Goal: Information Seeking & Learning: Learn about a topic

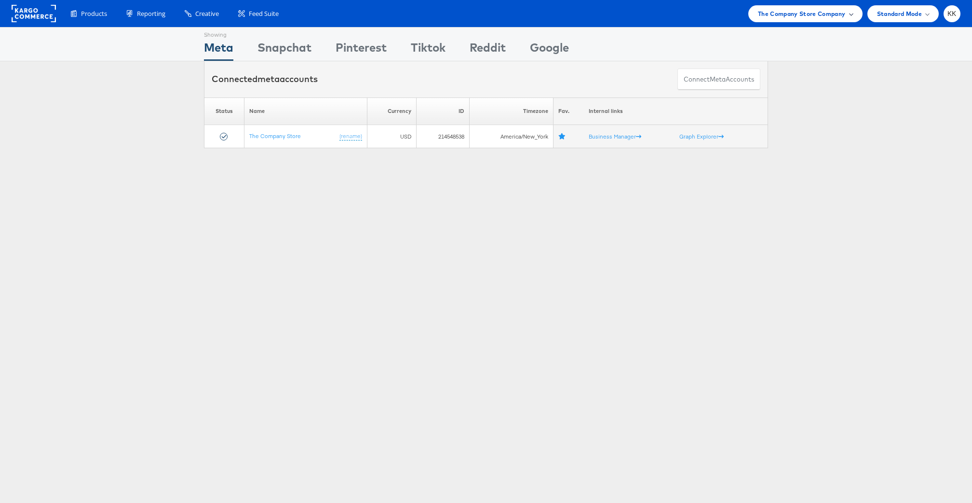
click at [790, 9] on span "The Company Store Company" at bounding box center [802, 14] width 88 height 10
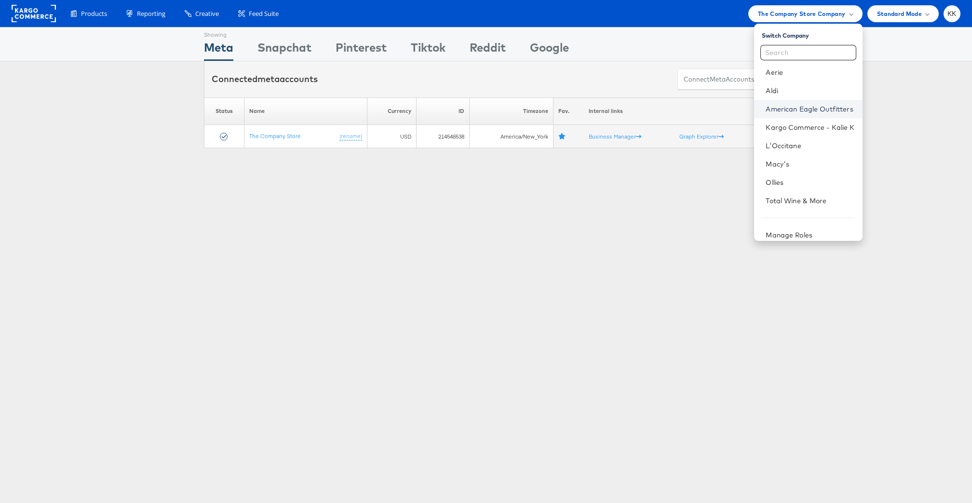
click at [810, 109] on link "American Eagle Outfitters" at bounding box center [810, 109] width 89 height 10
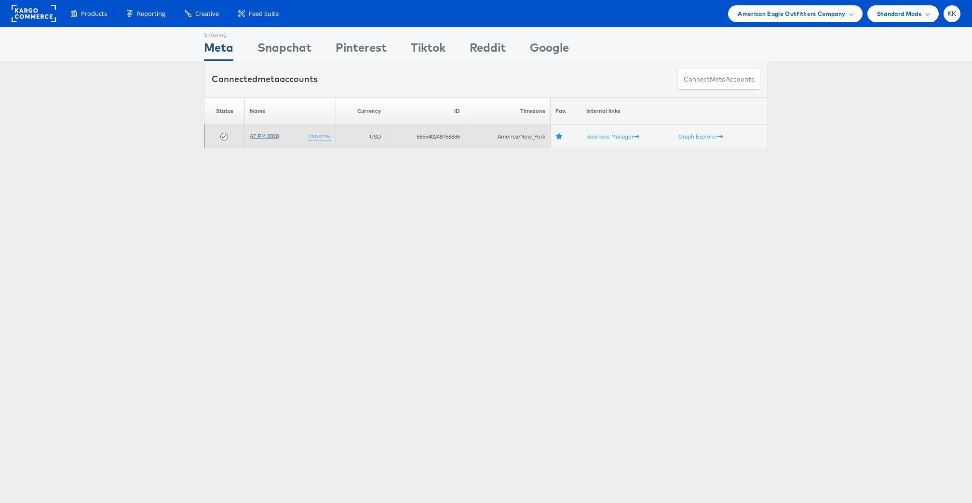
click at [260, 134] on link "AE PM 2020" at bounding box center [264, 135] width 29 height 7
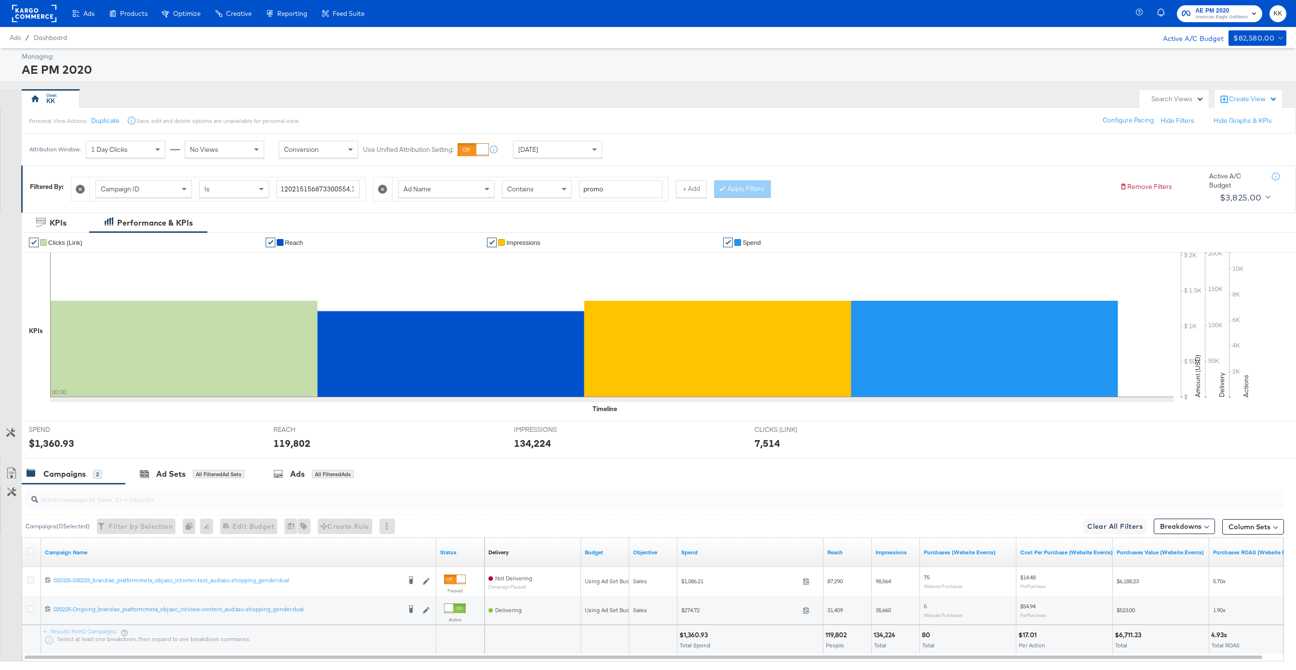
click at [81, 189] on icon at bounding box center [80, 189] width 9 height 9
click at [78, 191] on icon at bounding box center [80, 189] width 9 height 9
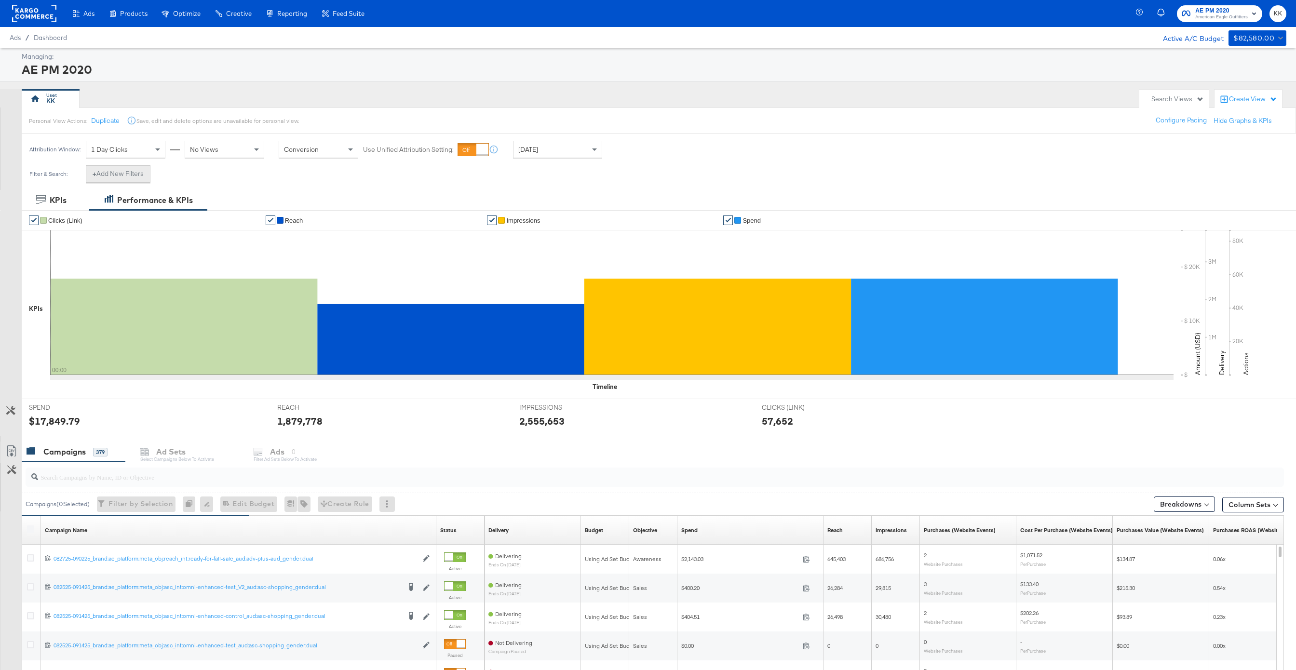
click at [132, 173] on button "+ Add New Filters" at bounding box center [118, 173] width 65 height 17
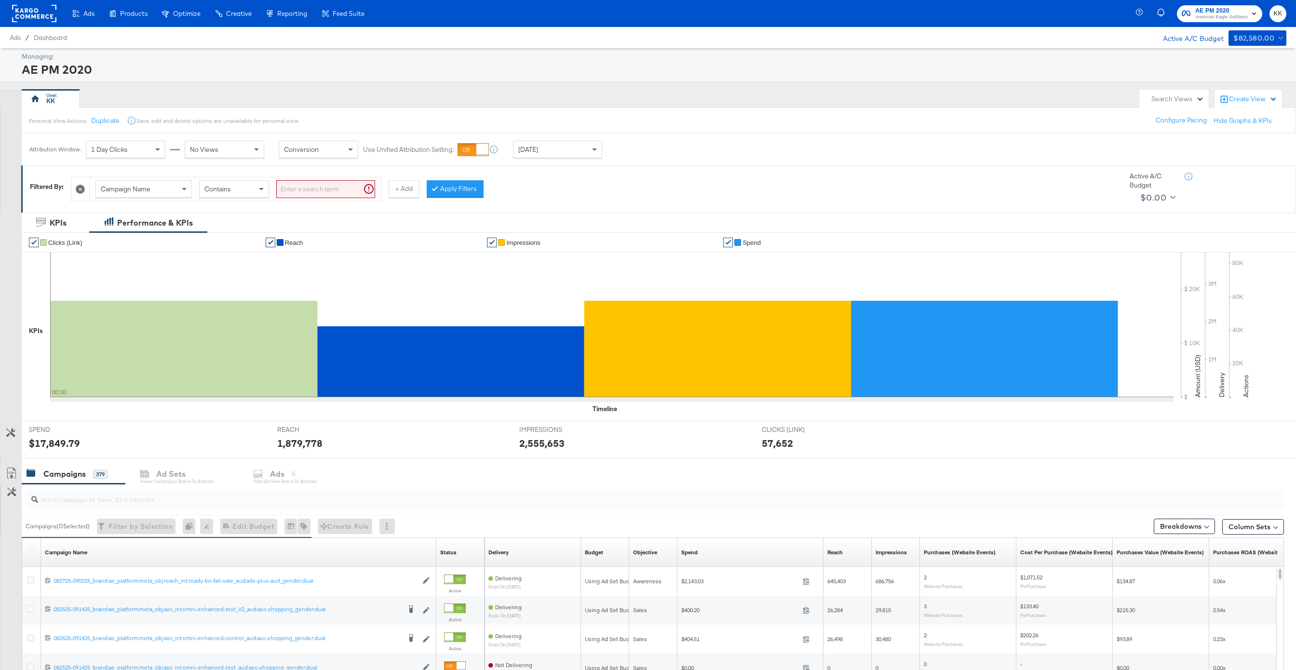
click at [150, 194] on div "Campaign Name" at bounding box center [143, 189] width 95 height 16
click at [319, 189] on input "search" at bounding box center [325, 189] width 99 height 18
type input "Kargo"
click at [471, 186] on div "Ad Name Contains Kargo + Add Apply Filters" at bounding box center [591, 186] width 1041 height 29
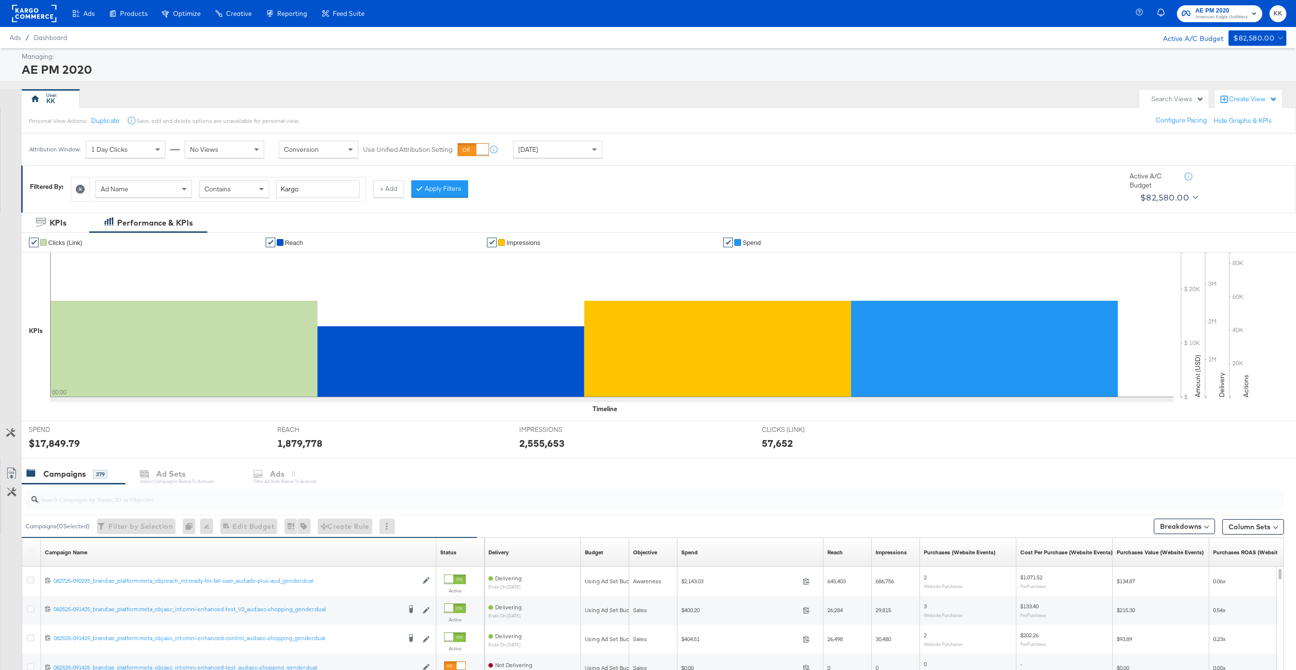
click at [466, 186] on div "Ad Name Contains Kargo + Add Apply Filters" at bounding box center [591, 186] width 1041 height 29
click at [449, 186] on button "Apply Filters" at bounding box center [439, 188] width 57 height 17
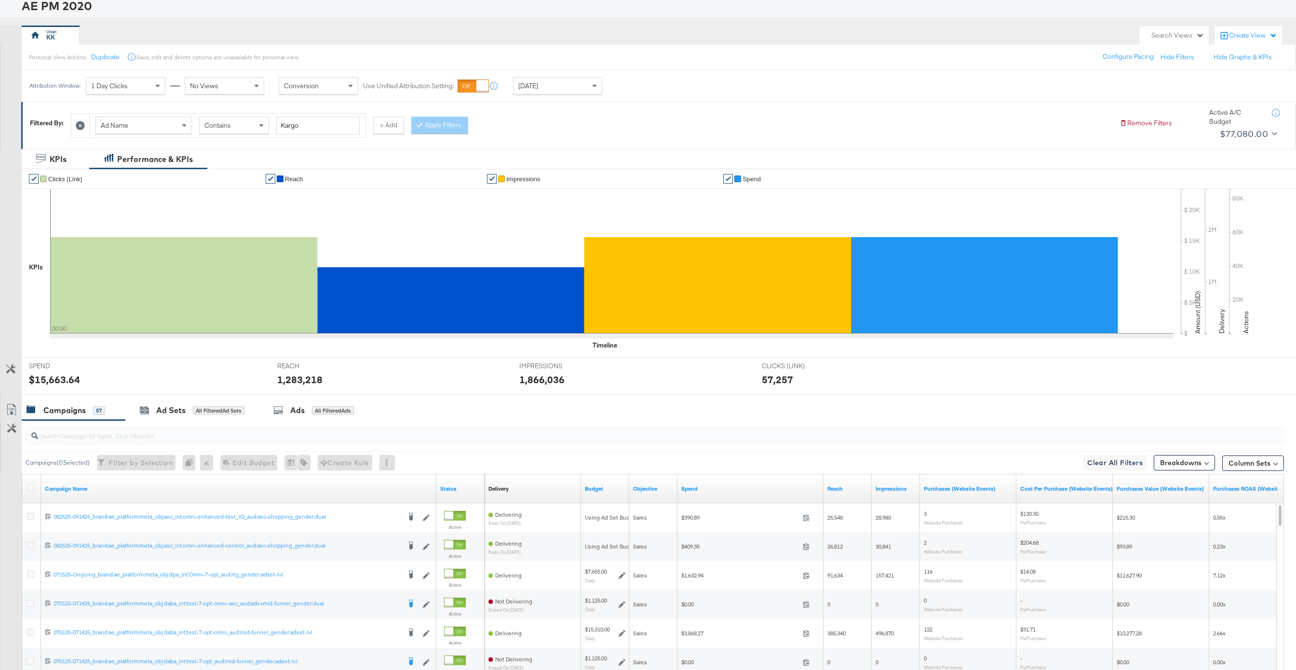
scroll to position [0, 0]
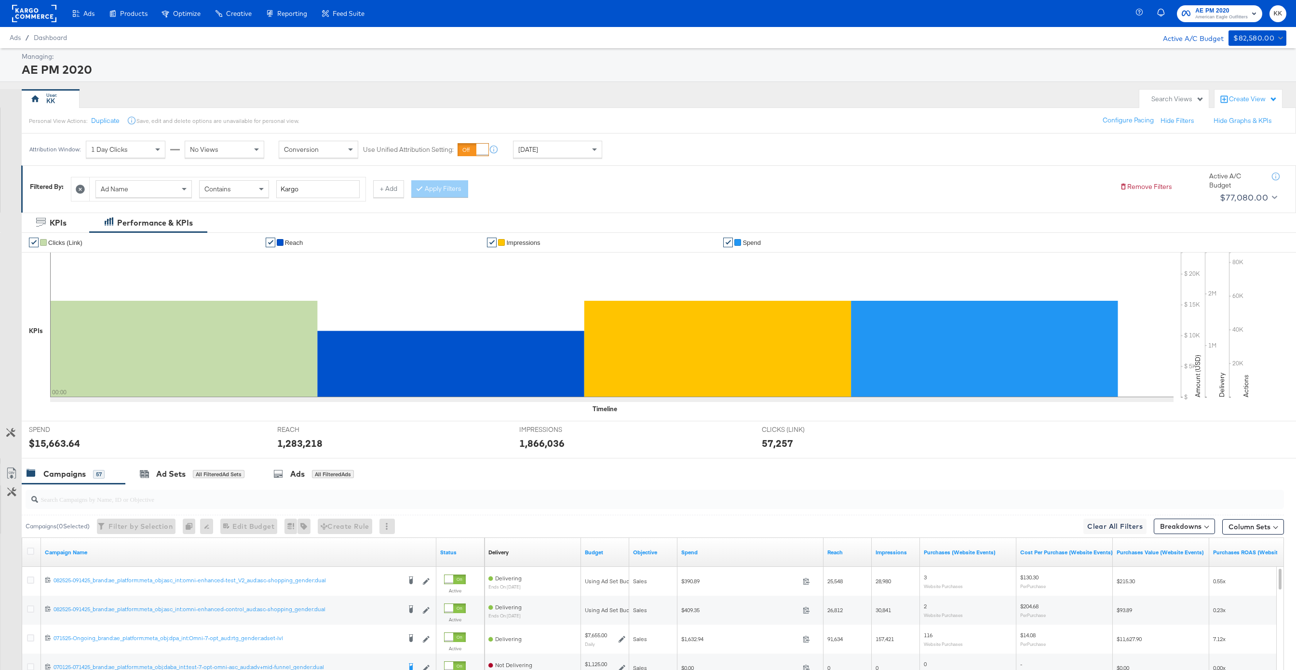
click at [533, 144] on div "[DATE]" at bounding box center [558, 149] width 88 height 16
click at [627, 154] on div "Aug 28th 2025" at bounding box center [629, 154] width 16 height 8
click at [550, 212] on label "Start Time:" at bounding box center [526, 209] width 104 height 9
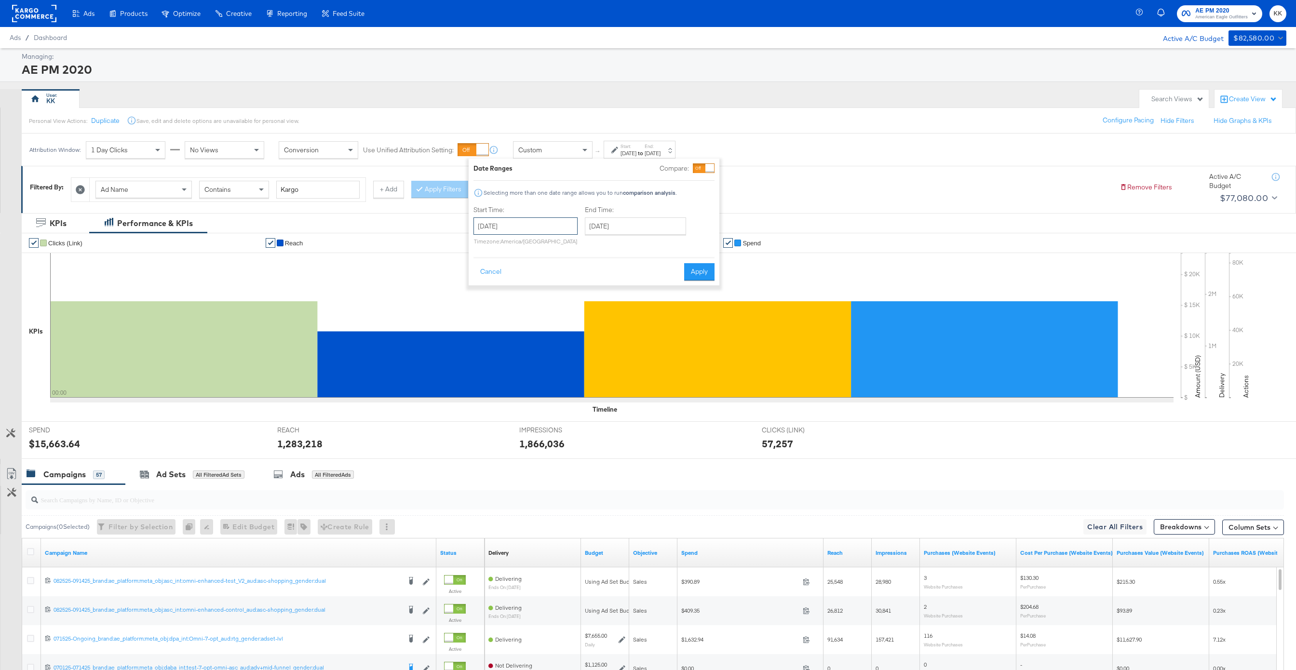
click at [527, 226] on input "August 28th 2025" at bounding box center [526, 226] width 104 height 17
click at [489, 248] on span "‹" at bounding box center [484, 246] width 15 height 14
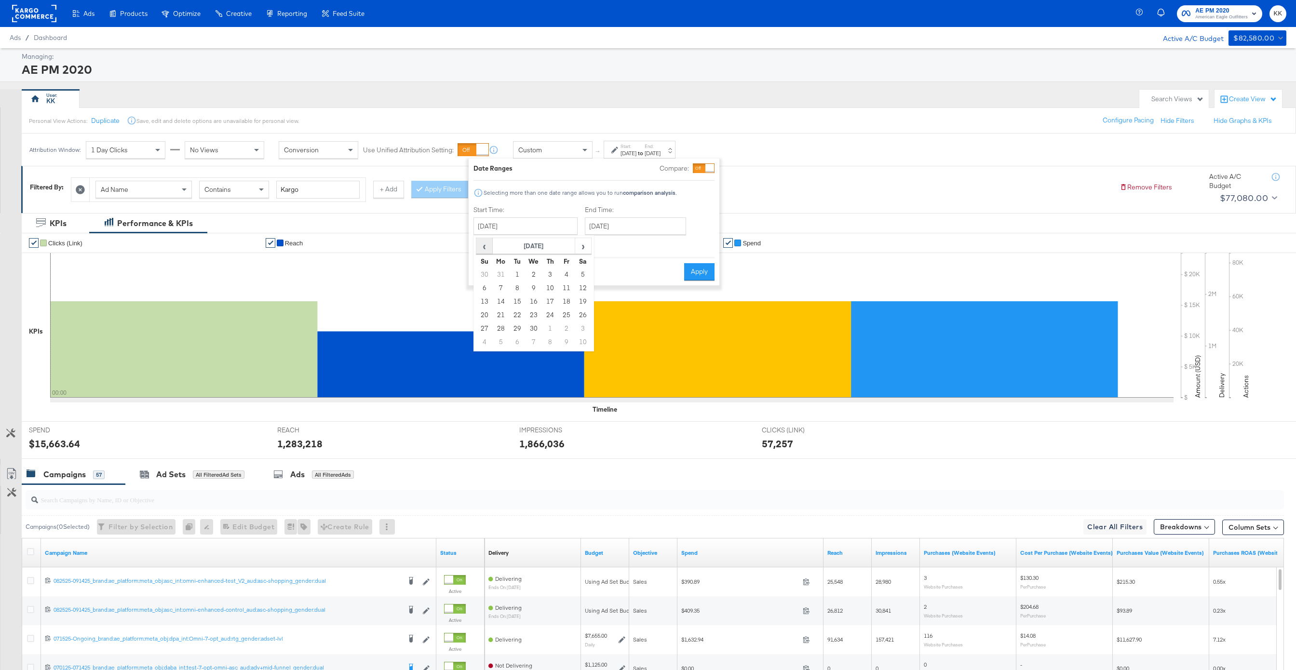
click at [489, 248] on span "‹" at bounding box center [484, 246] width 15 height 14
click at [553, 315] on td "23" at bounding box center [550, 316] width 16 height 14
type input "[DATE]"
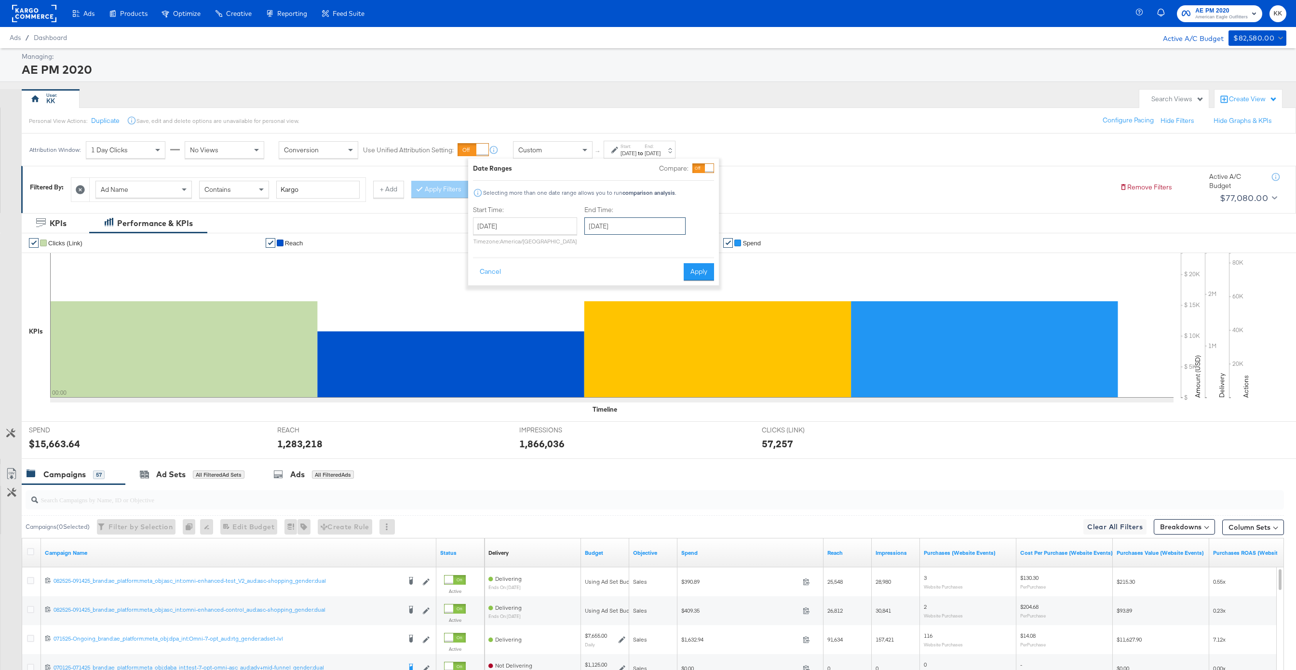
click at [632, 224] on input "August 28th 2025" at bounding box center [635, 226] width 101 height 17
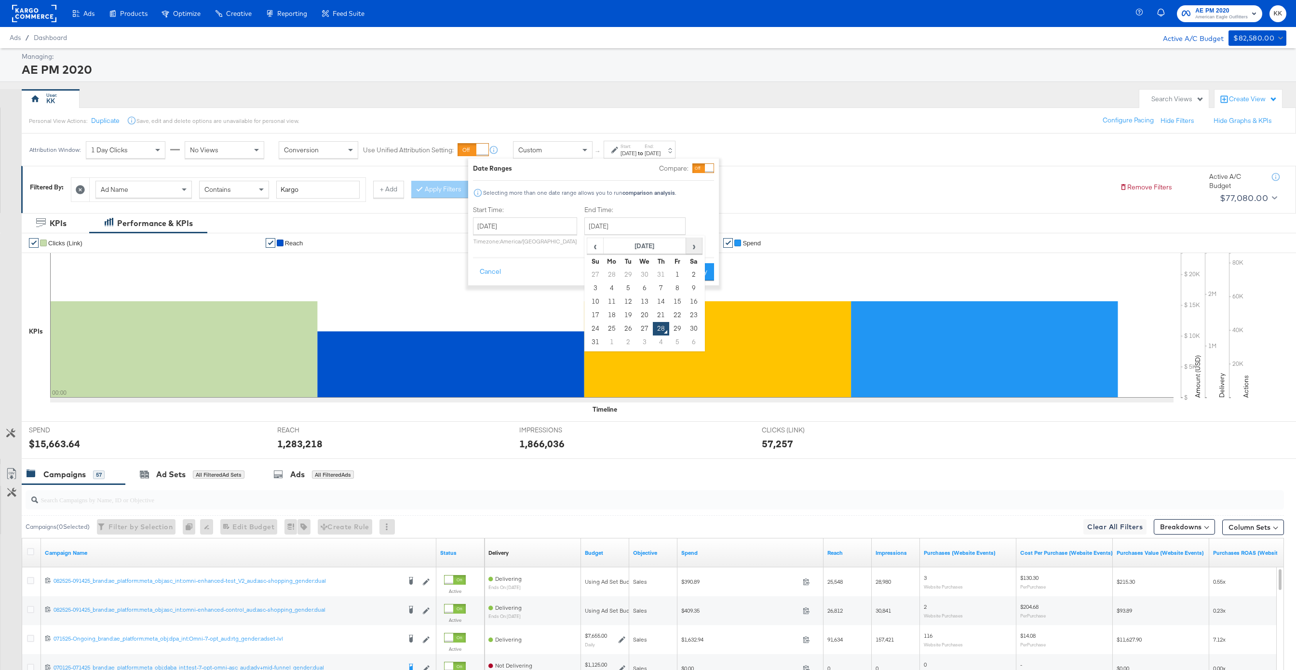
click at [694, 244] on span "›" at bounding box center [694, 246] width 15 height 14
click at [592, 244] on span "‹" at bounding box center [595, 246] width 15 height 14
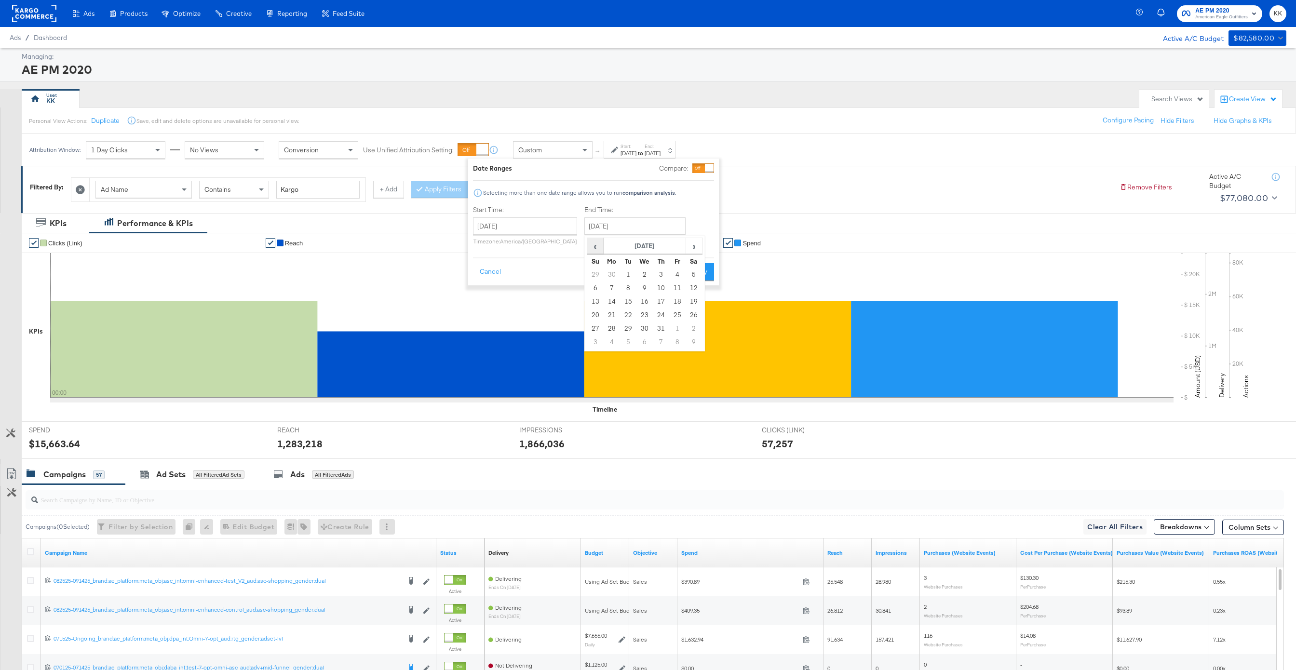
click at [592, 244] on span "‹" at bounding box center [595, 246] width 15 height 14
click at [696, 246] on span "›" at bounding box center [694, 246] width 15 height 14
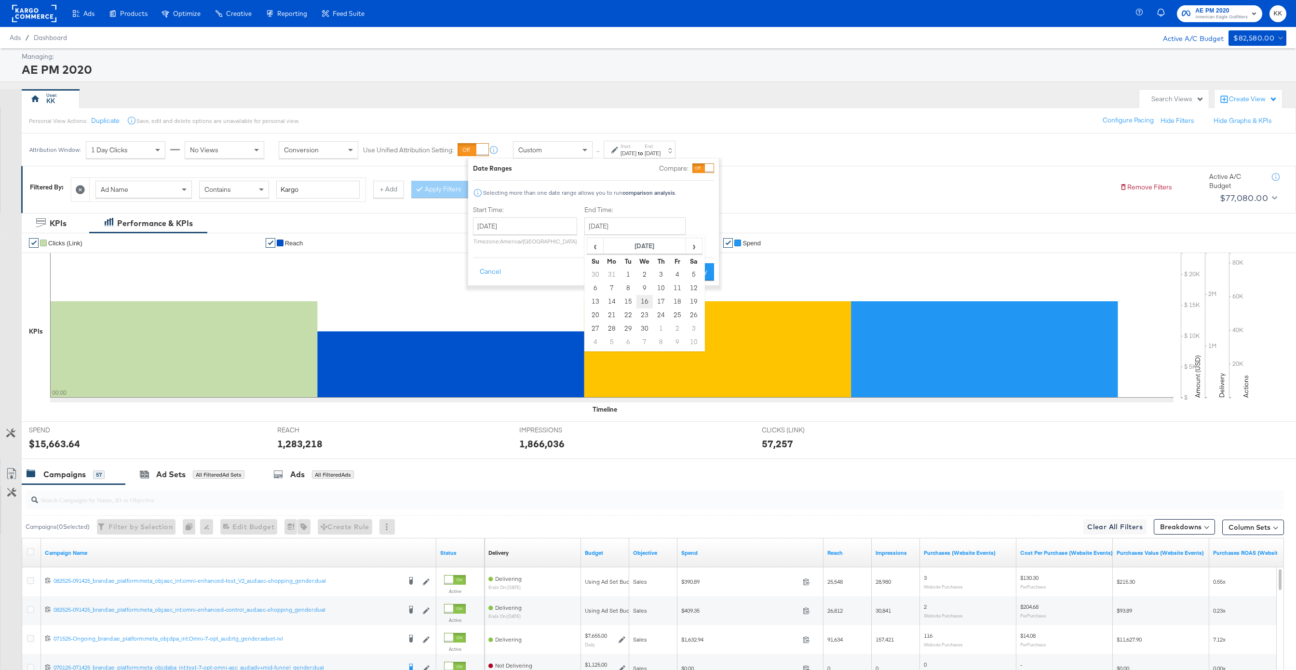
click at [639, 298] on td "16" at bounding box center [645, 302] width 16 height 14
type input "[DATE]"
click at [687, 279] on button "Apply" at bounding box center [697, 271] width 30 height 17
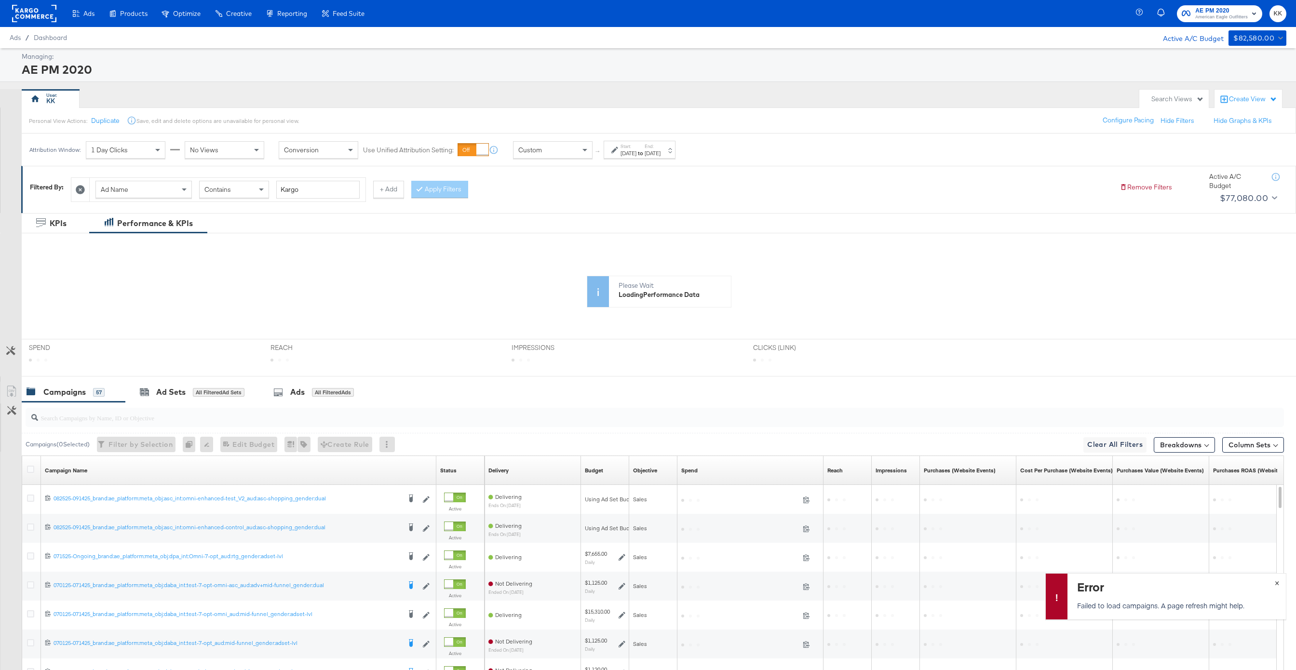
click at [972, 502] on button "×" at bounding box center [1277, 582] width 18 height 17
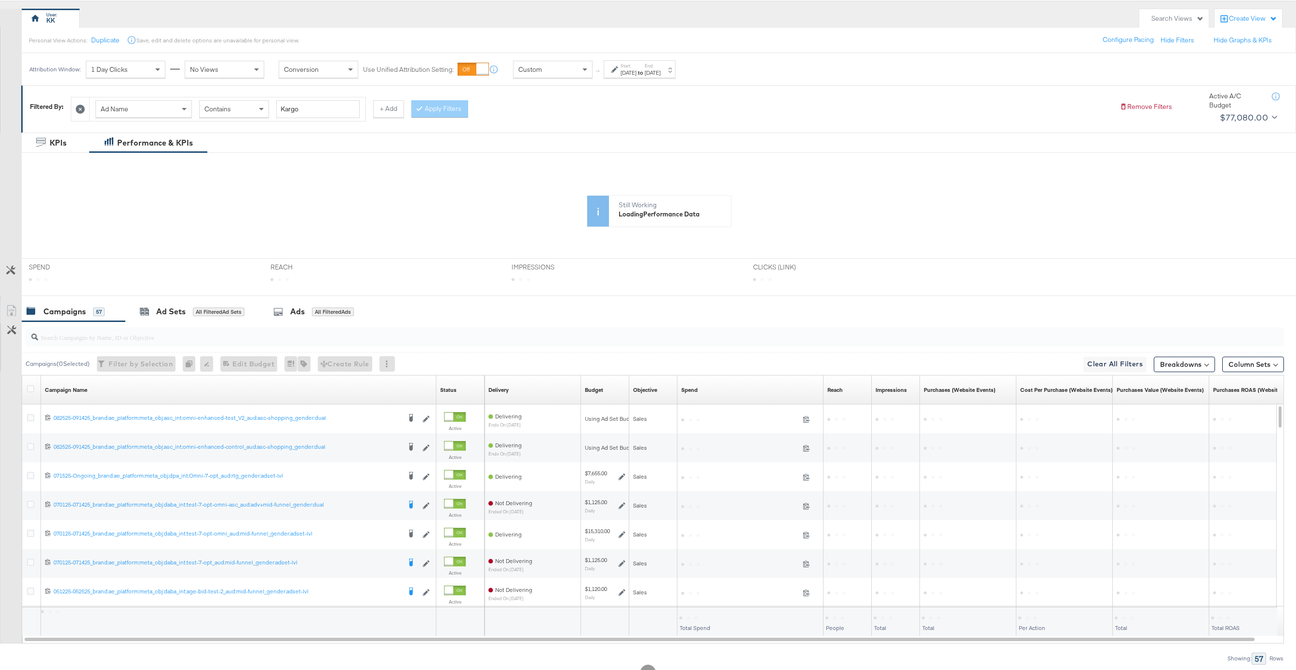
scroll to position [77, 0]
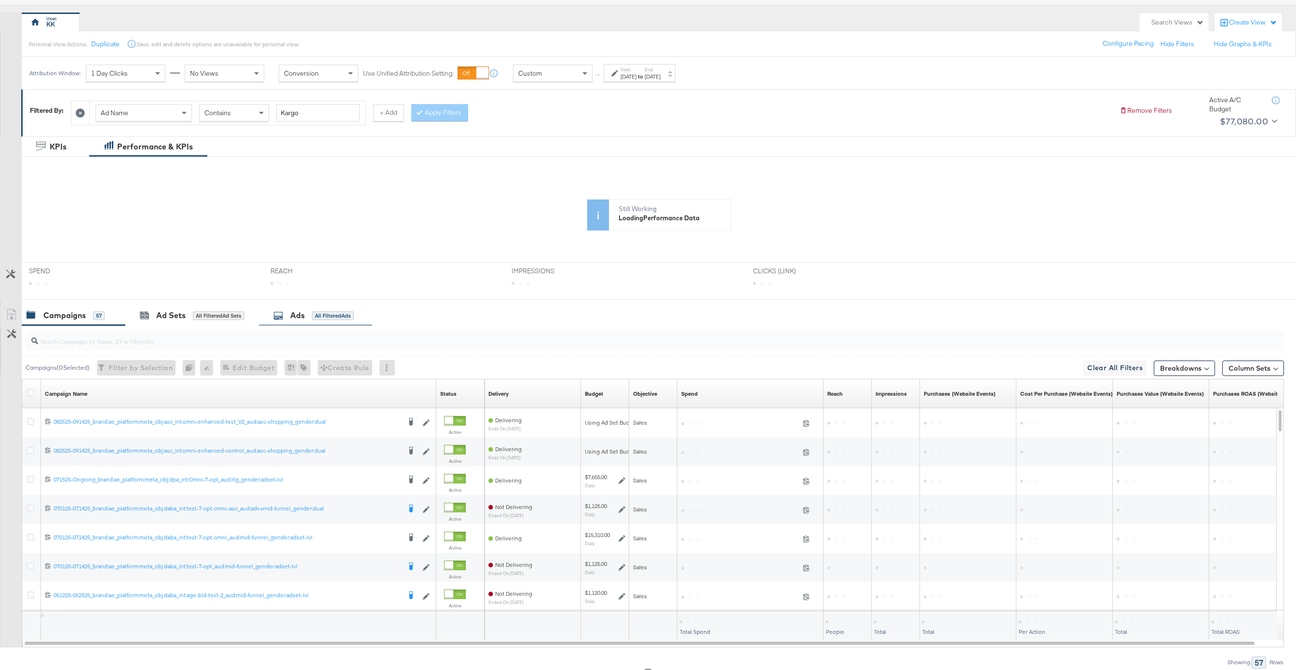
click at [324, 308] on div "Ads All Filtered Ads" at bounding box center [315, 315] width 113 height 21
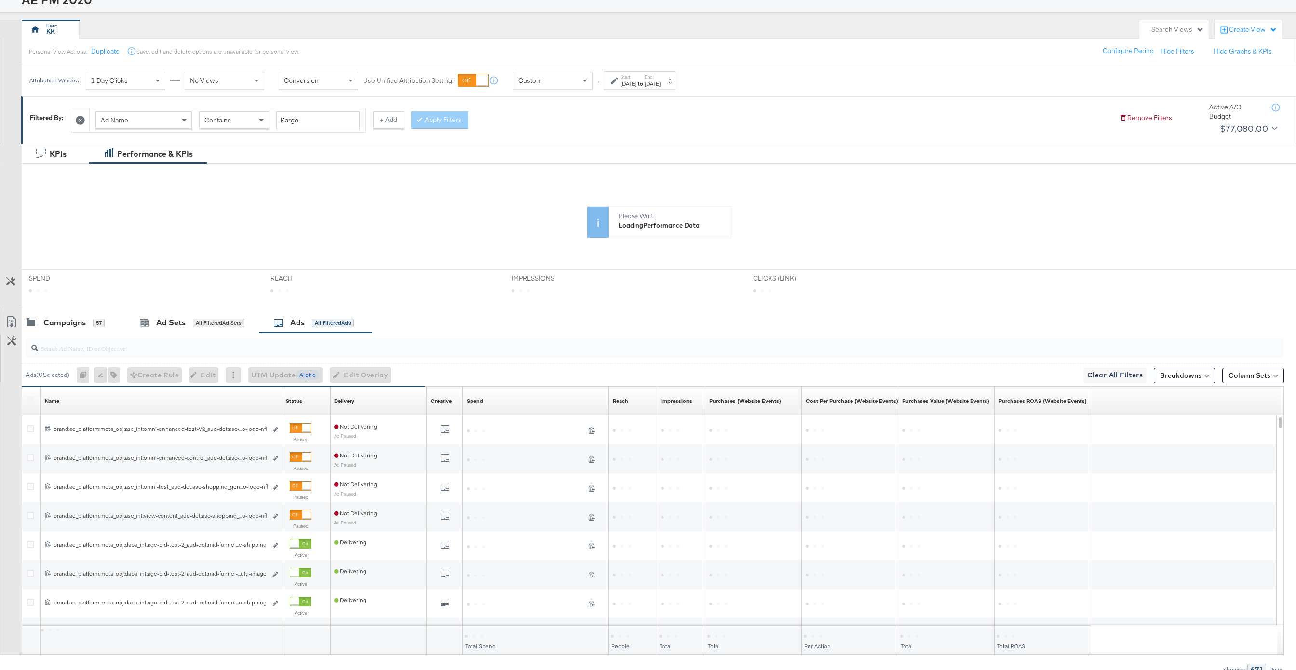
scroll to position [117, 0]
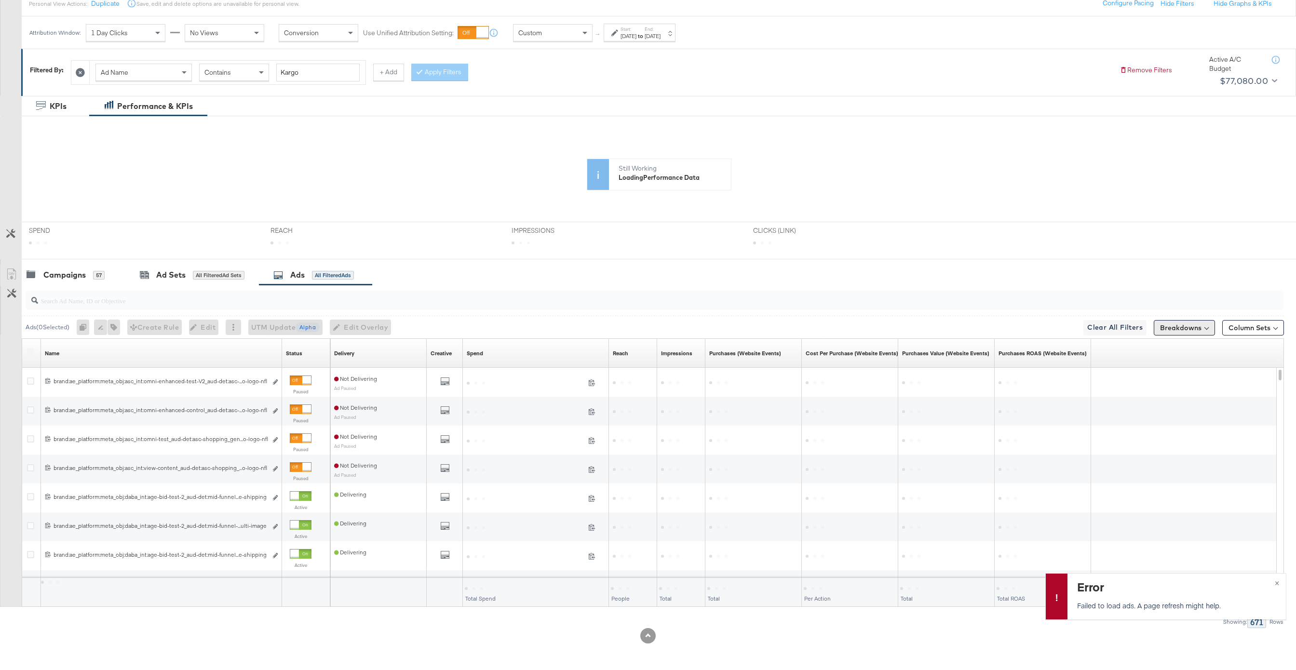
click at [972, 331] on button "Breakdowns" at bounding box center [1184, 327] width 61 height 15
click at [972, 332] on button "Column Sets" at bounding box center [1254, 327] width 62 height 15
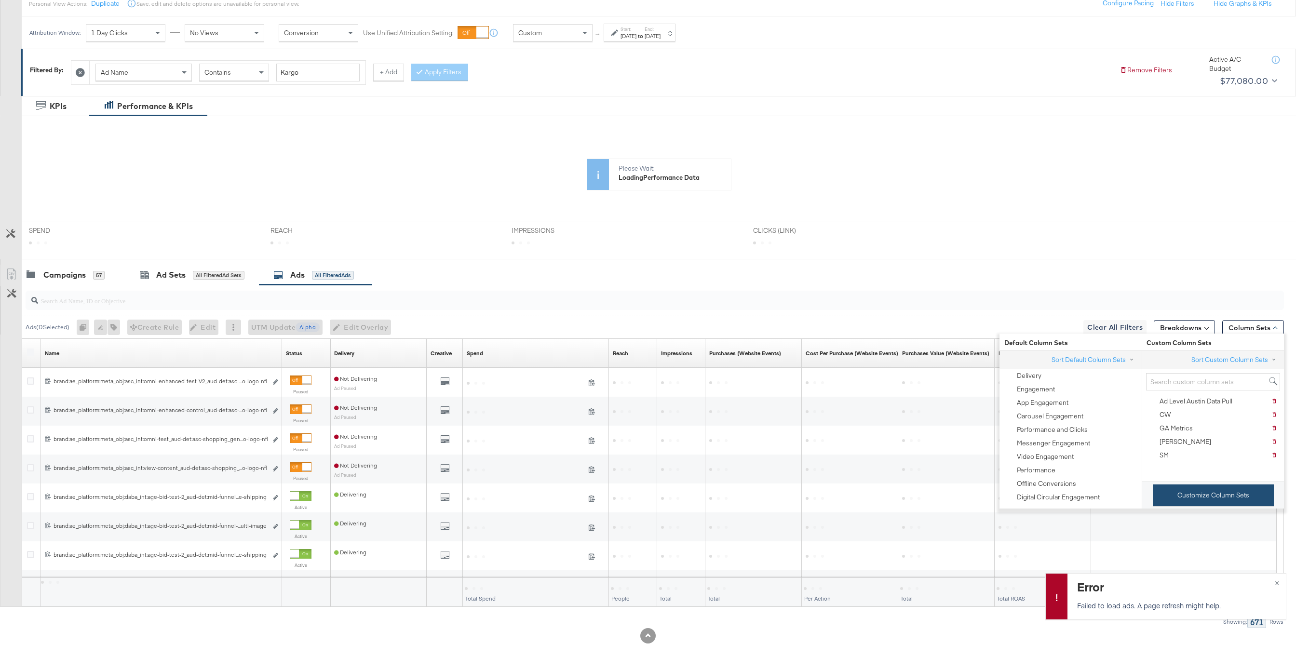
click at [972, 493] on button "Customize Column Sets" at bounding box center [1213, 496] width 121 height 22
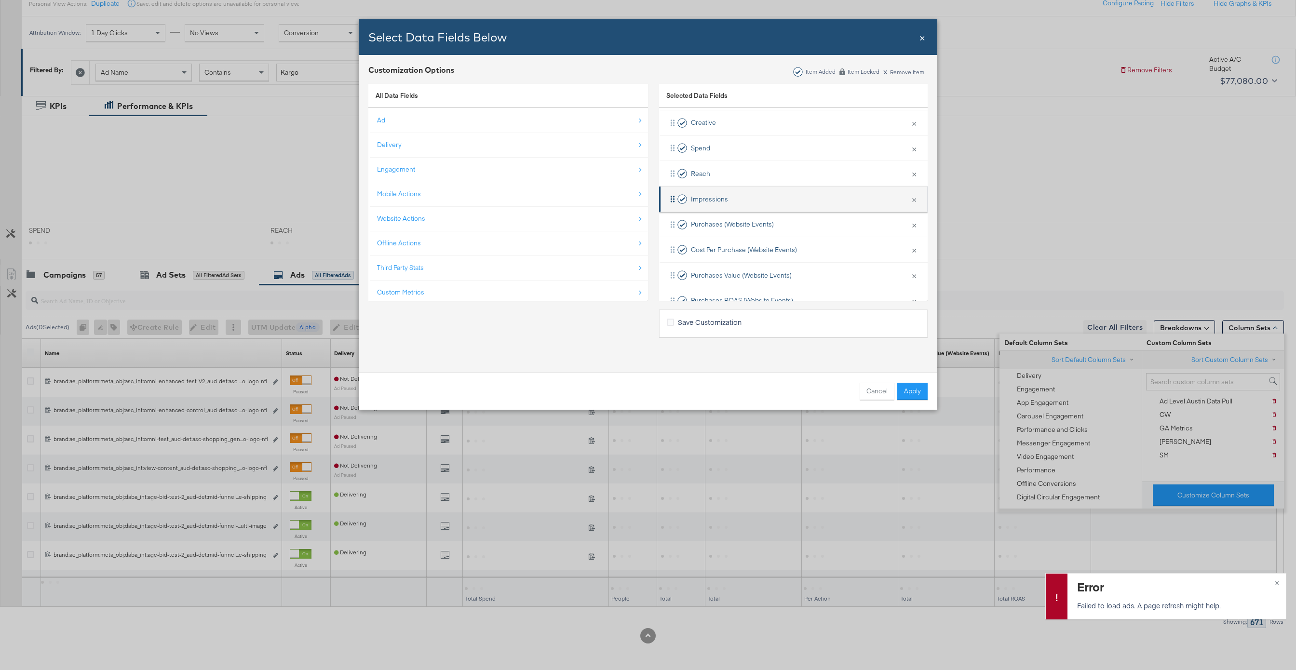
scroll to position [91, 0]
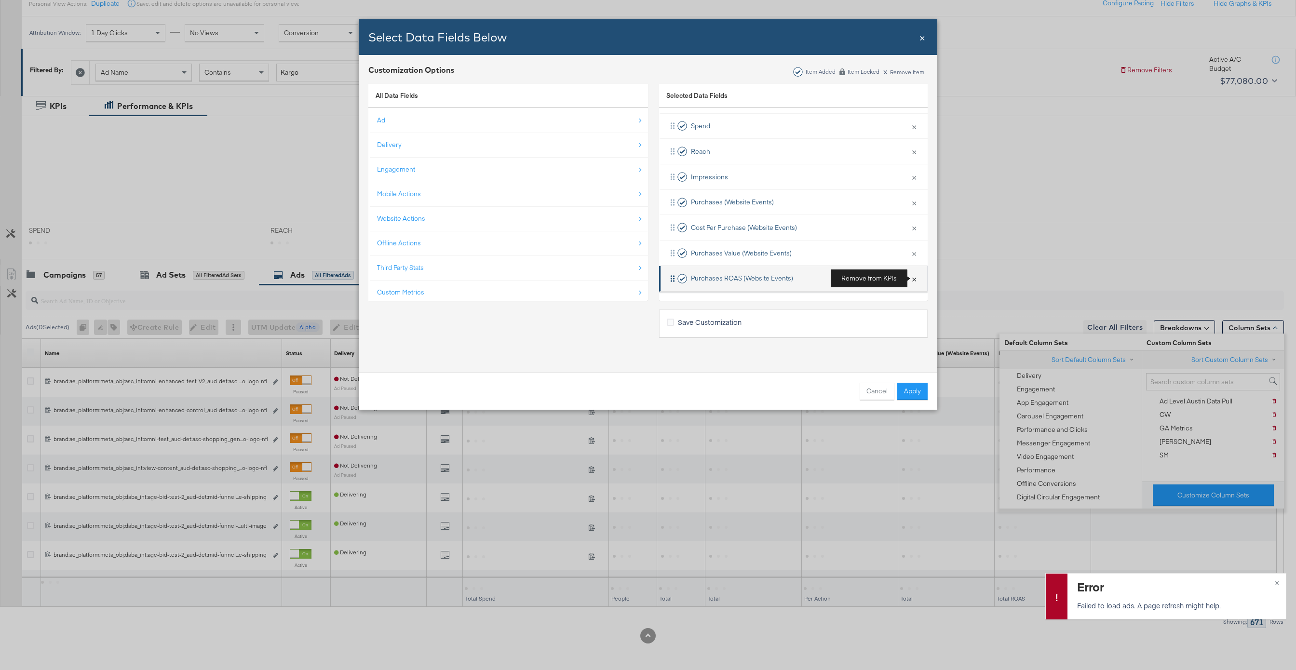
click at [916, 280] on button "×" at bounding box center [914, 279] width 13 height 20
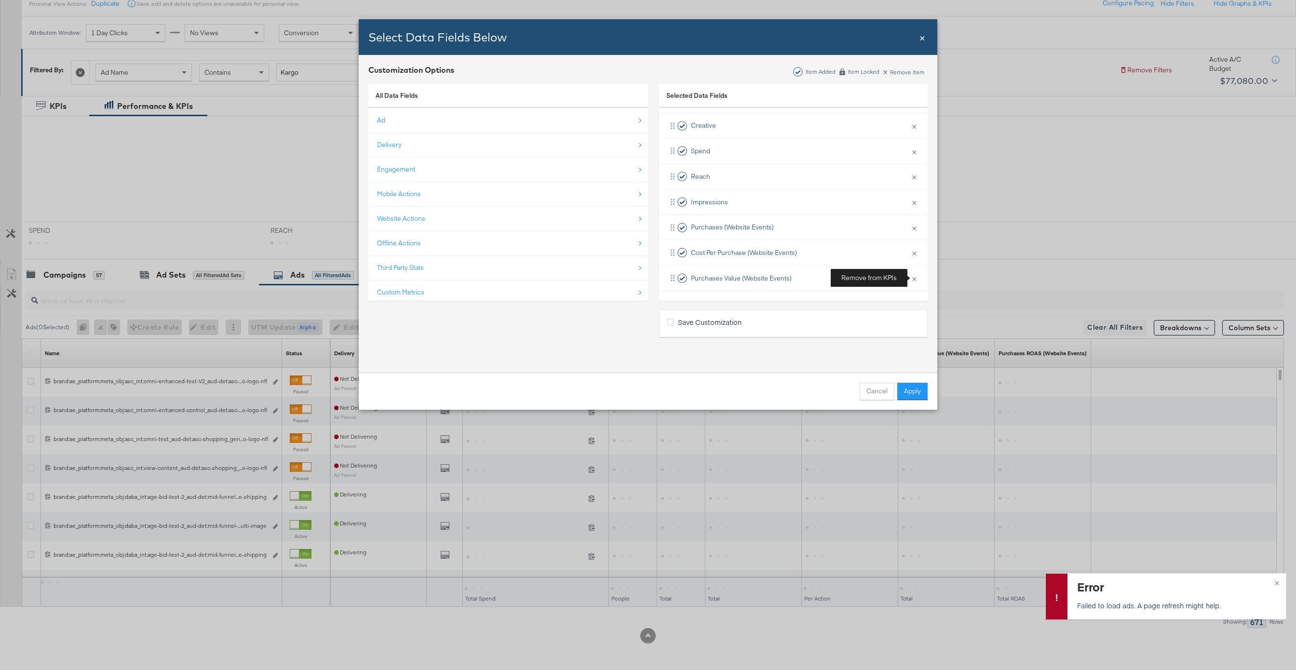
scroll to position [66, 0]
click at [915, 256] on button "×" at bounding box center [914, 253] width 13 height 20
click at [913, 205] on button "×" at bounding box center [914, 202] width 13 height 20
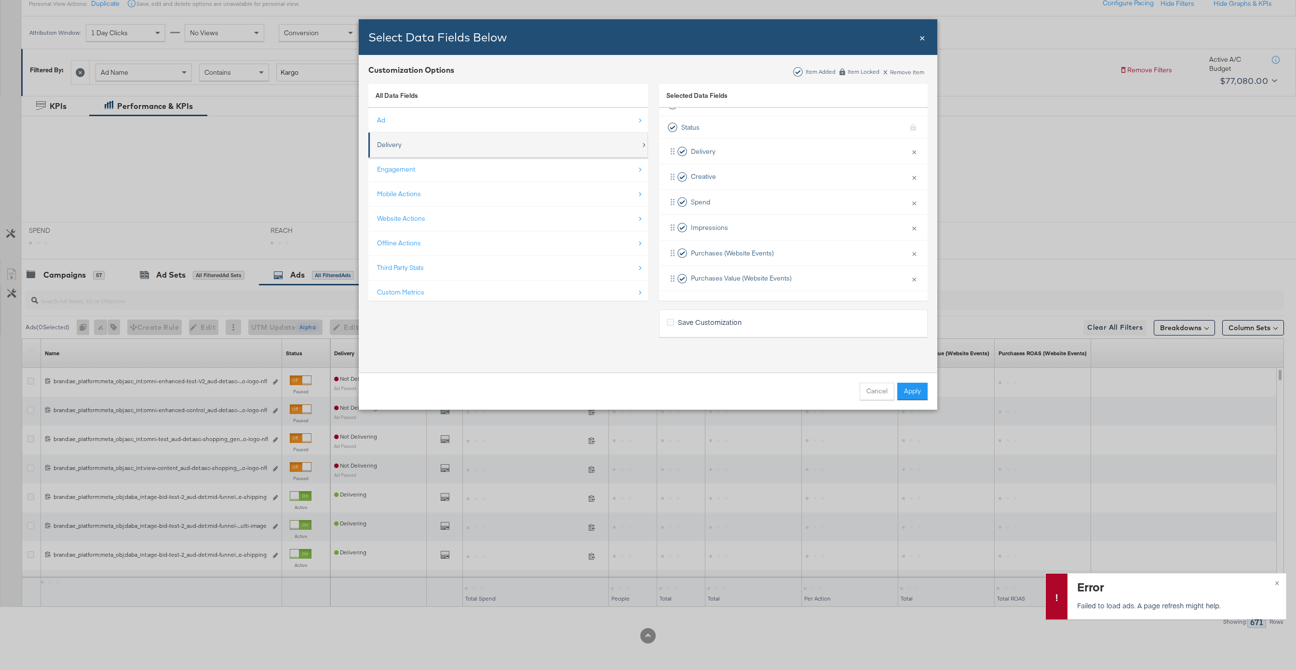
click at [492, 152] on div "Delivery" at bounding box center [509, 145] width 264 height 20
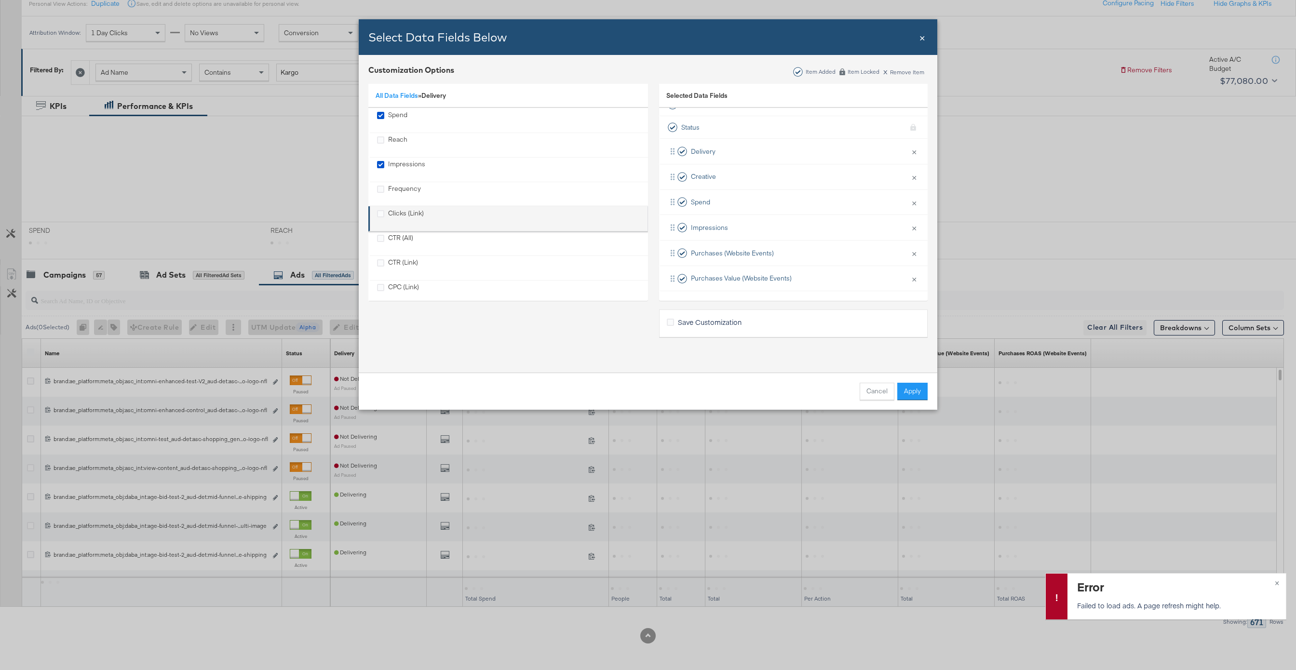
click at [396, 214] on div "Clicks (Link)" at bounding box center [406, 219] width 36 height 20
click at [911, 392] on button "Apply" at bounding box center [913, 391] width 30 height 17
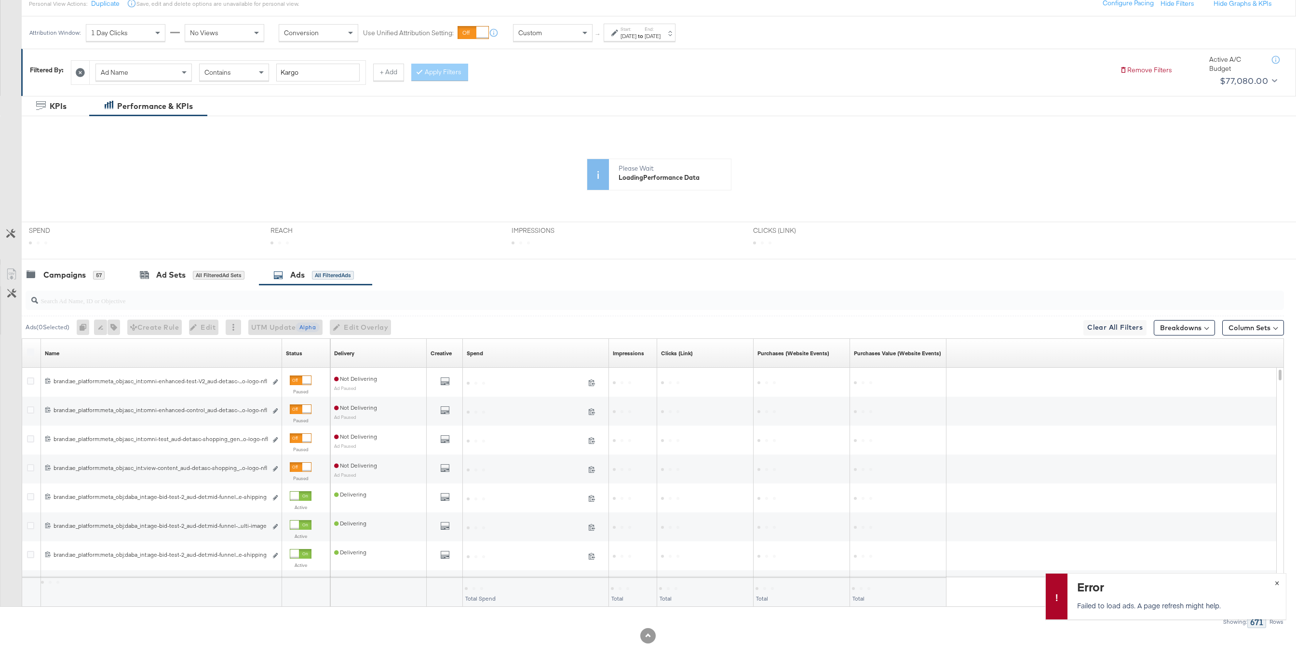
click at [972, 502] on button "×" at bounding box center [1277, 582] width 18 height 17
click at [661, 28] on label "End:" at bounding box center [653, 29] width 16 height 6
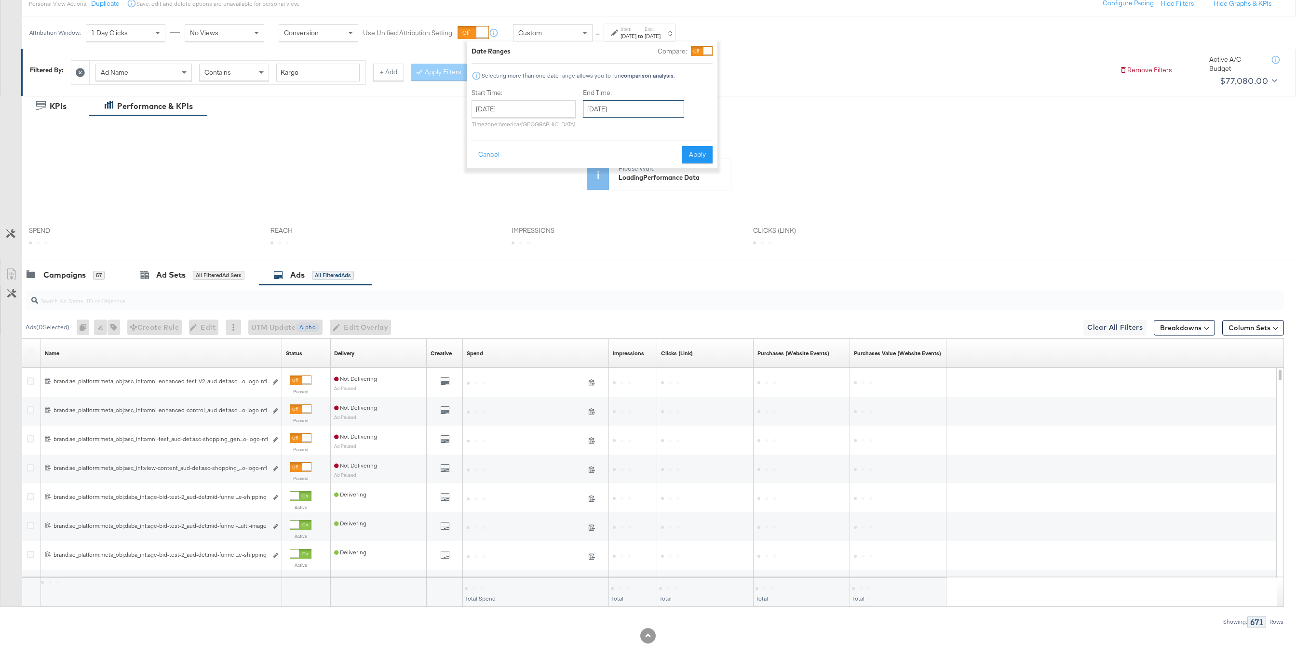
click at [637, 115] on input "[DATE]" at bounding box center [633, 108] width 101 height 17
click at [587, 126] on span "‹" at bounding box center [593, 129] width 15 height 14
click at [676, 211] on td "28" at bounding box center [676, 212] width 16 height 14
type input "February 28th 2025"
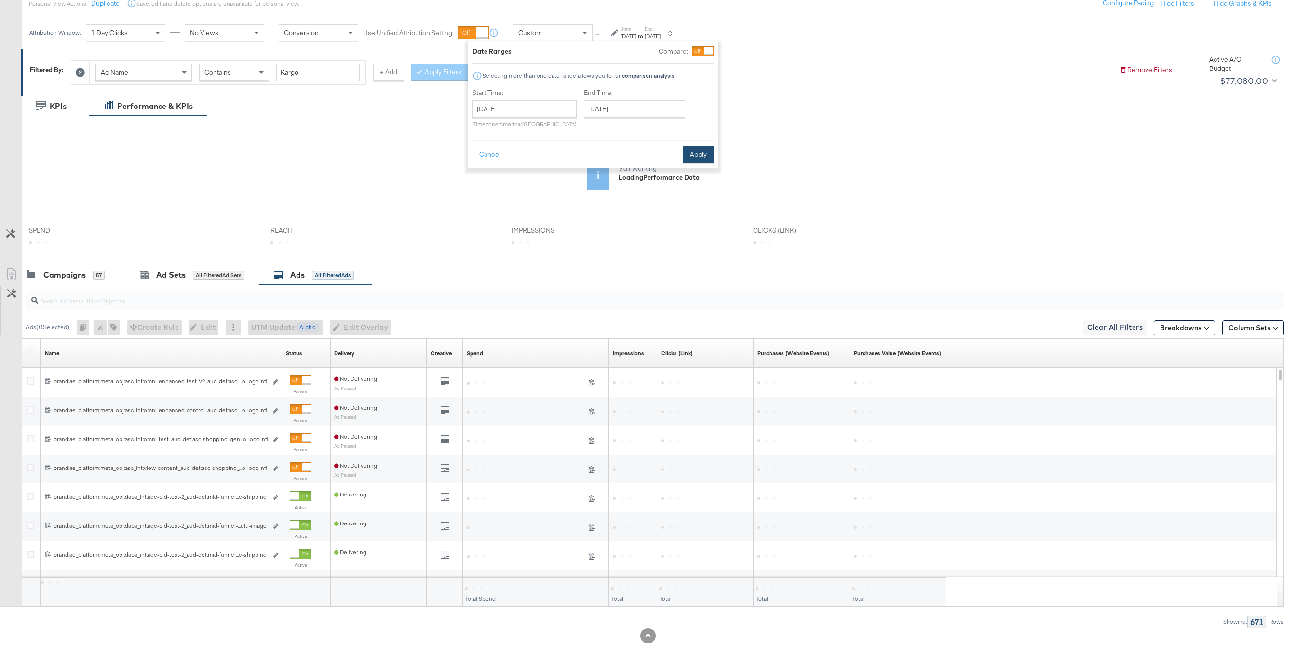
click at [707, 153] on button "Apply" at bounding box center [698, 154] width 30 height 17
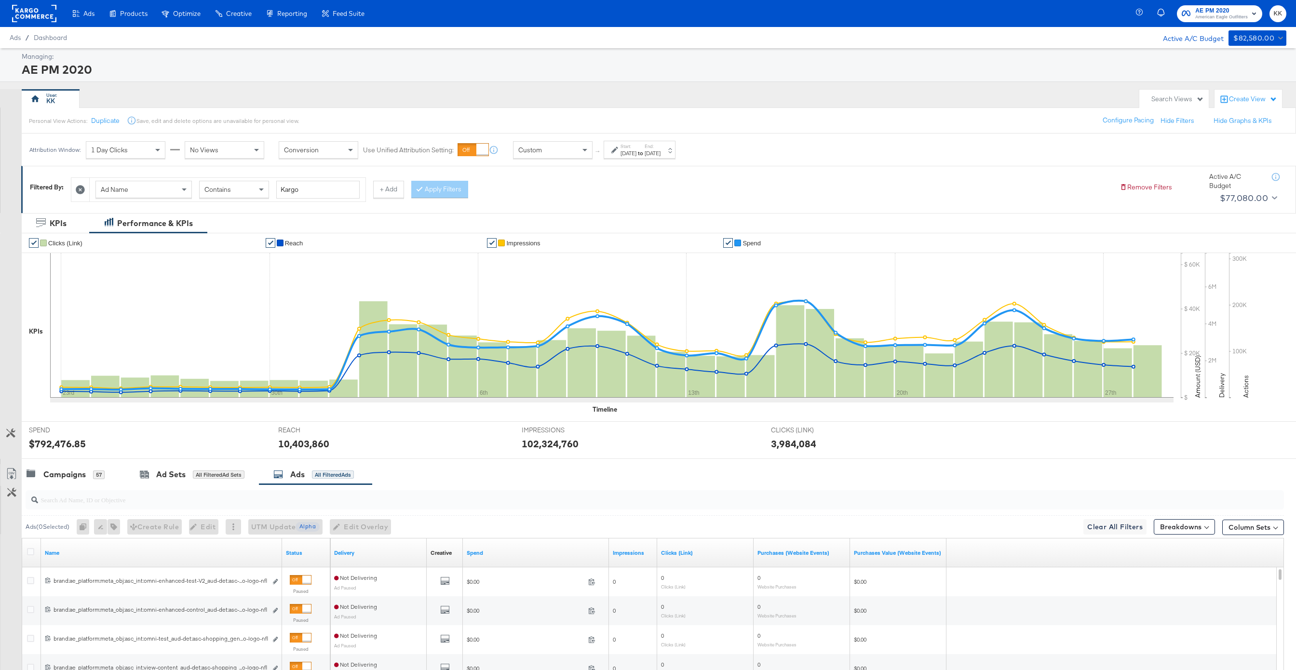
scroll to position [194, 0]
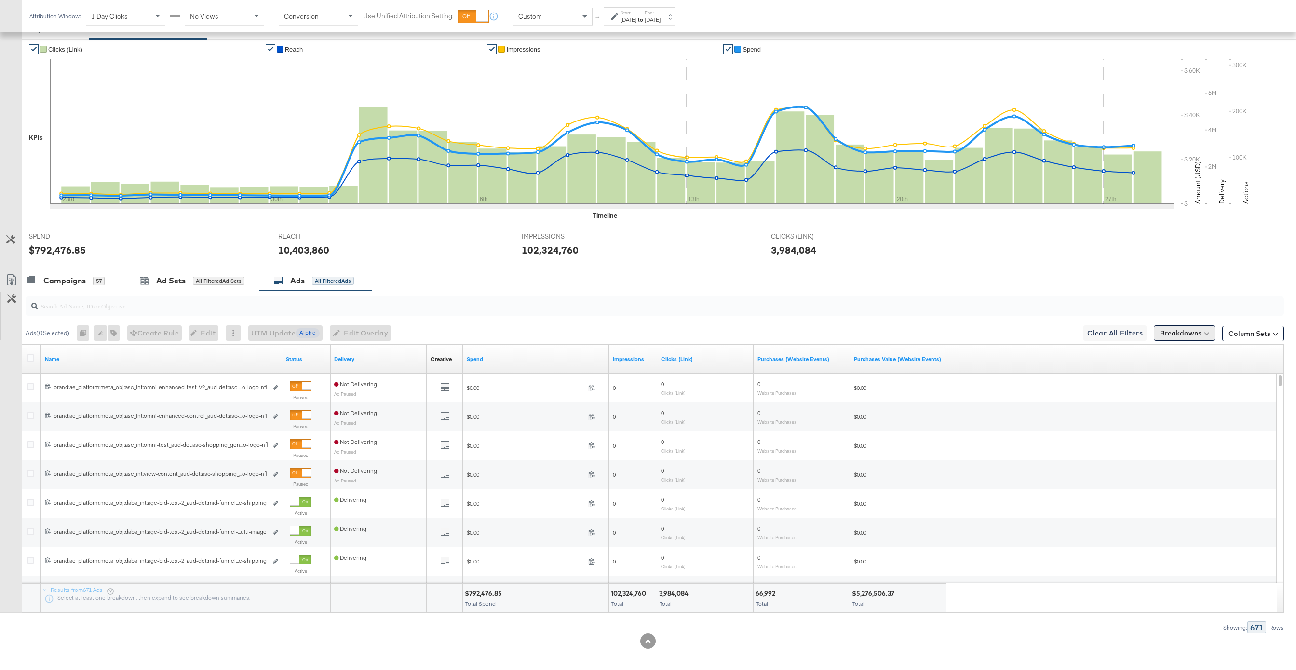
click at [972, 333] on button "Breakdowns" at bounding box center [1184, 333] width 61 height 15
click at [972, 395] on link "Time" at bounding box center [1161, 392] width 106 height 16
click at [972, 415] on div "Day" at bounding box center [1162, 416] width 105 height 10
click at [972, 475] on button "Apply Breakdown" at bounding box center [1162, 481] width 66 height 17
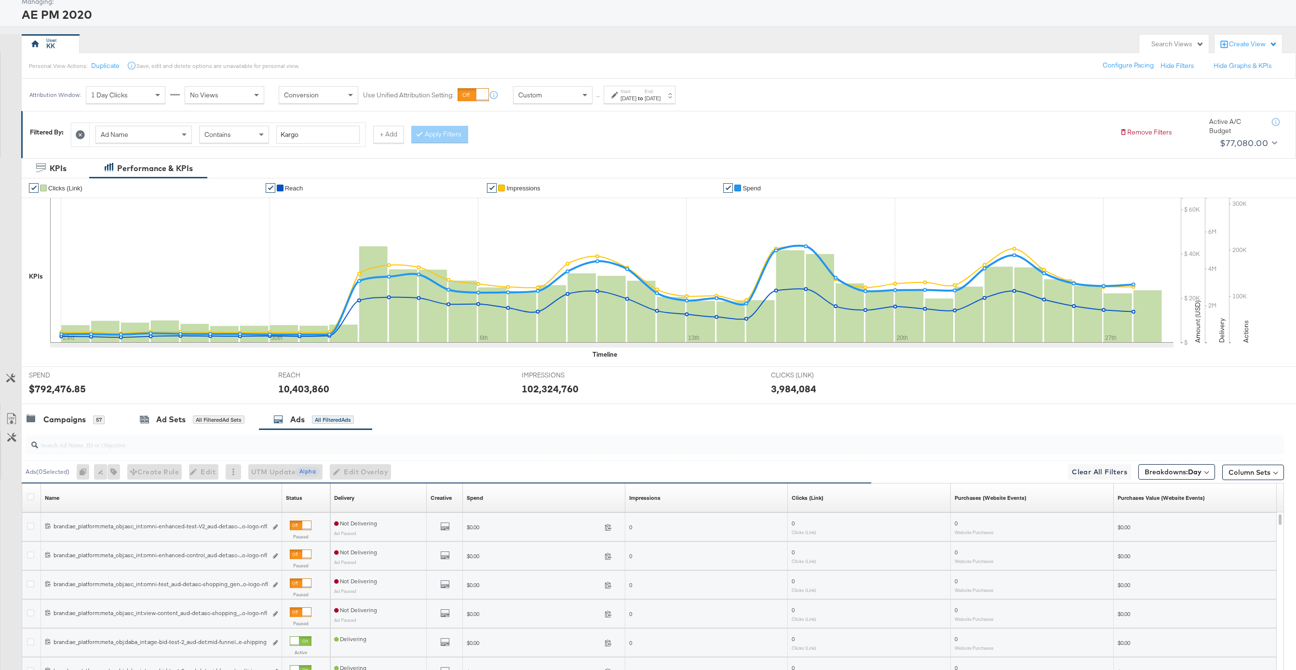
scroll to position [200, 0]
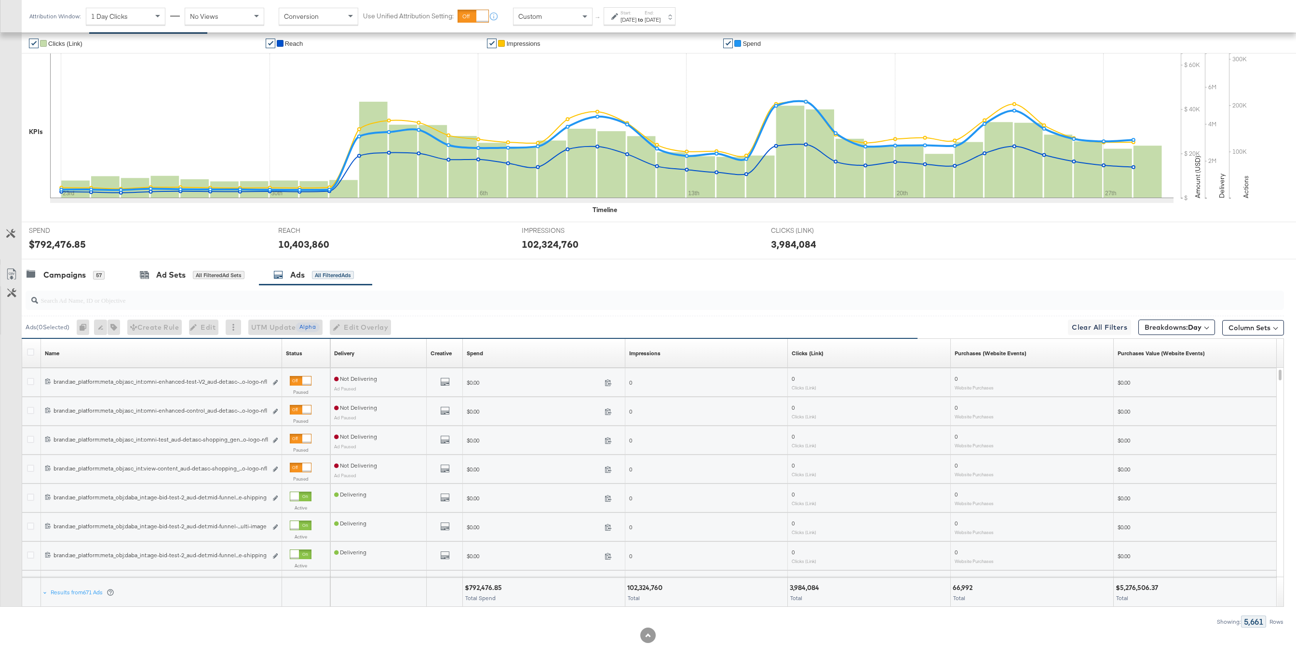
drag, startPoint x: 136, startPoint y: 16, endPoint x: 136, endPoint y: 22, distance: 5.8
click at [136, 16] on div "1 Day Clicks" at bounding box center [125, 16] width 79 height 16
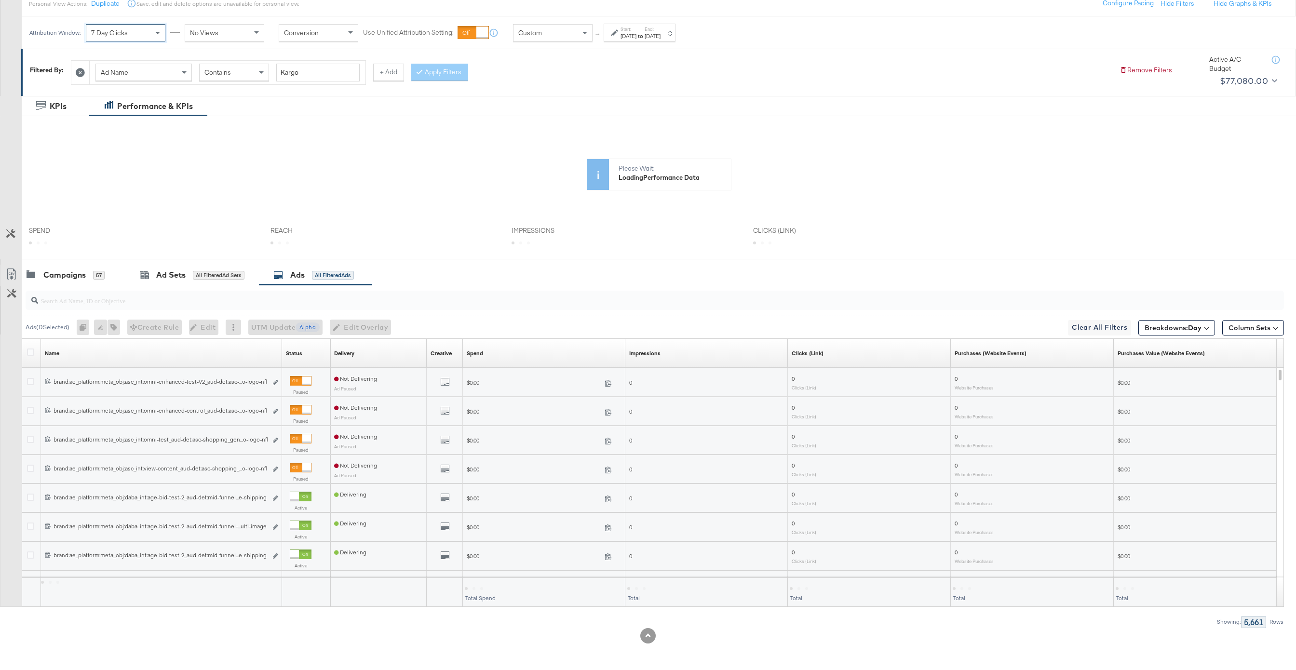
scroll to position [117, 0]
click at [229, 42] on div "Ads Products Optimize Creative Reporting Feed Suite AE PM 2020 American Eagle O…" at bounding box center [648, 277] width 1296 height 788
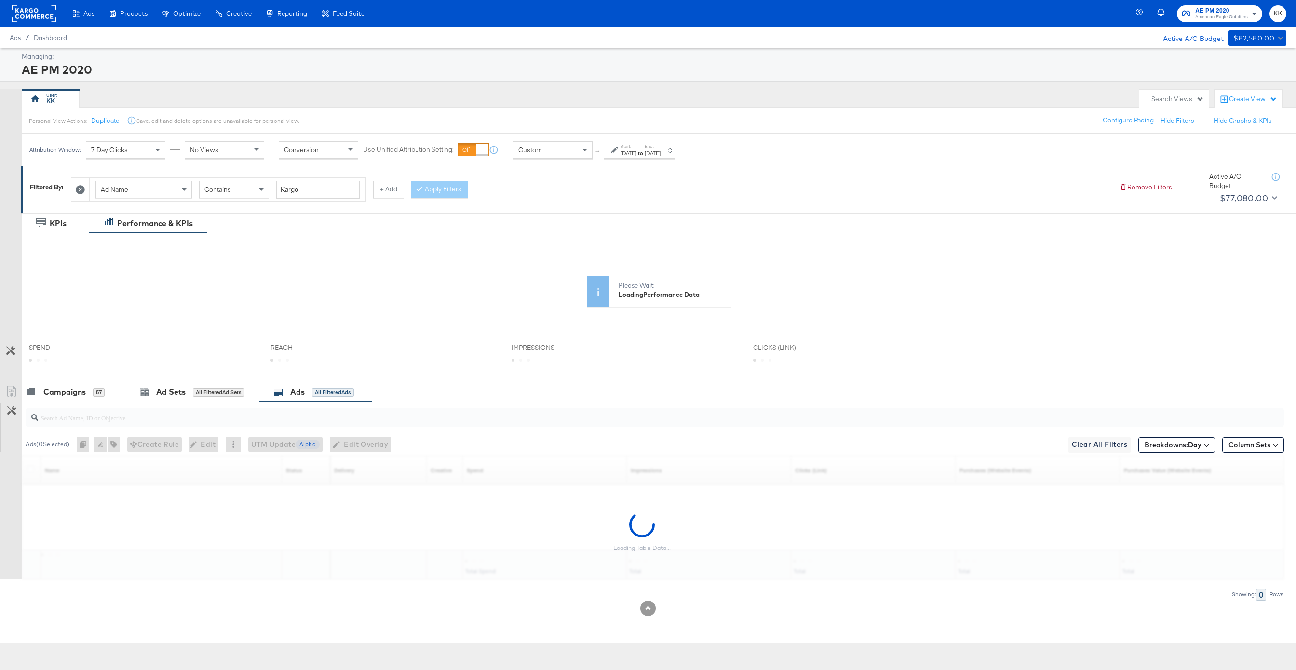
scroll to position [0, 0]
click at [212, 154] on span "No Views" at bounding box center [204, 150] width 28 height 9
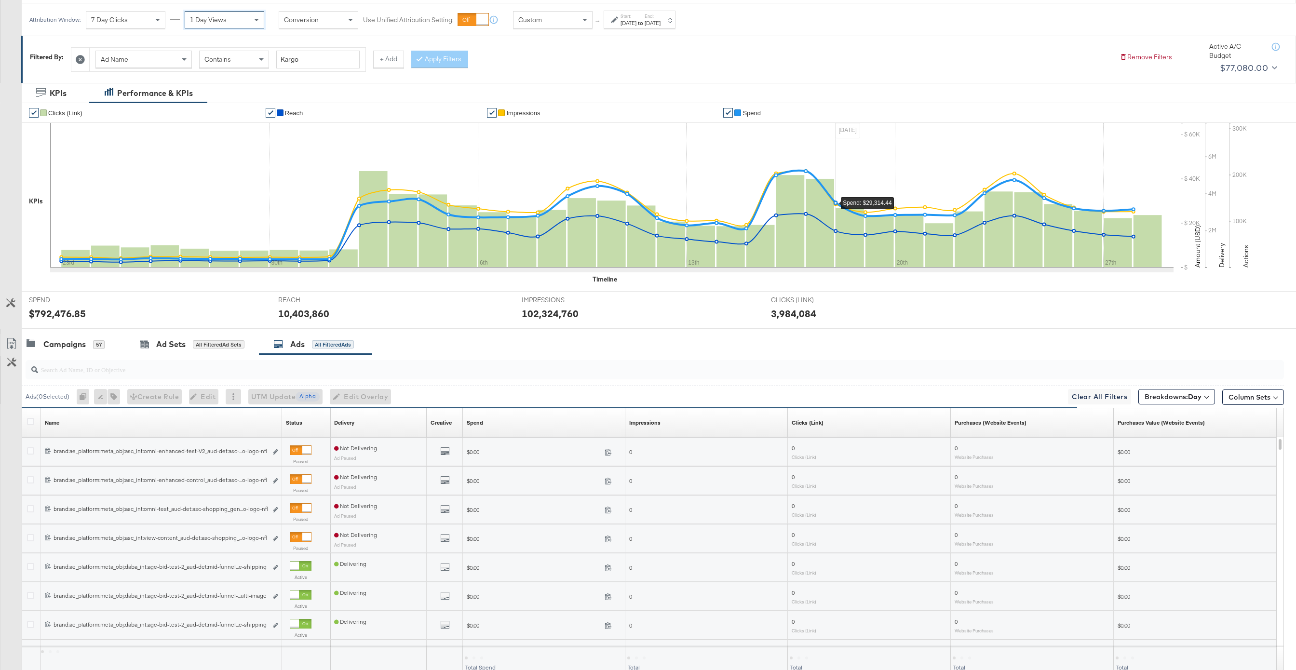
scroll to position [200, 0]
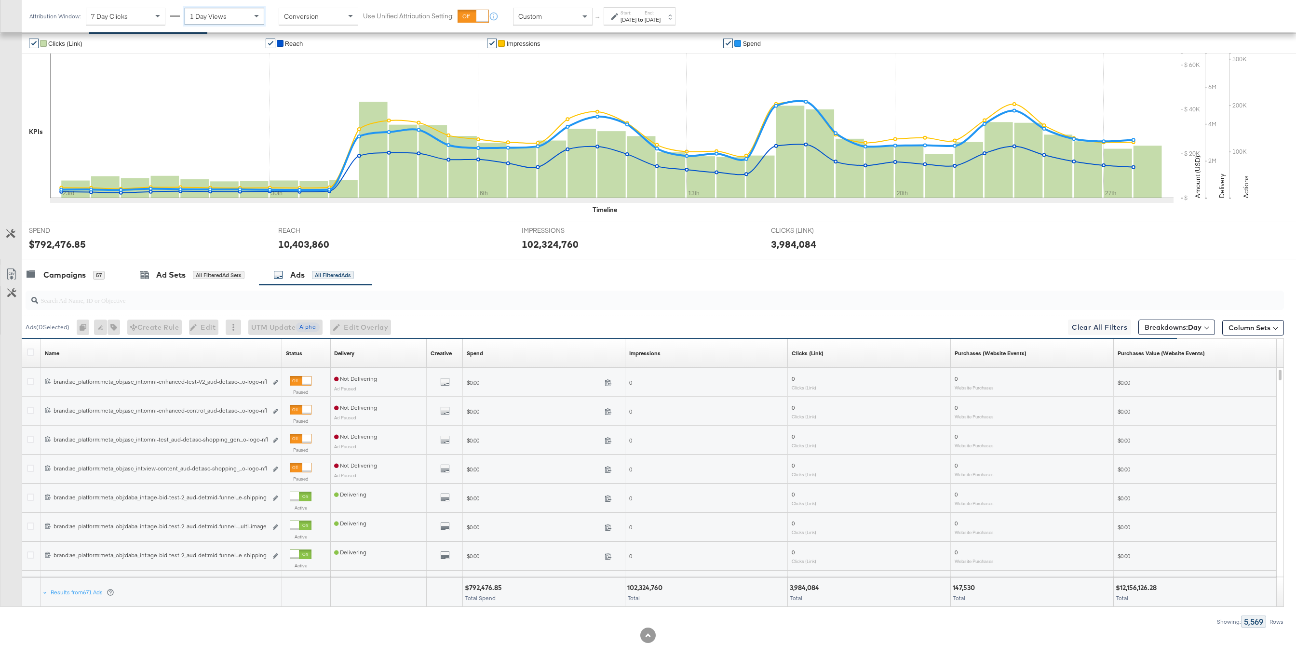
click at [933, 502] on div "KPIs Performance & KPIs Customize KPIs ✔ Clicks (Link) ✔ Reach ✔ Impressions ✔ …" at bounding box center [648, 342] width 1296 height 657
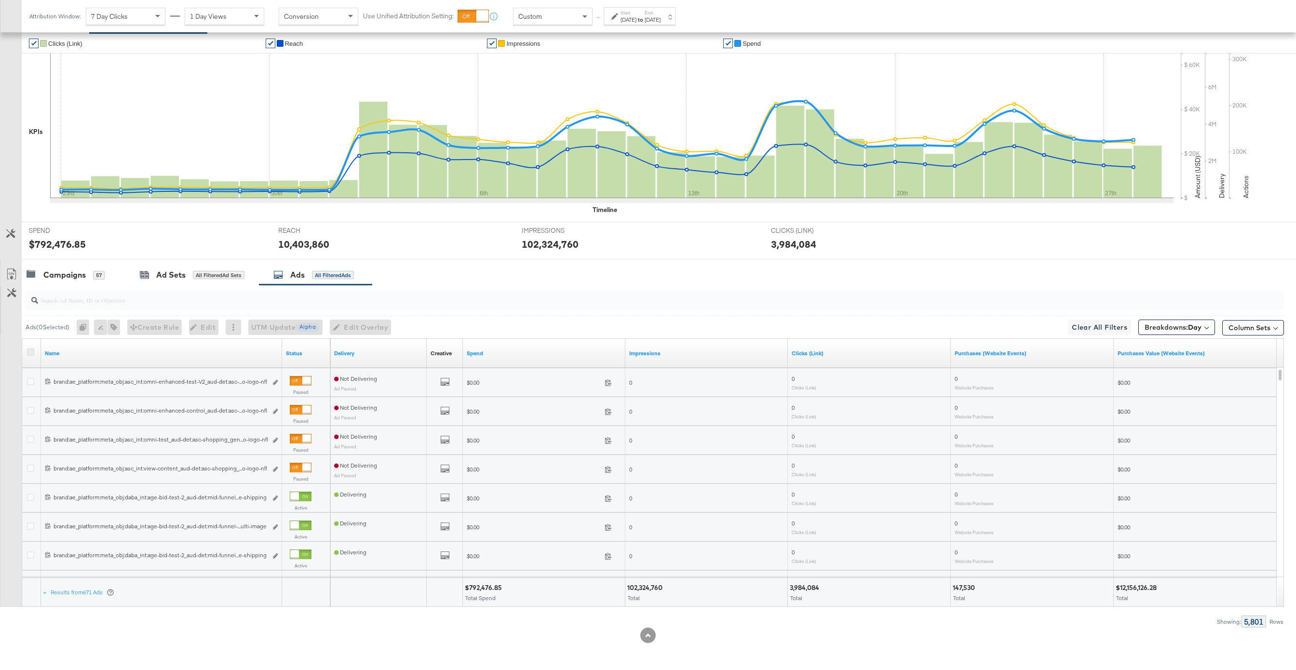
click at [27, 351] on icon at bounding box center [30, 352] width 7 height 7
click at [0, 0] on input "checkbox" at bounding box center [0, 0] width 0 height 0
click at [12, 276] on icon at bounding box center [12, 275] width 12 height 12
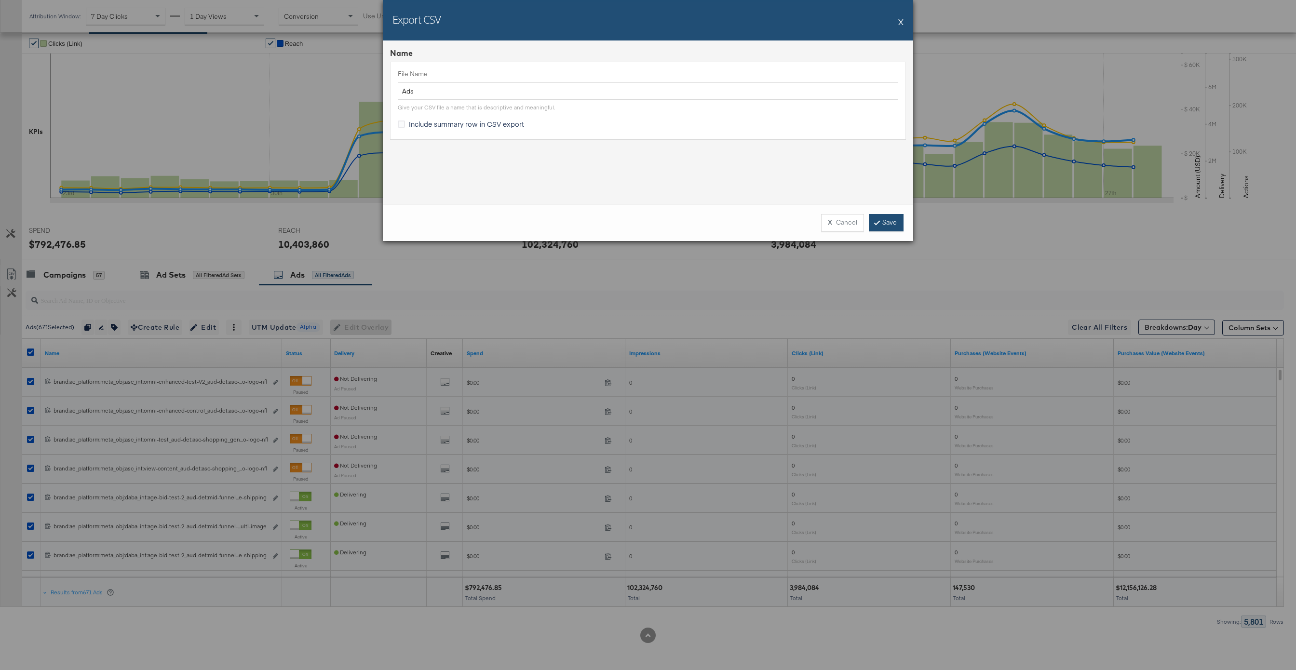
click at [898, 225] on link "Save" at bounding box center [886, 222] width 35 height 17
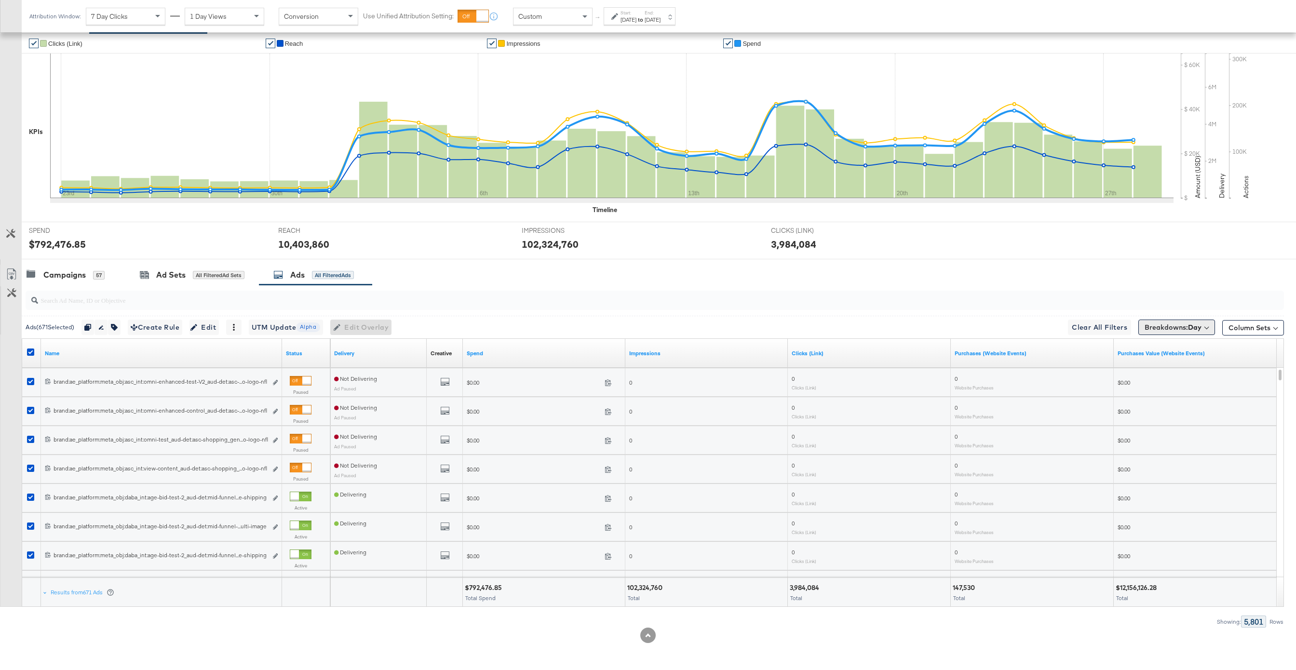
click at [972, 327] on span "Breakdowns: Day" at bounding box center [1173, 328] width 57 height 10
click at [972, 345] on button "[Reset]" at bounding box center [1199, 345] width 24 height 15
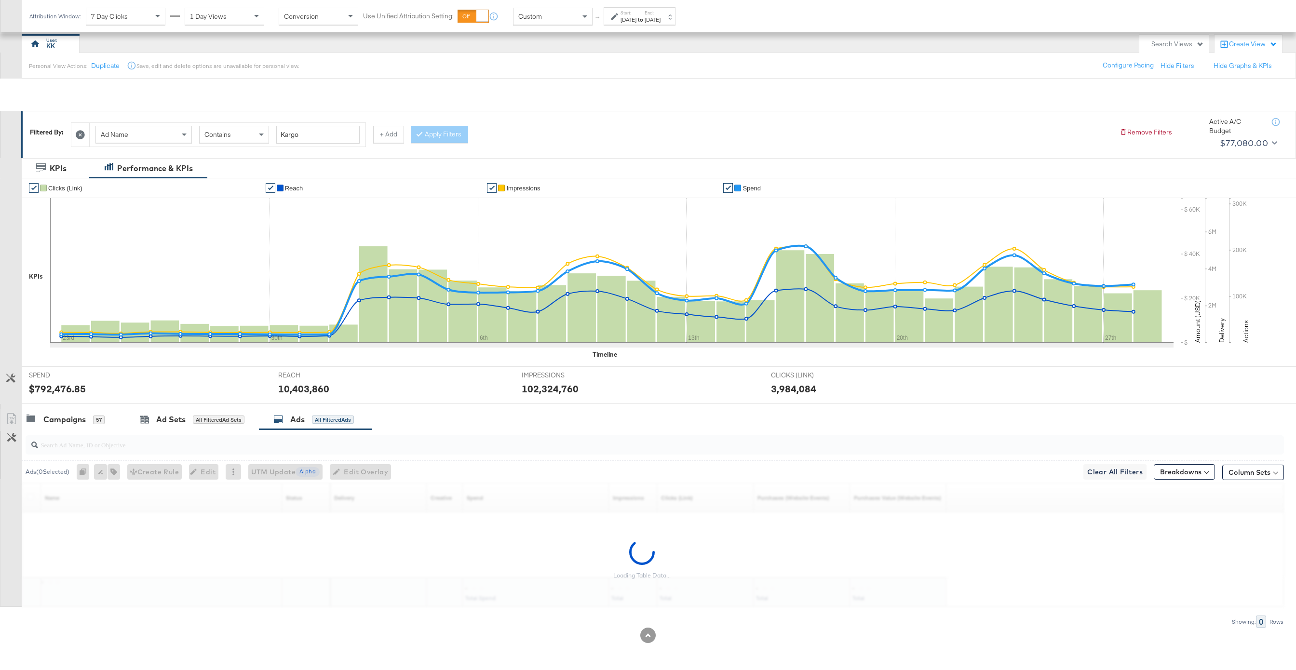
scroll to position [55, 0]
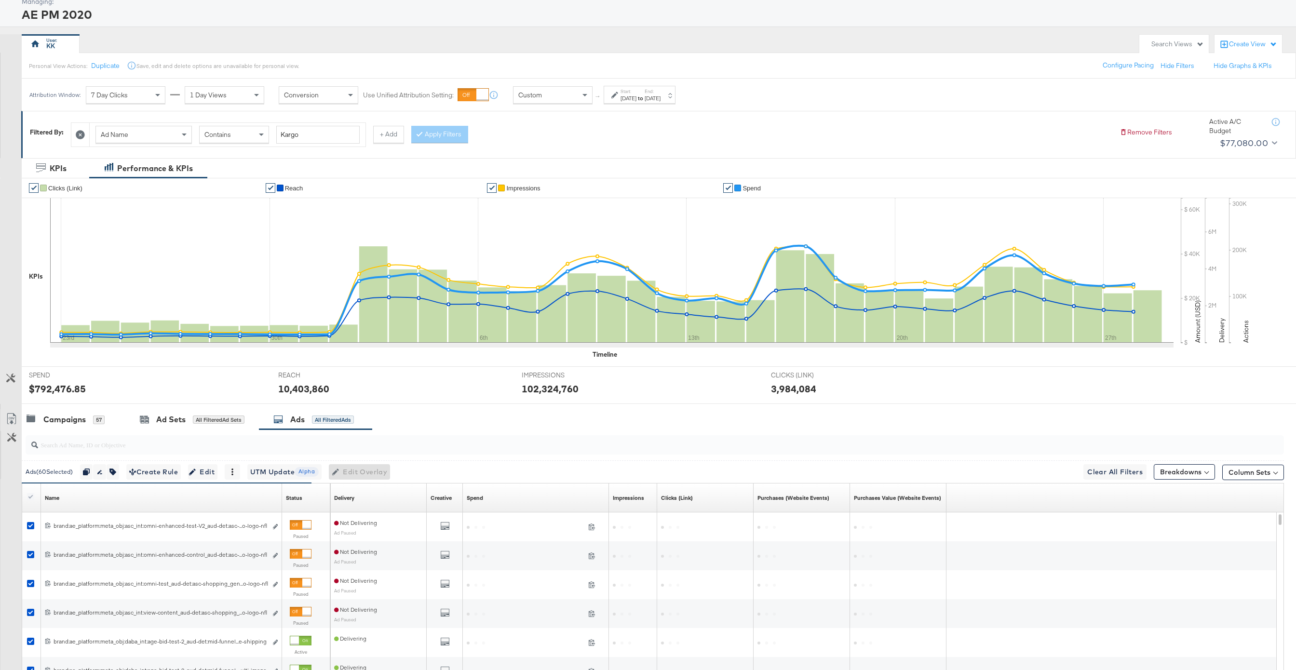
click at [676, 102] on div "Start: Jan 23rd 2025 to End: Feb 28th 2025" at bounding box center [640, 95] width 72 height 18
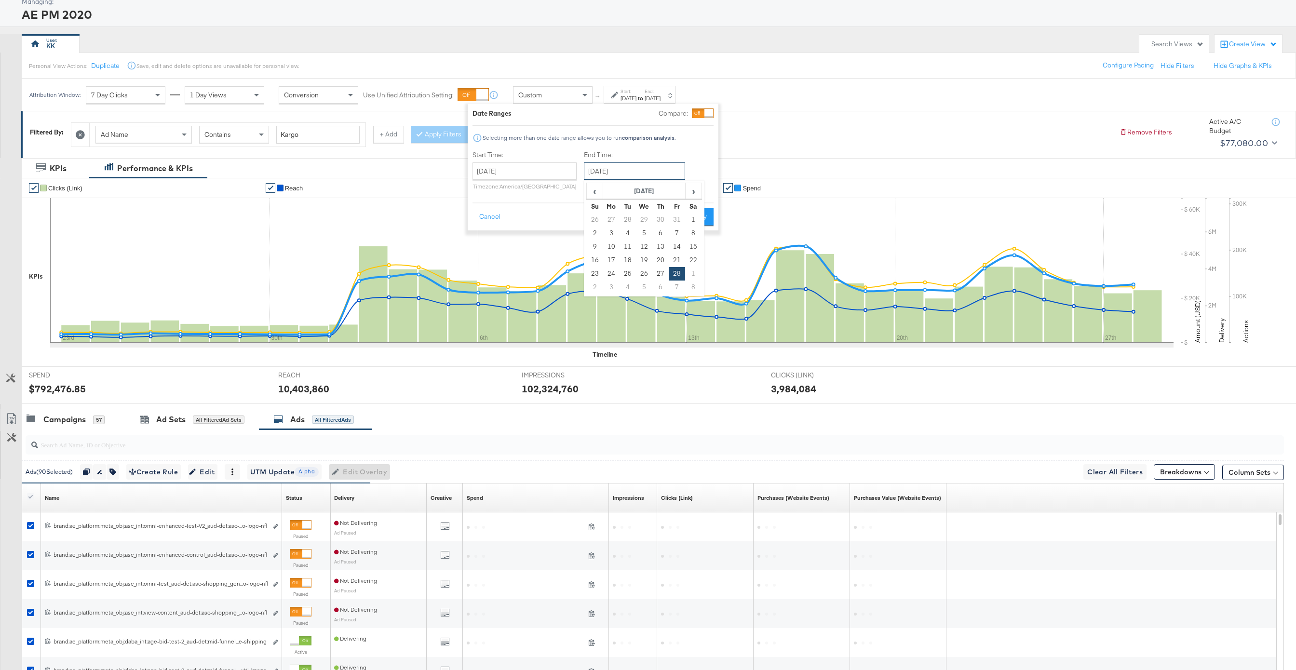
click at [674, 170] on input "February 28th 2025" at bounding box center [634, 171] width 101 height 17
click at [692, 191] on span "›" at bounding box center [693, 191] width 15 height 14
click at [644, 247] on td "16" at bounding box center [644, 247] width 16 height 14
type input "[DATE]"
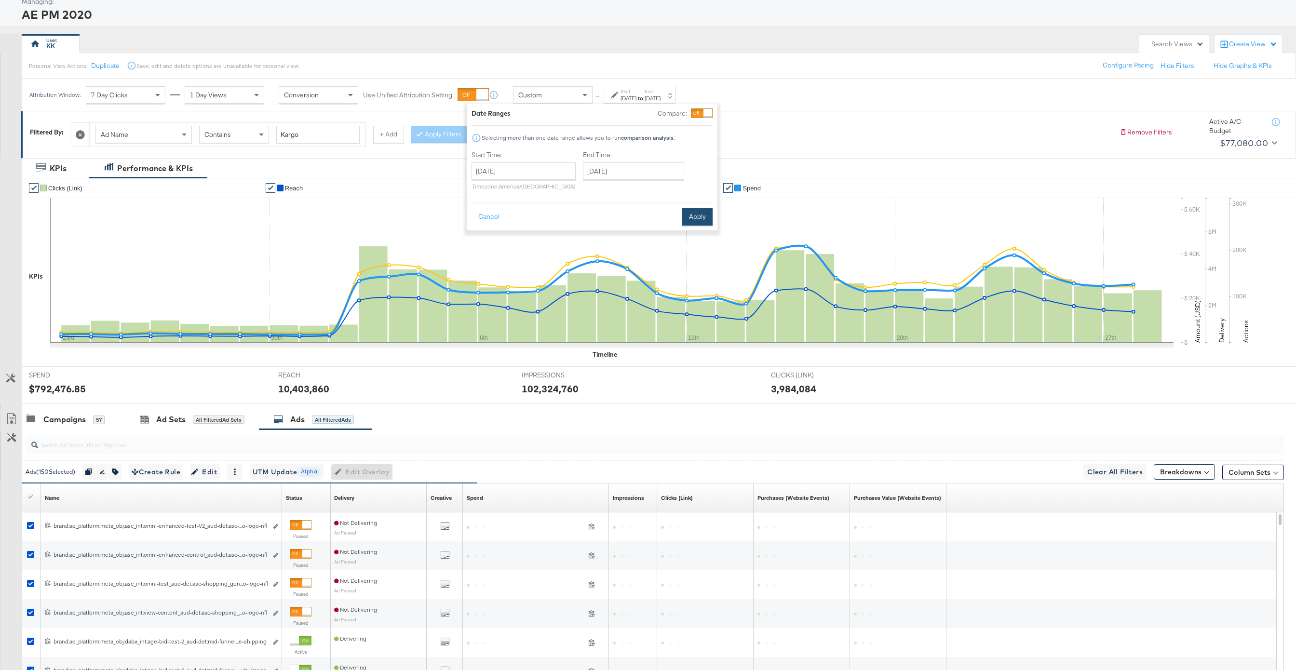
click at [696, 210] on button "Apply" at bounding box center [697, 216] width 30 height 17
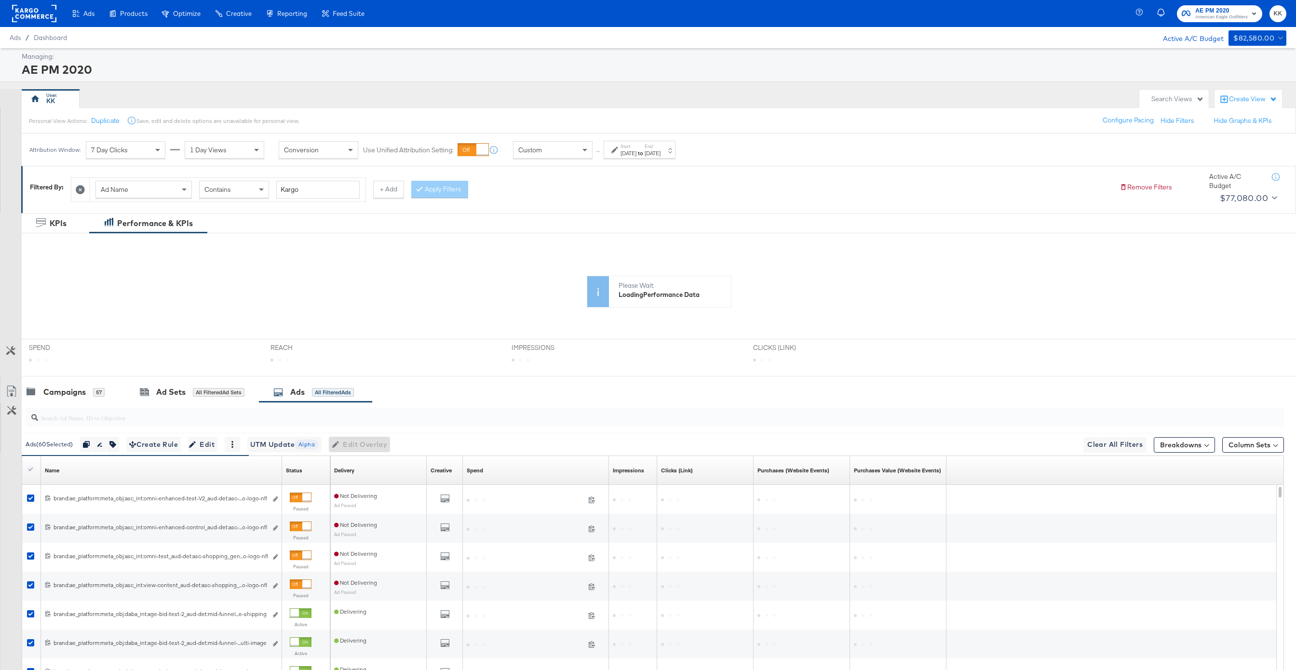
scroll to position [117, 0]
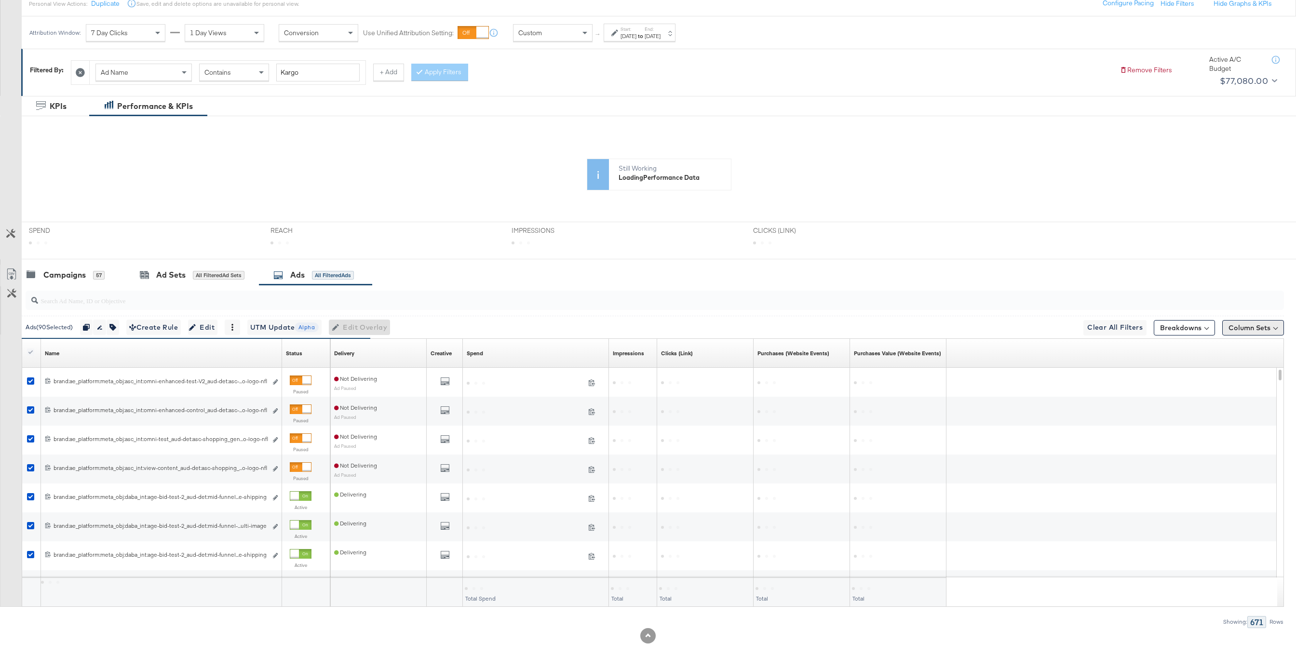
click at [972, 330] on button "Column Sets" at bounding box center [1254, 327] width 62 height 15
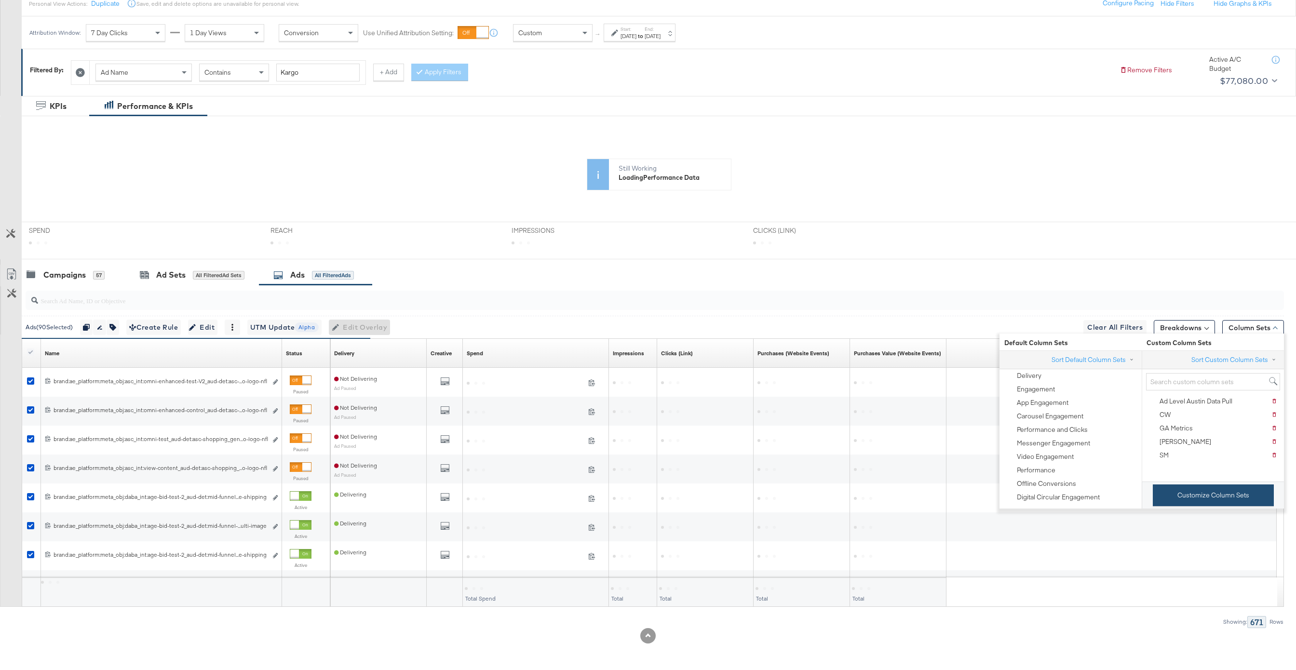
click at [972, 489] on button "Customize Column Sets" at bounding box center [1213, 496] width 121 height 22
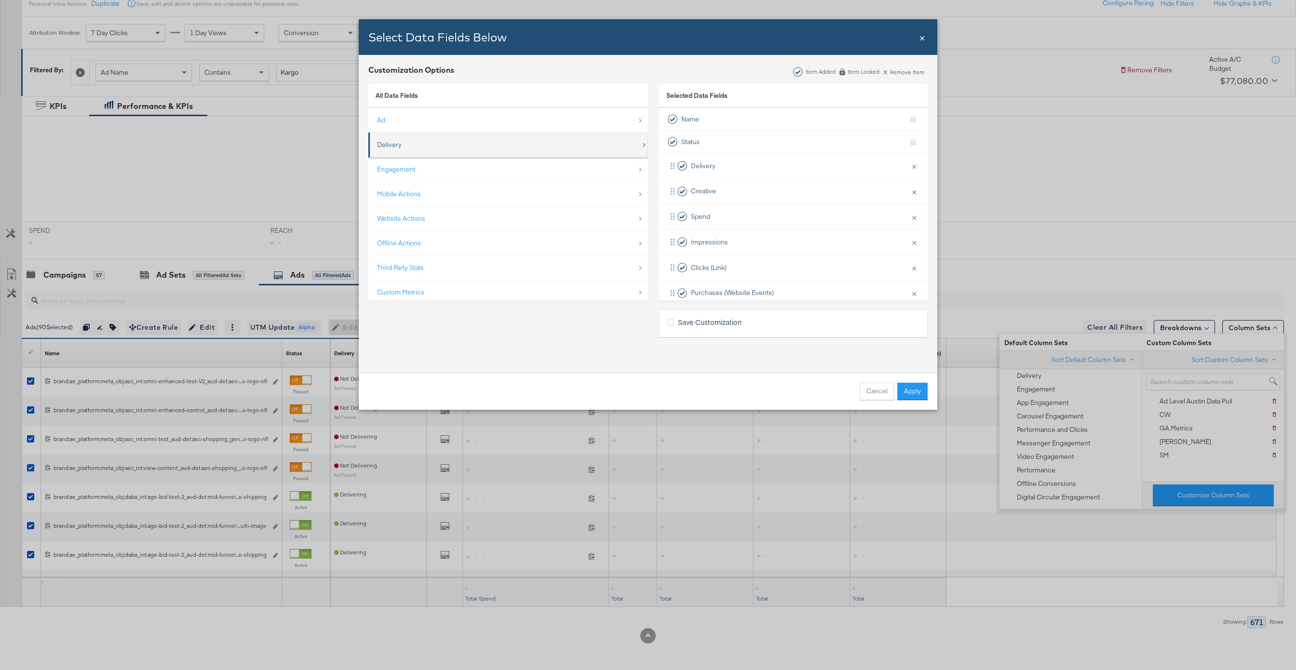
click at [415, 149] on div "Delivery" at bounding box center [509, 145] width 264 height 20
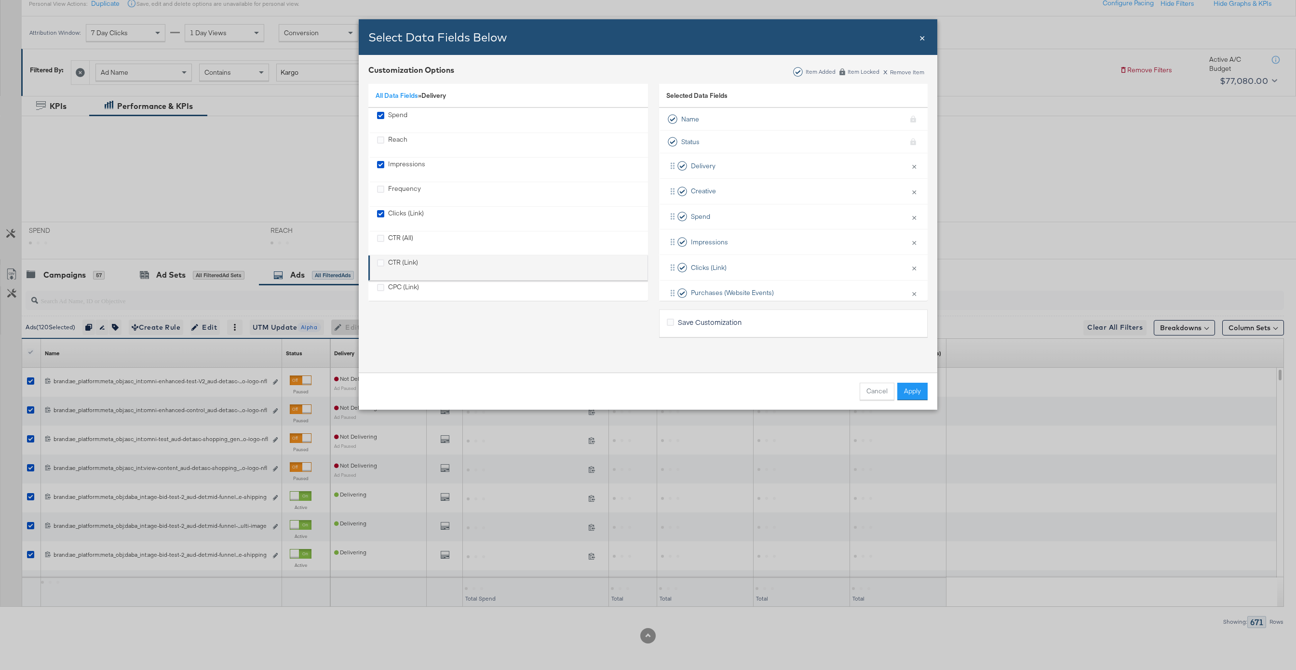
click at [411, 263] on div "CTR (Link)" at bounding box center [403, 268] width 30 height 20
click at [867, 391] on button "Cancel" at bounding box center [877, 391] width 35 height 17
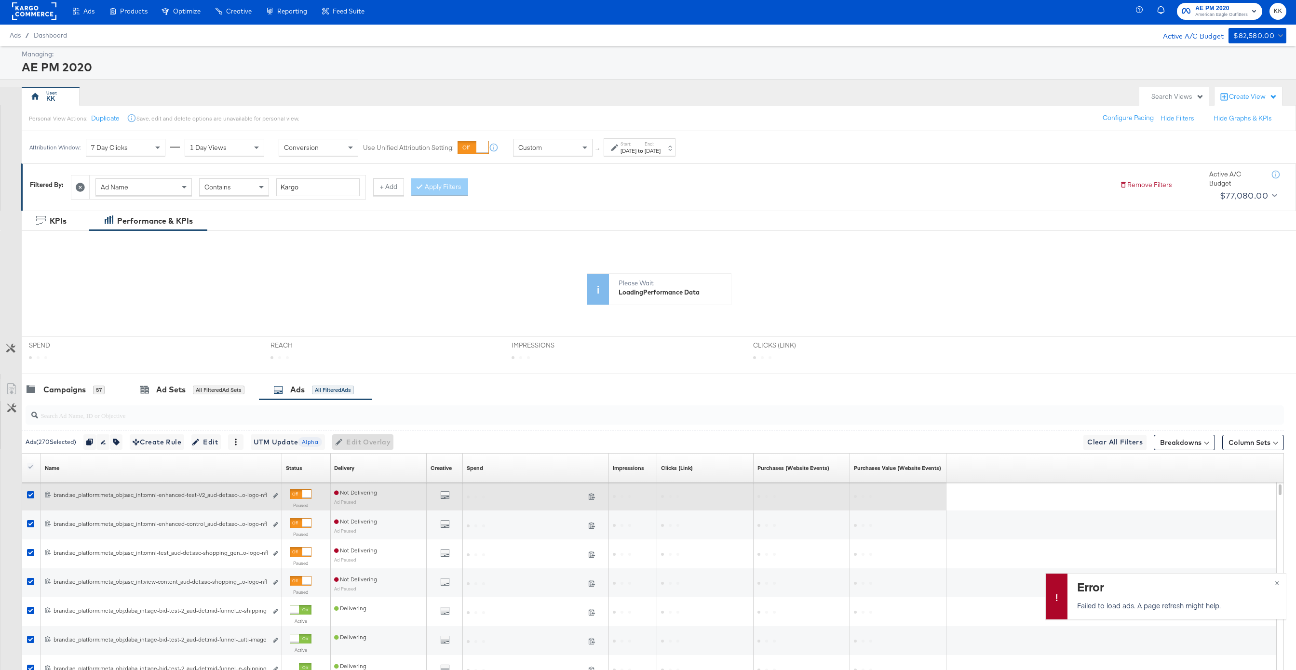
scroll to position [0, 0]
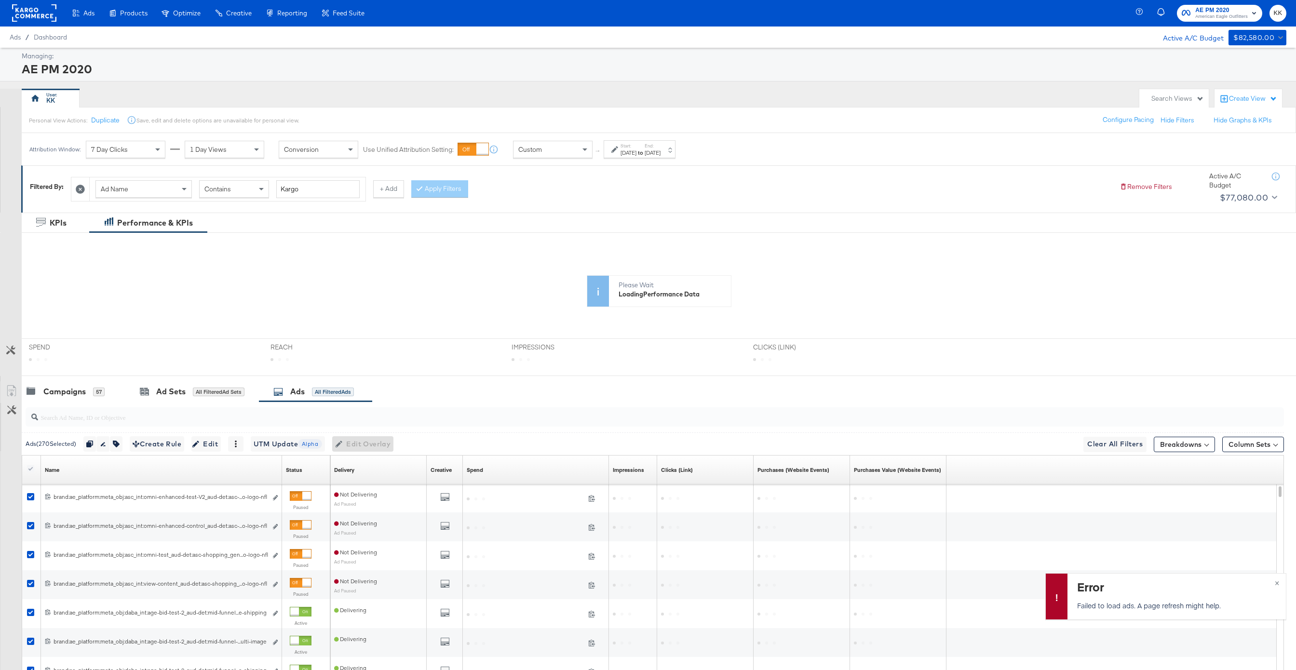
click at [108, 125] on div "Personal View Actions: Duplicate Save, edit and delete options are unavailable …" at bounding box center [166, 120] width 274 height 10
click at [105, 120] on button "Duplicate" at bounding box center [105, 120] width 28 height 9
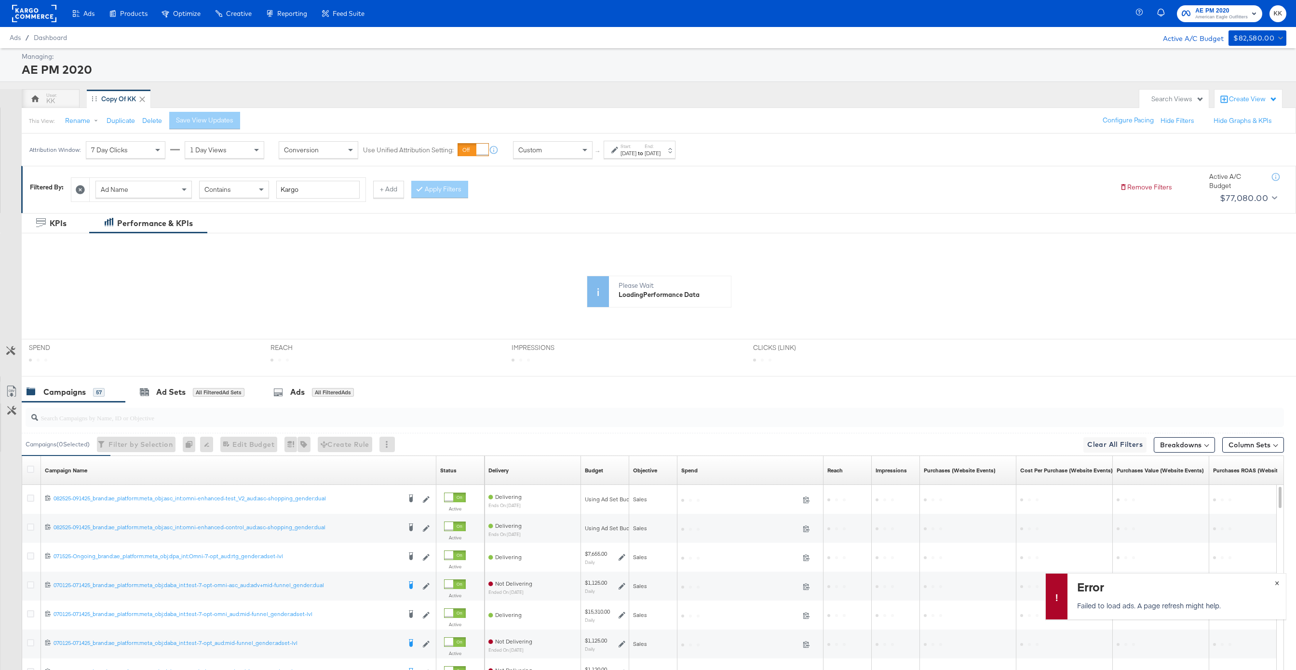
click at [972, 502] on span "×" at bounding box center [1277, 582] width 4 height 11
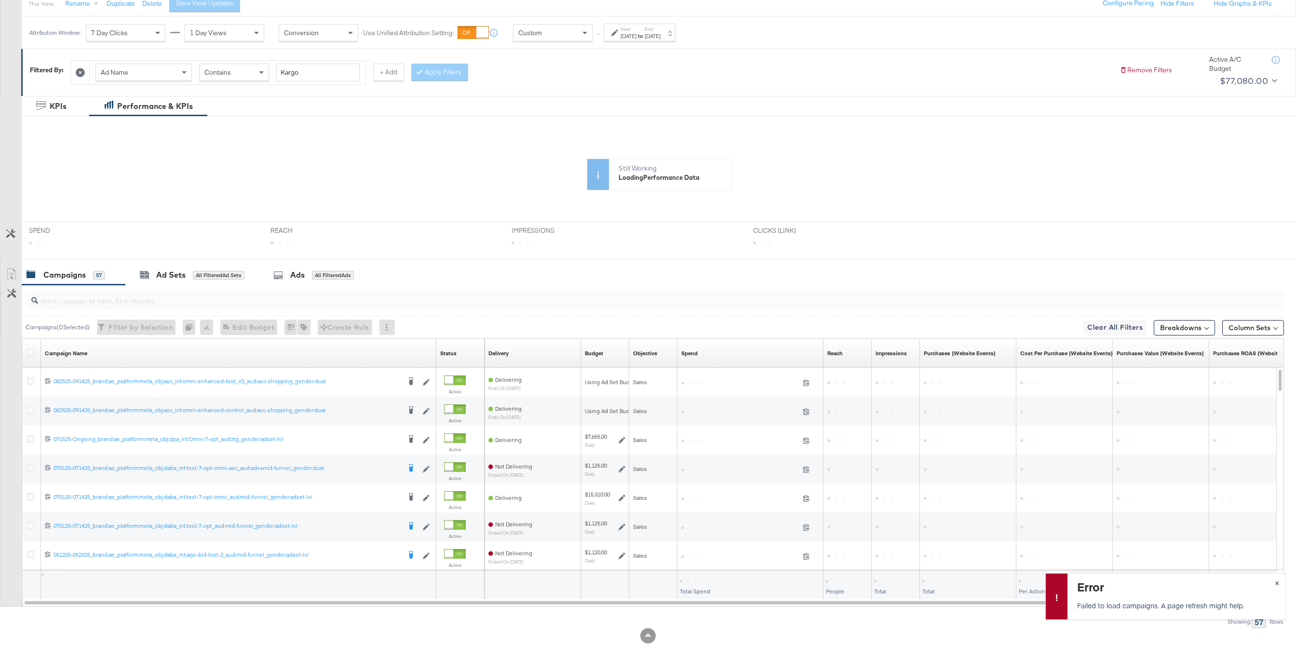
click at [972, 502] on button "×" at bounding box center [1277, 582] width 18 height 17
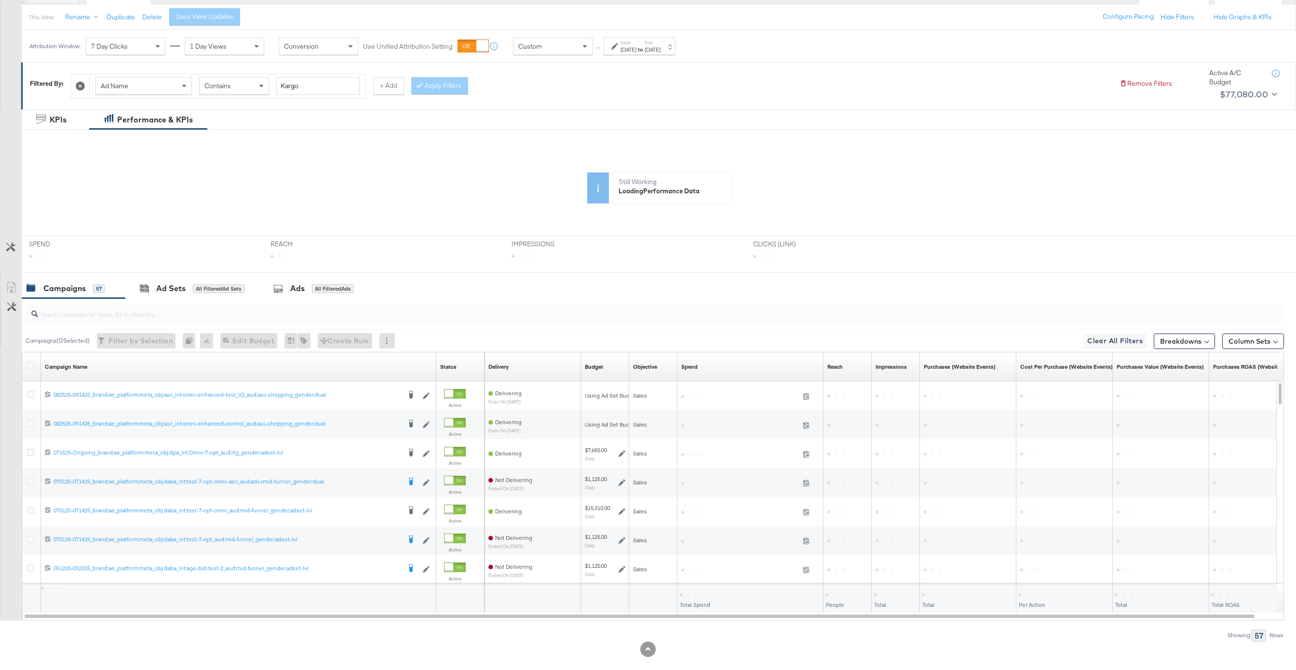
scroll to position [111, 0]
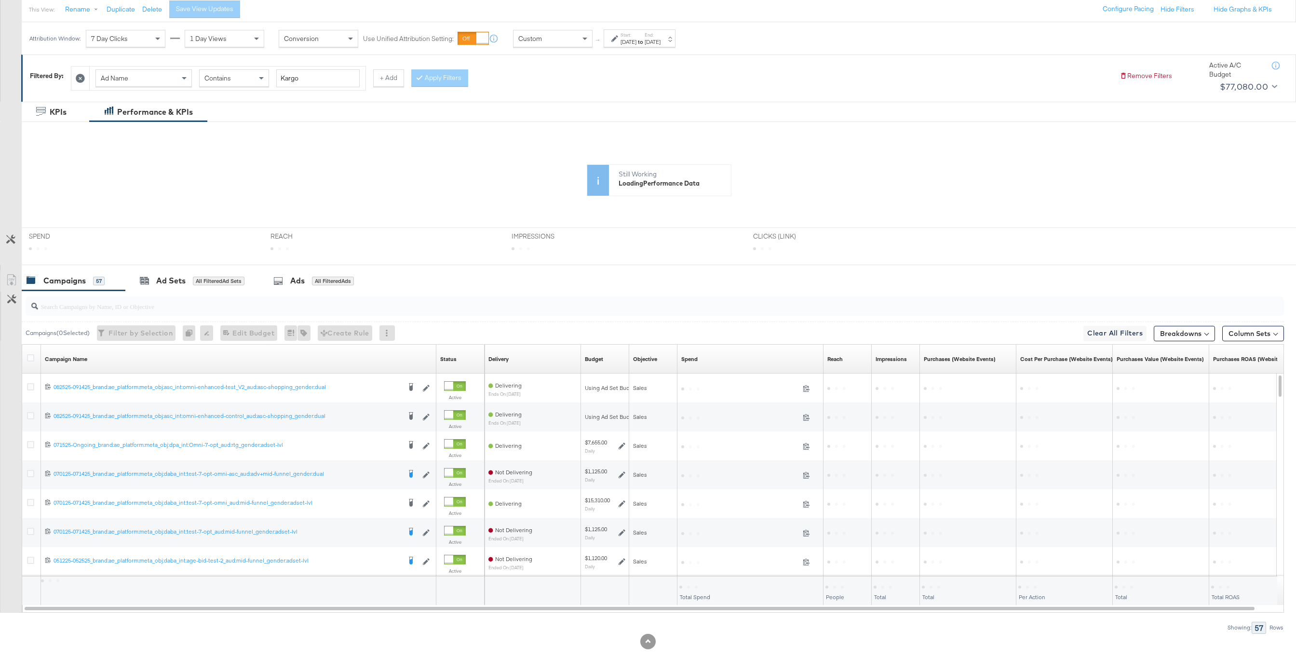
click at [692, 502] on div at bounding box center [690, 586] width 21 height 9
click at [625, 39] on div "[DATE]" at bounding box center [629, 42] width 16 height 8
click at [537, 118] on input "[DATE]" at bounding box center [524, 114] width 104 height 17
click at [579, 129] on span "›" at bounding box center [581, 134] width 15 height 14
click at [581, 209] on td "22" at bounding box center [581, 204] width 16 height 14
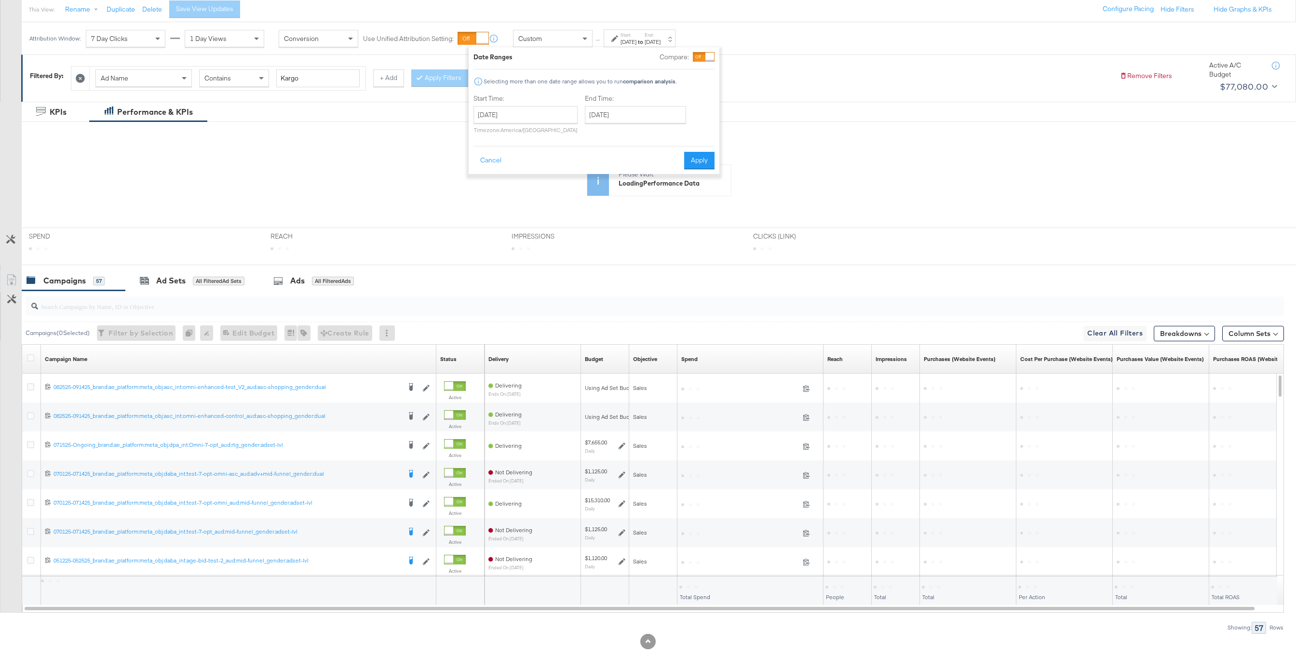
click at [551, 125] on div "February 22nd 2025 ‹ February 2025 › Su Mo Tu We Th Fr Sa 26 27 28 29 30 31 1 2…" at bounding box center [526, 119] width 104 height 27
click at [549, 117] on input "February 22nd 2025" at bounding box center [526, 114] width 104 height 17
click at [581, 215] on td "1" at bounding box center [583, 218] width 16 height 14
type input "[DATE]"
click at [624, 117] on input "[DATE]" at bounding box center [629, 114] width 101 height 17
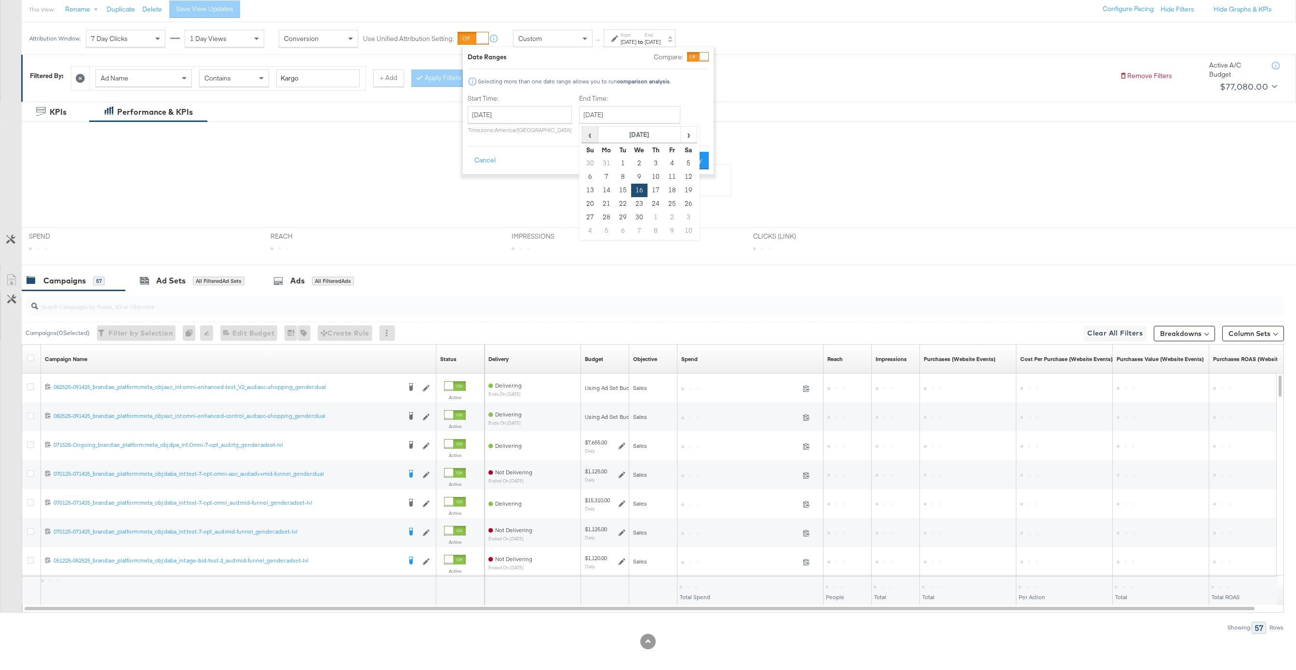
click at [583, 137] on span "‹" at bounding box center [590, 134] width 15 height 14
click at [607, 231] on td "31" at bounding box center [607, 231] width 16 height 14
type input "[DATE]"
click at [688, 154] on button "Apply" at bounding box center [694, 160] width 30 height 17
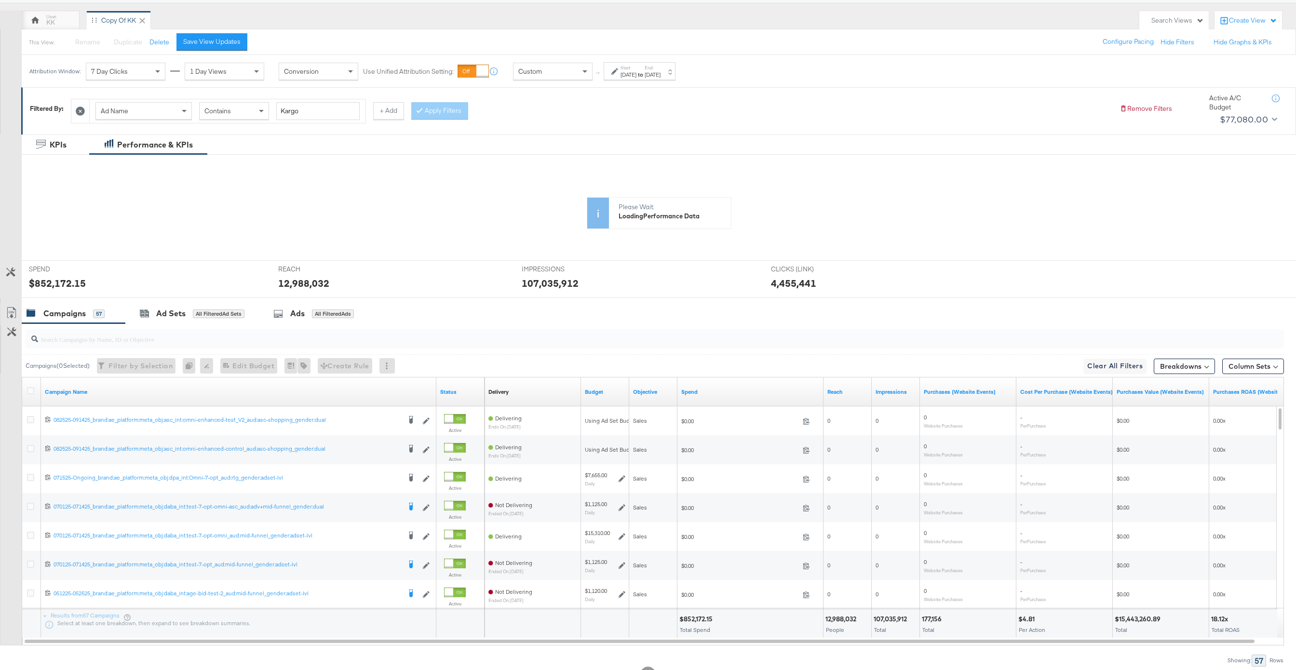
scroll to position [78, 0]
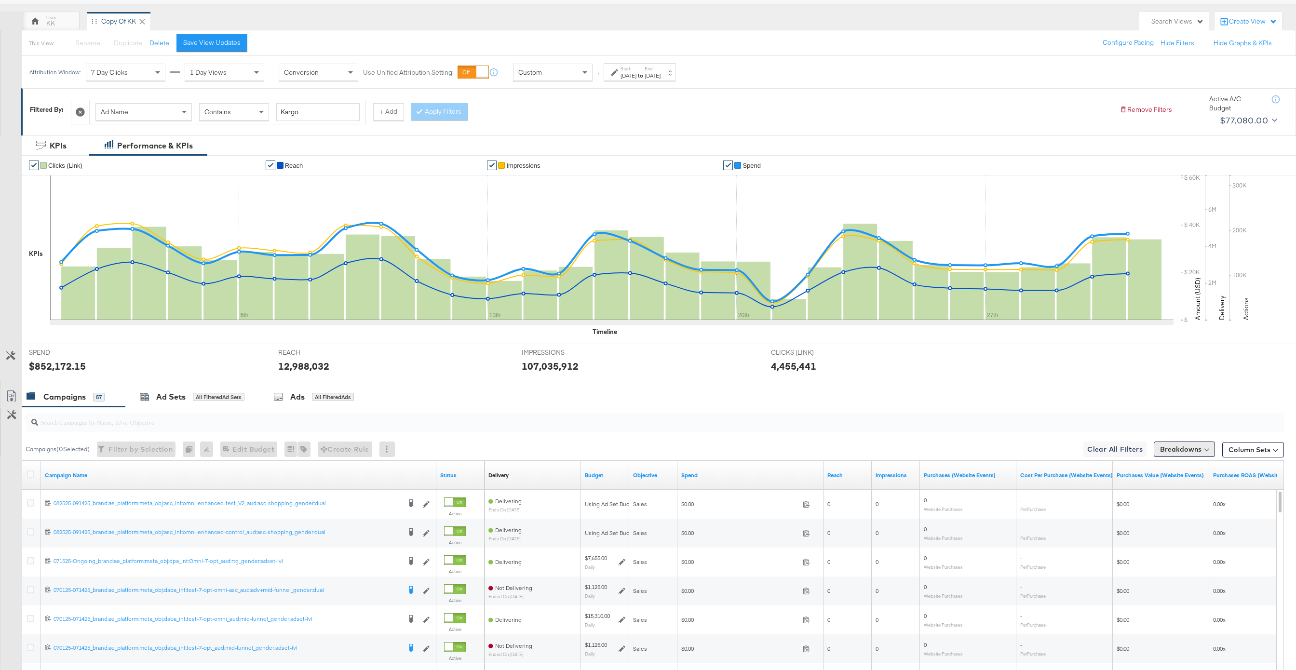
click at [972, 456] on button "Breakdowns" at bounding box center [1184, 449] width 61 height 15
click at [972, 502] on div "Time" at bounding box center [1162, 508] width 96 height 8
click at [972, 502] on div "Day" at bounding box center [1162, 532] width 105 height 10
click at [972, 502] on div "Apply Breakdown" at bounding box center [1161, 597] width 106 height 23
click at [972, 502] on button "Apply Breakdown" at bounding box center [1162, 597] width 66 height 17
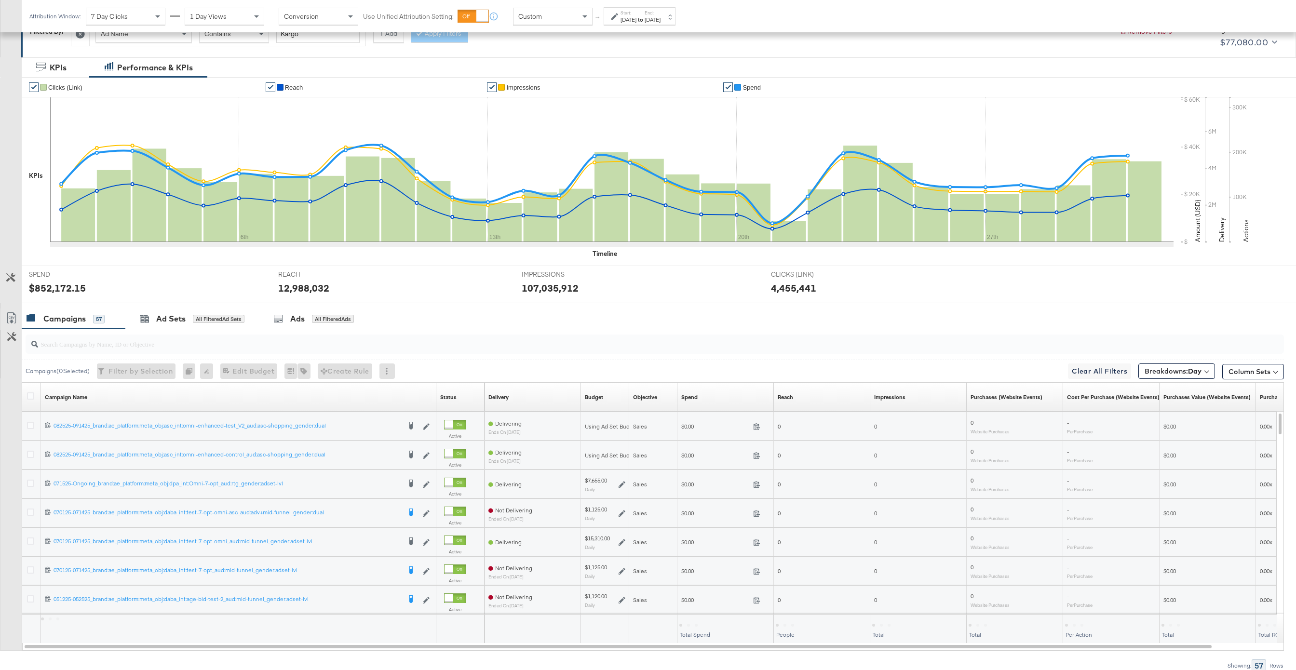
scroll to position [200, 0]
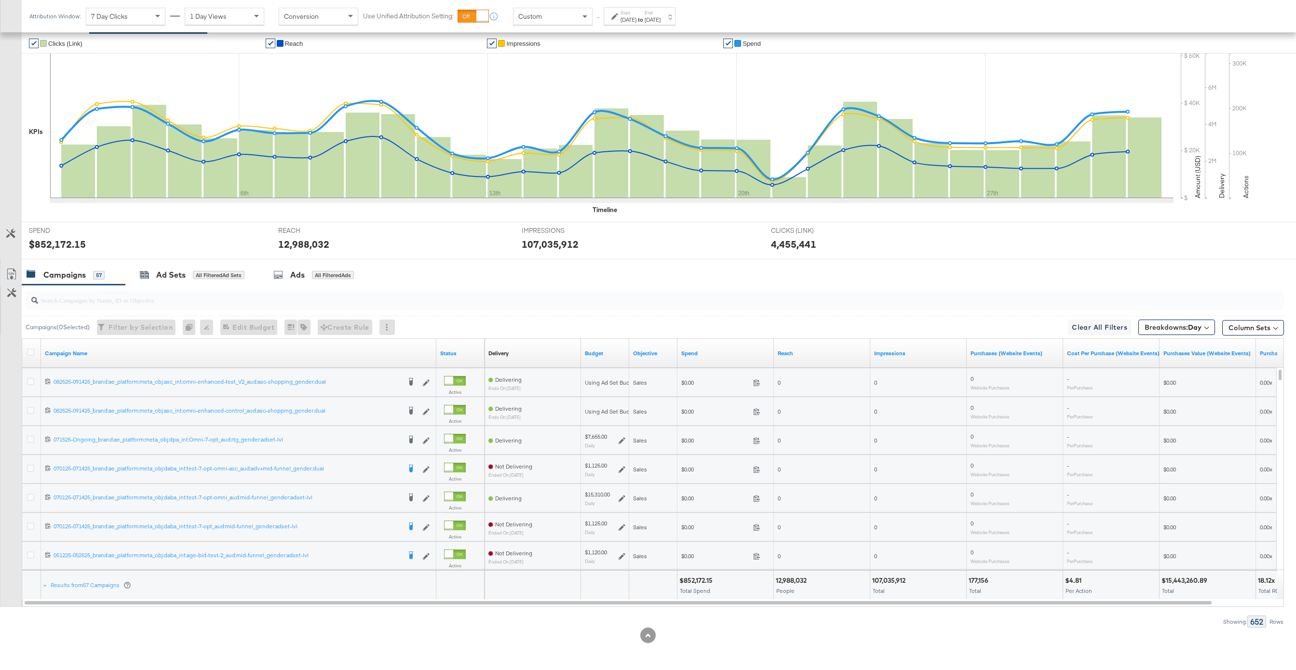
click at [27, 348] on div at bounding box center [32, 353] width 18 height 17
click at [30, 353] on icon at bounding box center [30, 352] width 7 height 7
click at [0, 0] on input "checkbox" at bounding box center [0, 0] width 0 height 0
click at [13, 275] on icon at bounding box center [12, 275] width 12 height 12
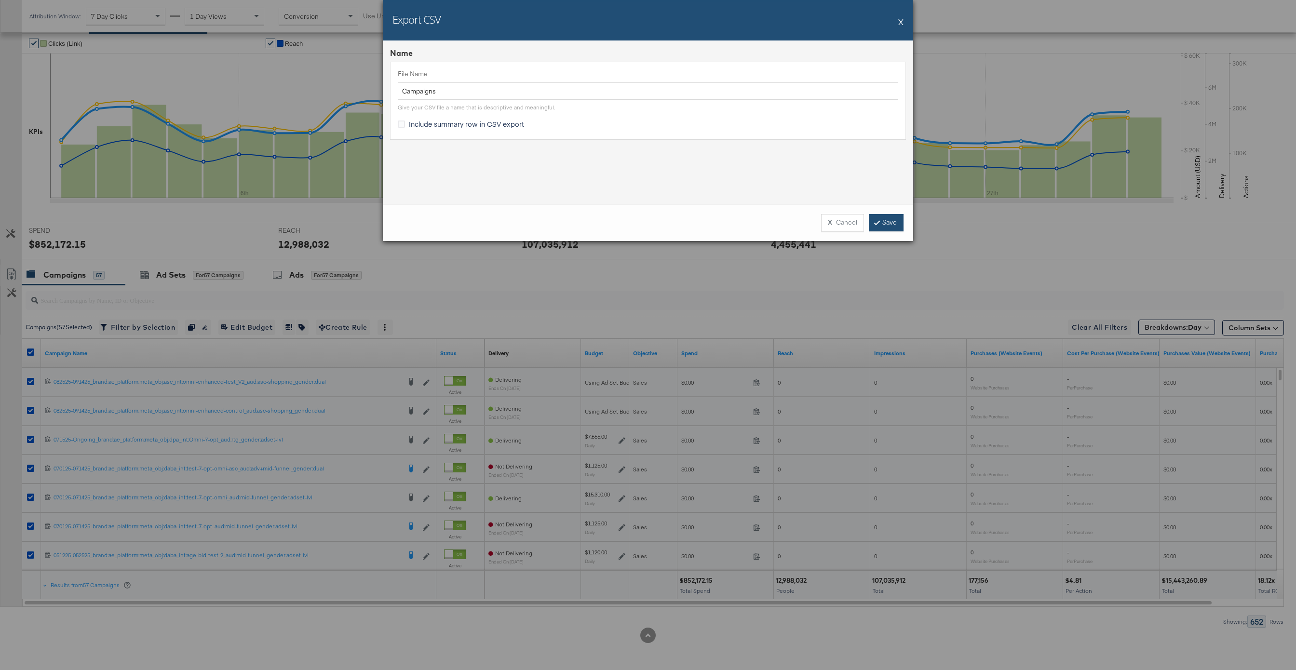
click at [885, 217] on link "Save" at bounding box center [886, 222] width 35 height 17
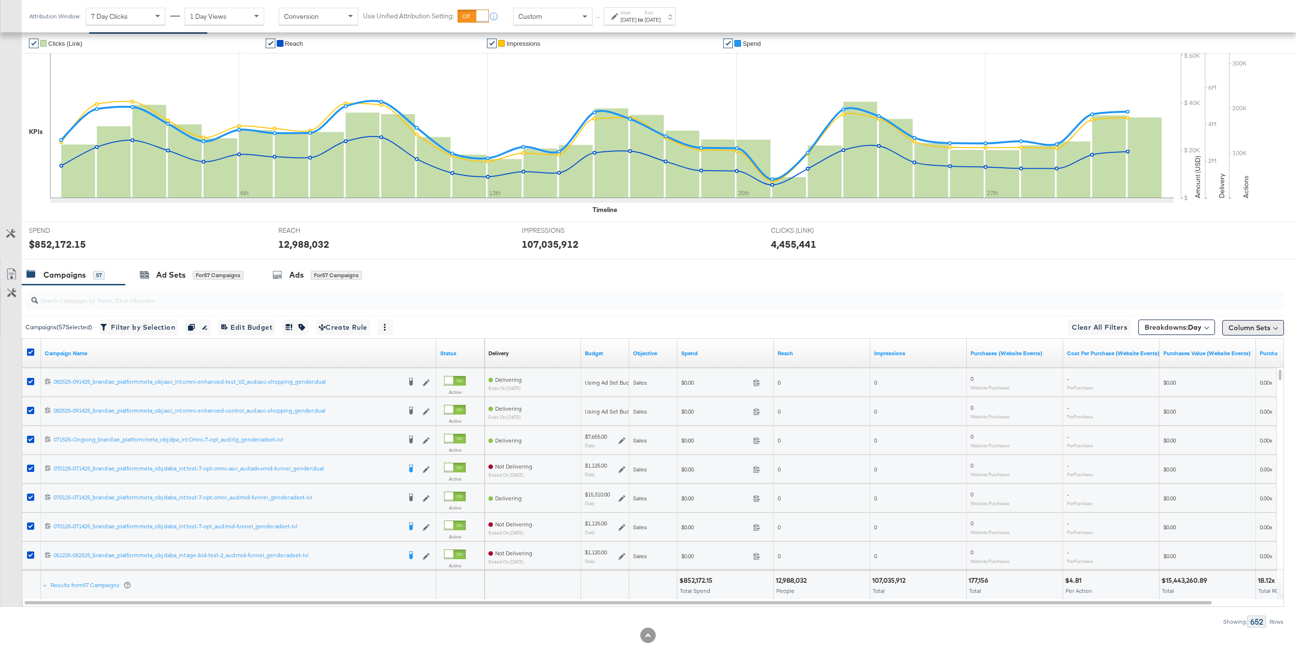
click at [972, 331] on button "Column Sets" at bounding box center [1254, 327] width 62 height 15
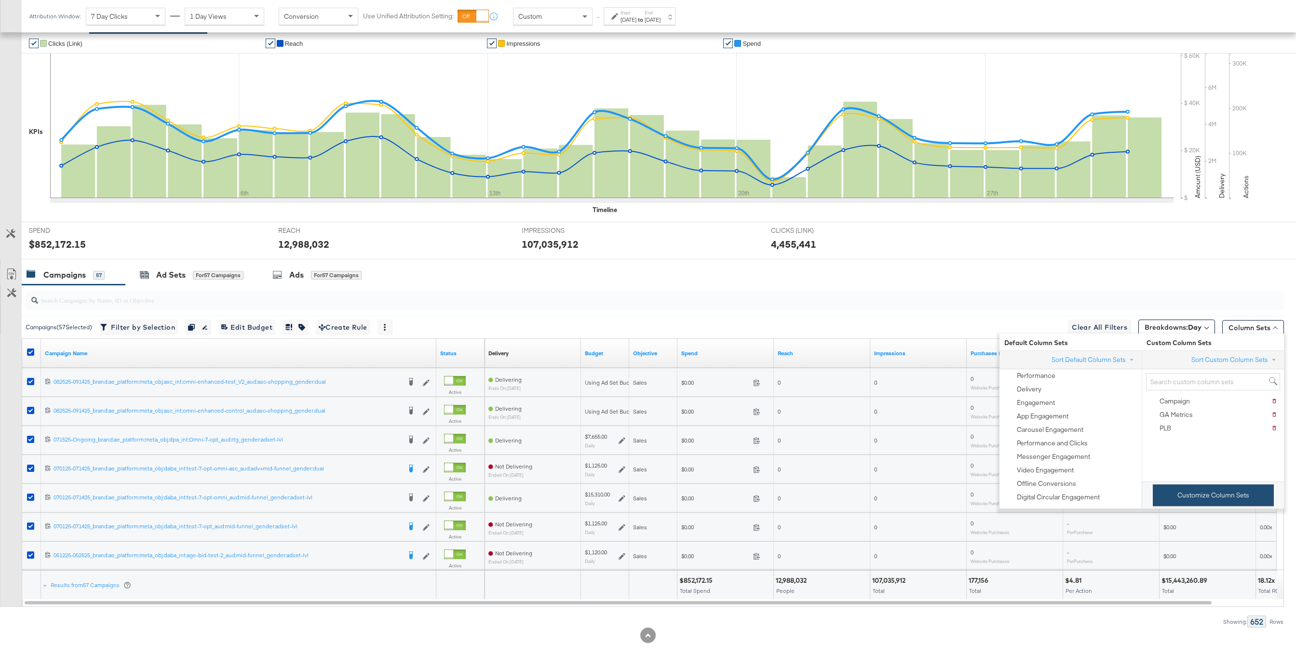
click at [972, 495] on button "Customize Column Sets" at bounding box center [1213, 496] width 121 height 22
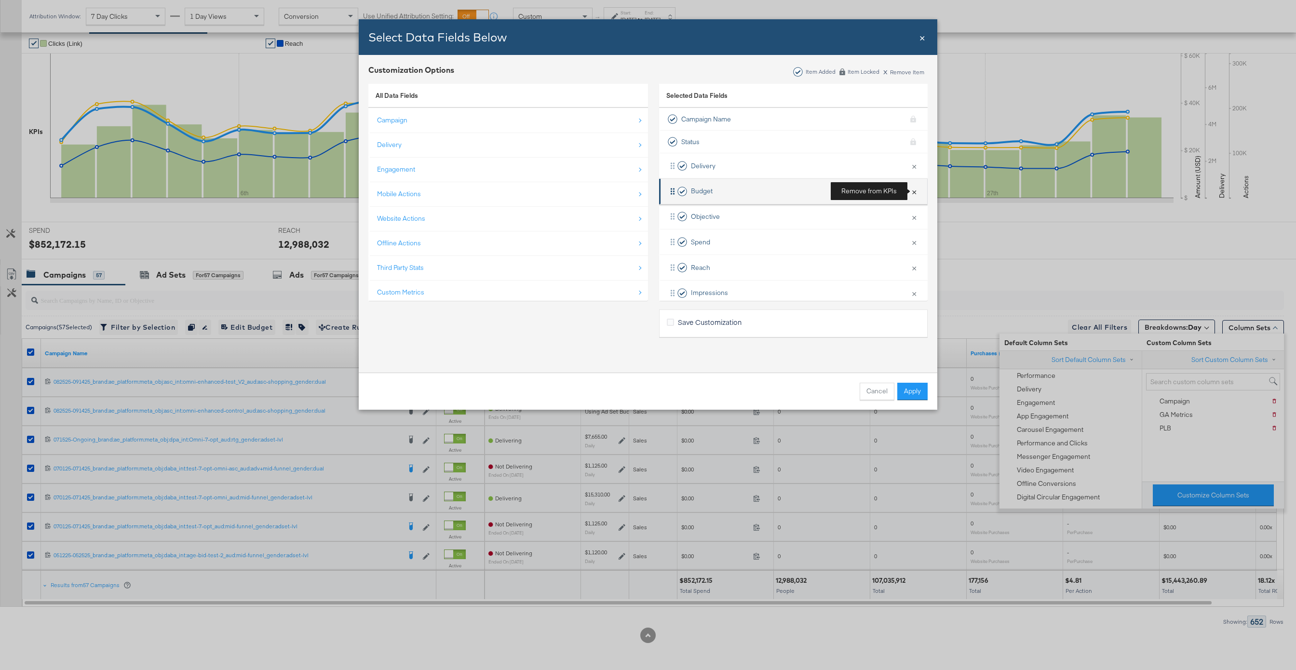
click at [916, 191] on button "×" at bounding box center [914, 191] width 13 height 20
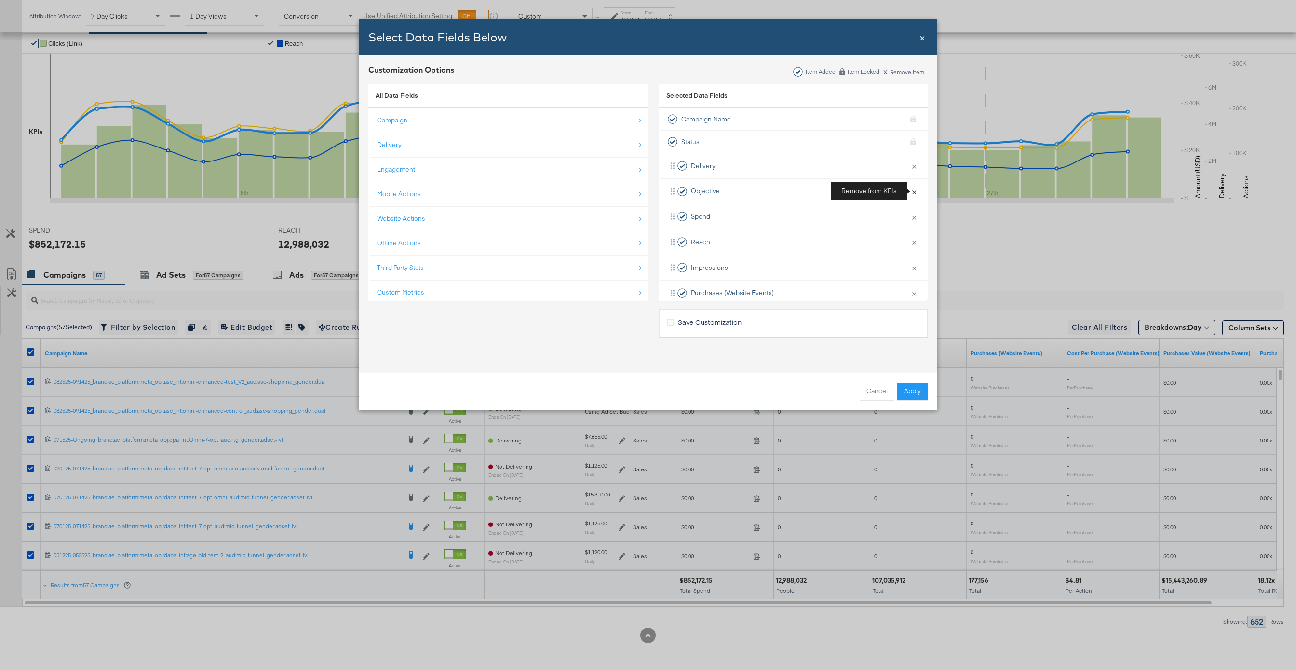
click at [916, 191] on button "×" at bounding box center [914, 191] width 13 height 20
click at [916, 219] on button "×" at bounding box center [914, 217] width 13 height 20
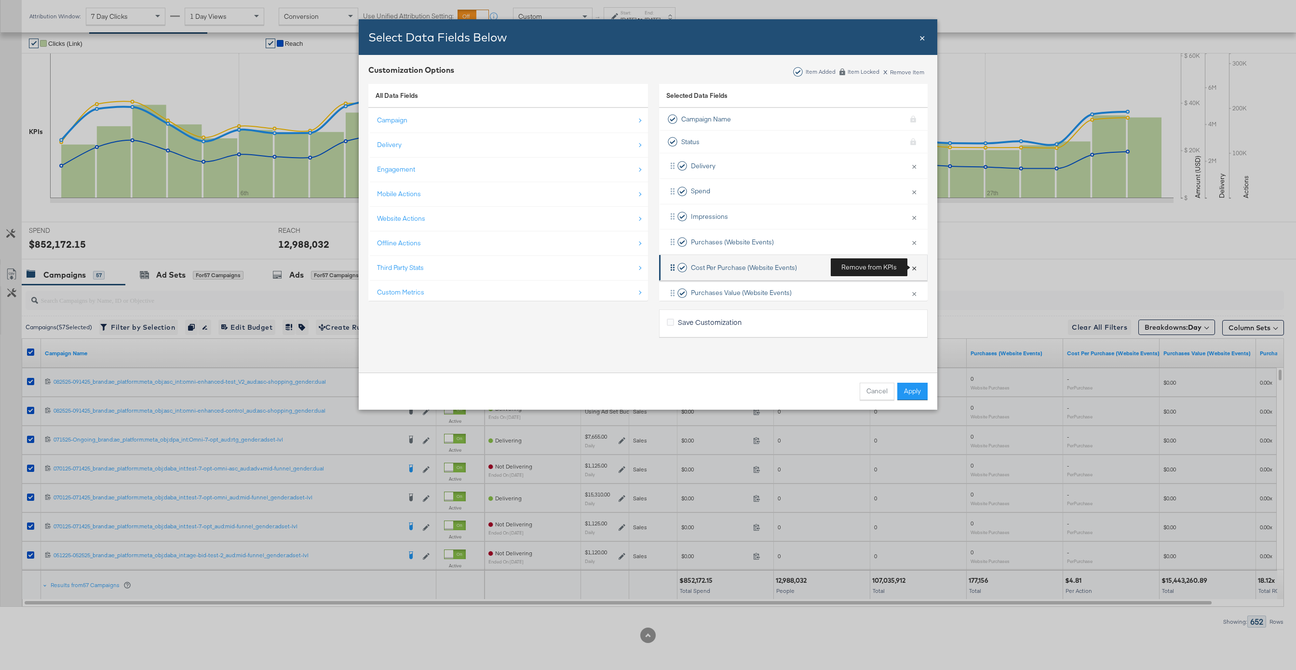
click at [915, 264] on button "×" at bounding box center [914, 268] width 13 height 20
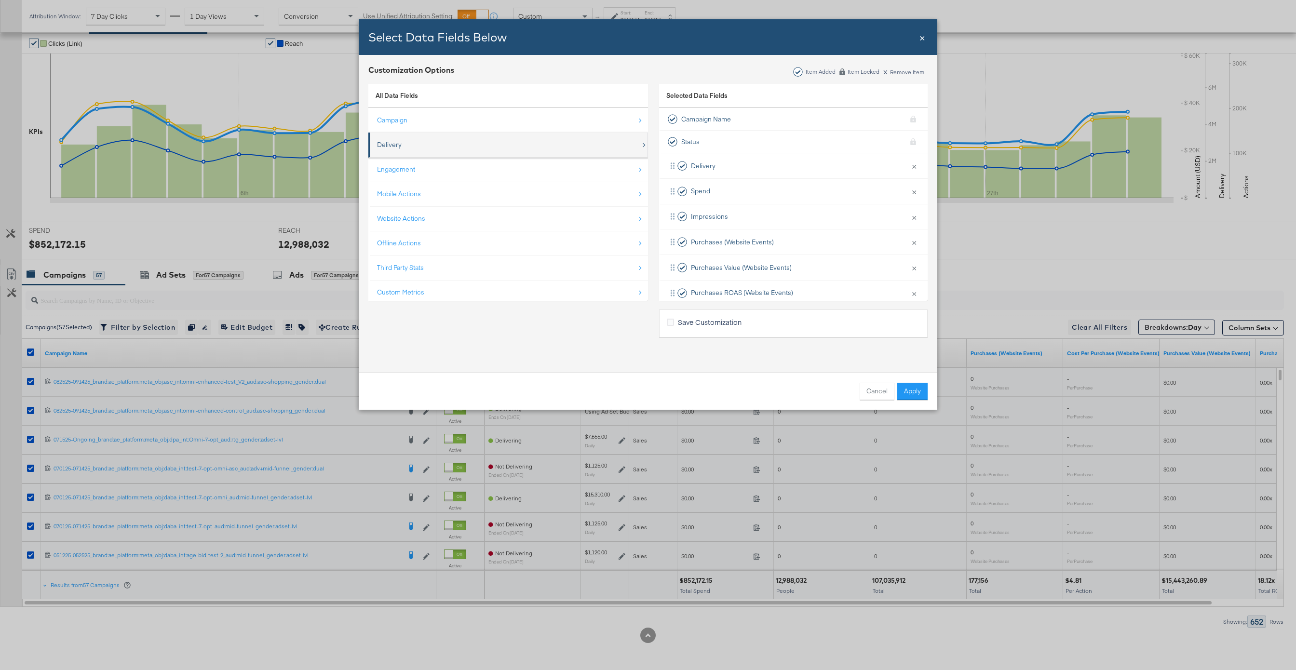
click at [452, 147] on div "Delivery" at bounding box center [509, 145] width 264 height 20
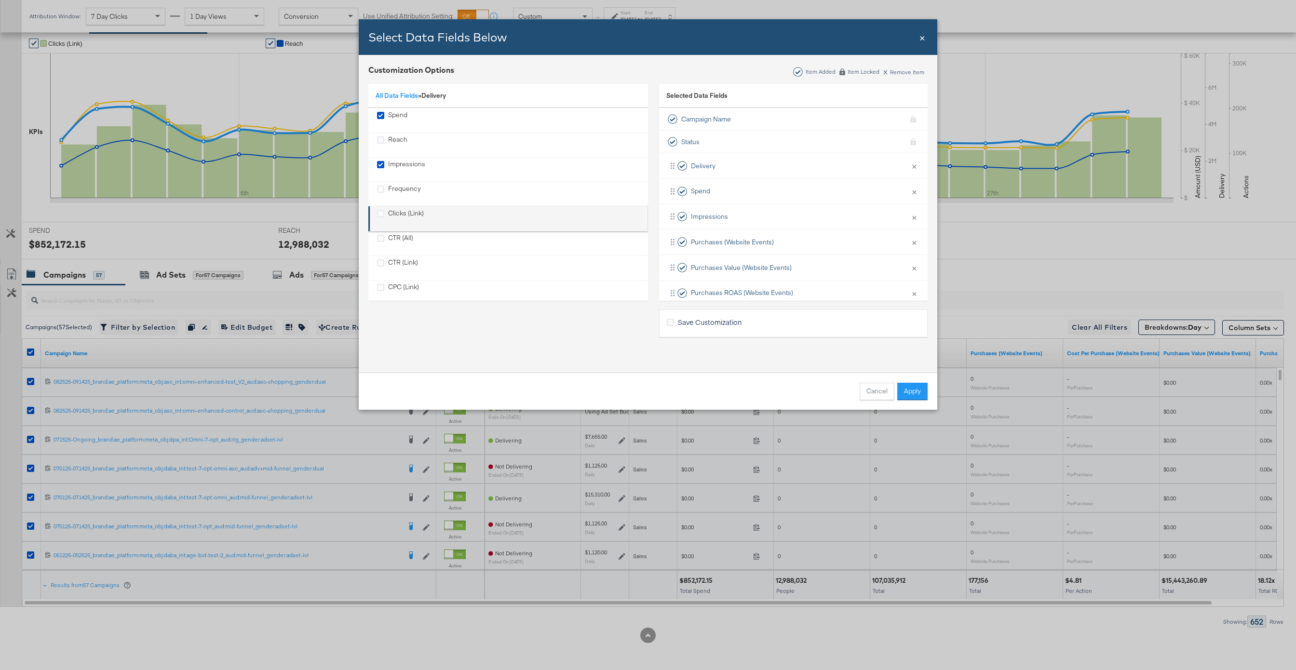
click at [406, 211] on div "Clicks (Link)" at bounding box center [406, 219] width 36 height 20
click at [764, 237] on li "Clicks (Link) × Remove from KPIs" at bounding box center [793, 243] width 269 height 26
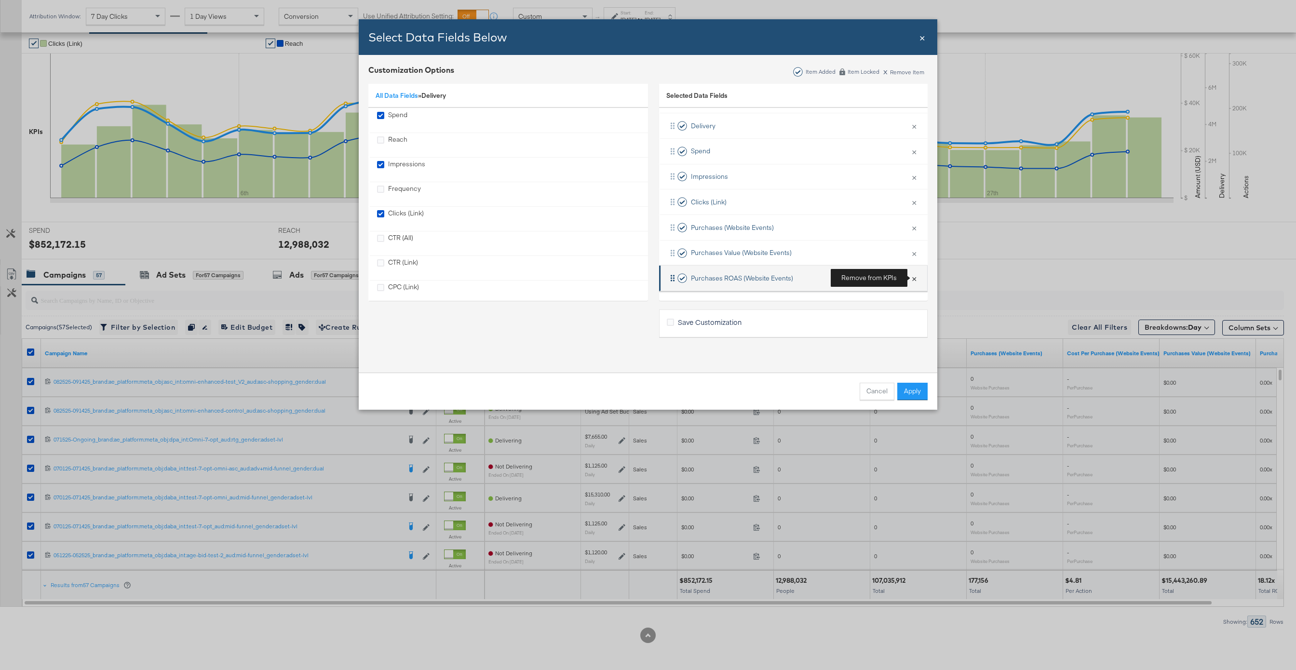
click at [915, 276] on button "×" at bounding box center [914, 278] width 13 height 20
click at [913, 389] on button "Apply" at bounding box center [913, 391] width 30 height 17
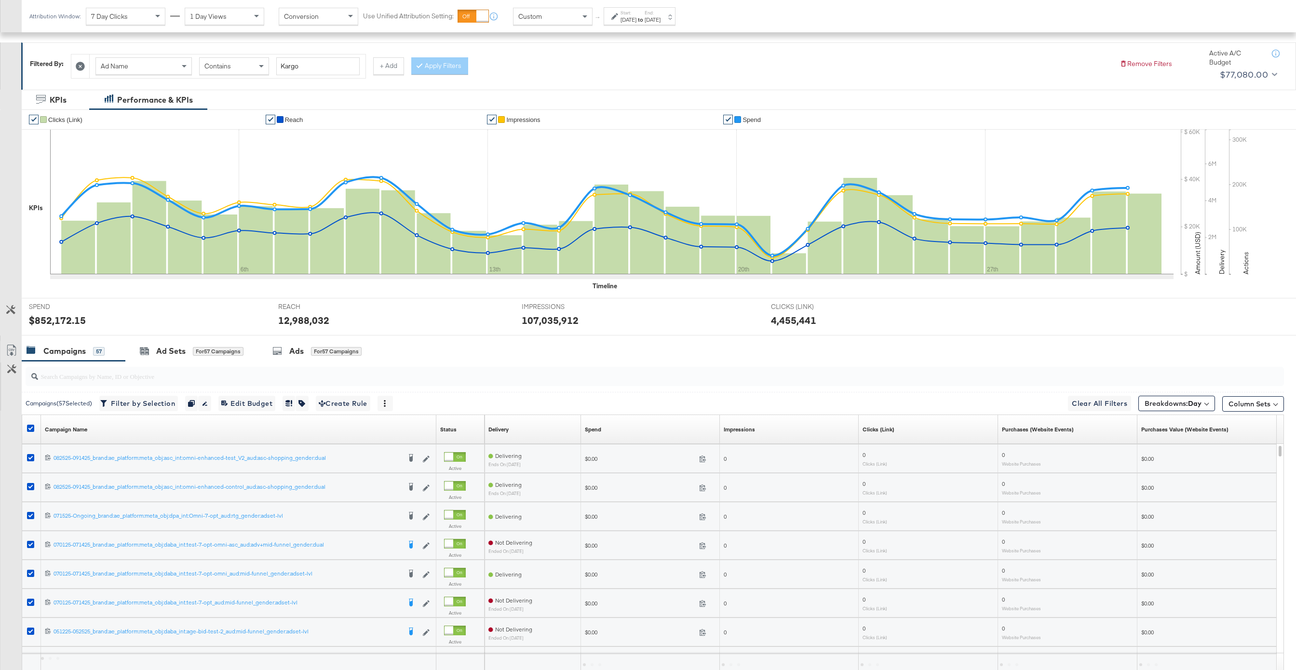
scroll to position [0, 0]
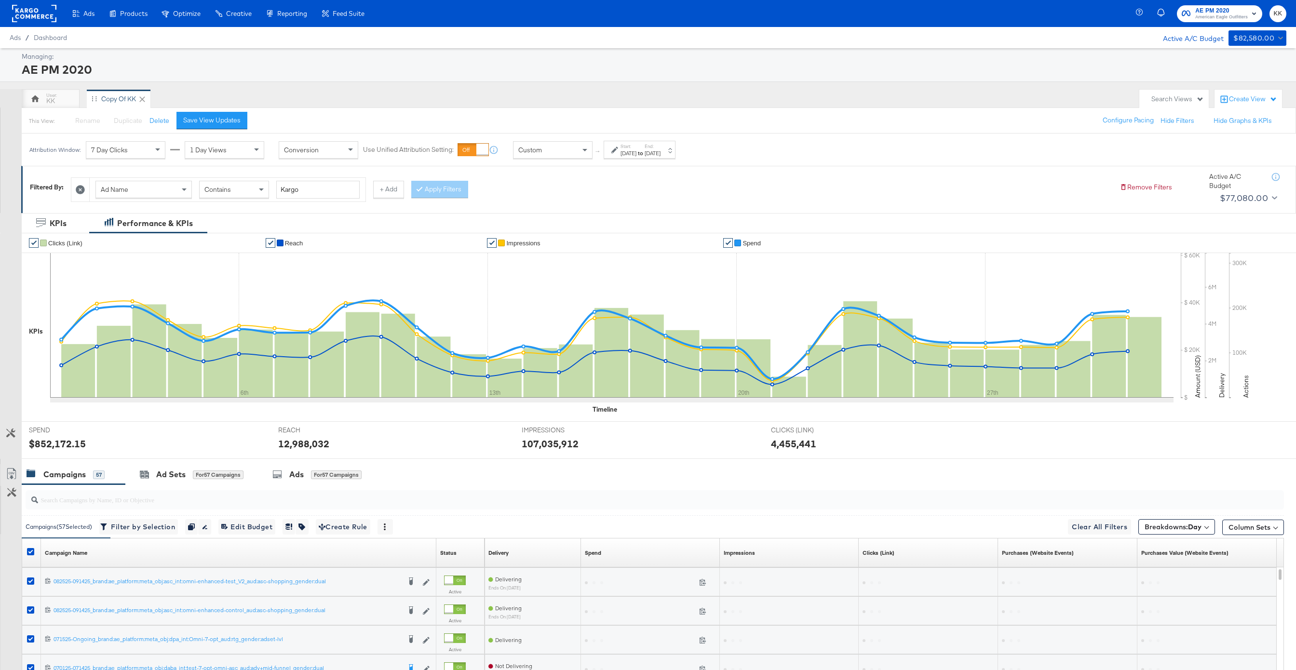
drag, startPoint x: 233, startPoint y: 122, endPoint x: 252, endPoint y: 122, distance: 19.3
click at [233, 122] on div "Save View Updates" at bounding box center [211, 120] width 57 height 9
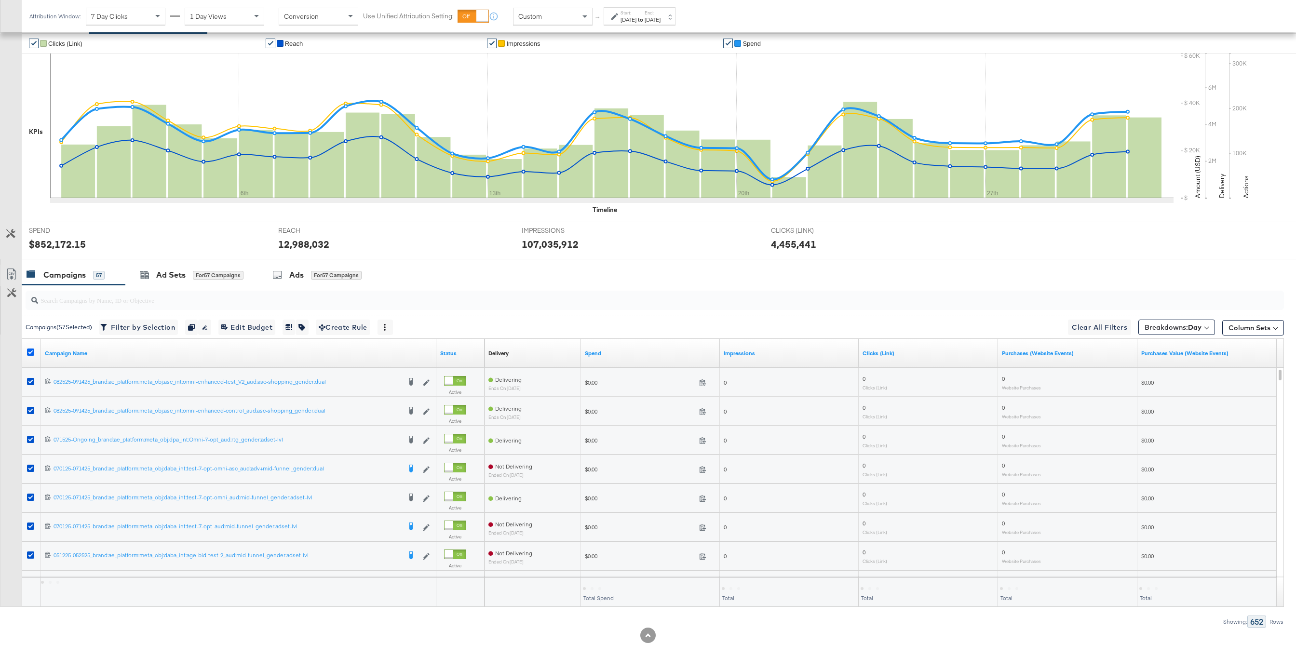
click at [29, 353] on icon at bounding box center [30, 352] width 7 height 7
click at [0, 0] on input "checkbox" at bounding box center [0, 0] width 0 height 0
click at [29, 353] on icon at bounding box center [30, 352] width 7 height 7
click at [0, 0] on input "checkbox" at bounding box center [0, 0] width 0 height 0
click at [14, 277] on icon at bounding box center [12, 275] width 12 height 12
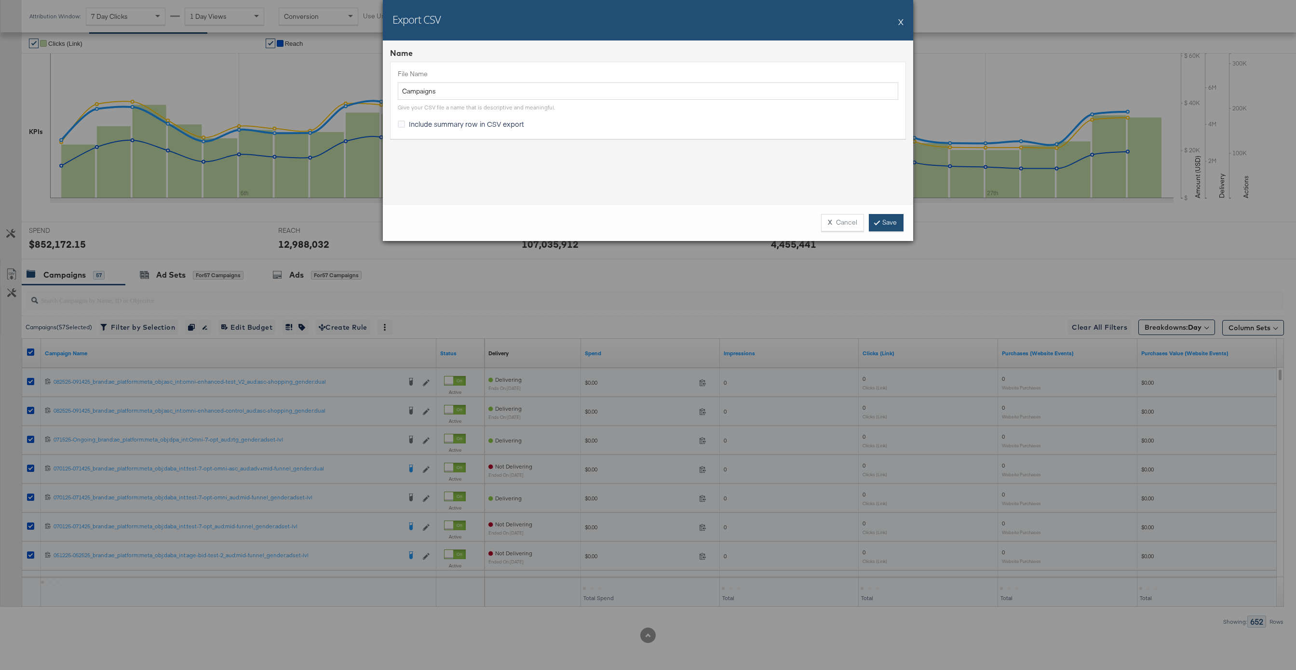
click at [893, 224] on link "Save" at bounding box center [886, 222] width 35 height 17
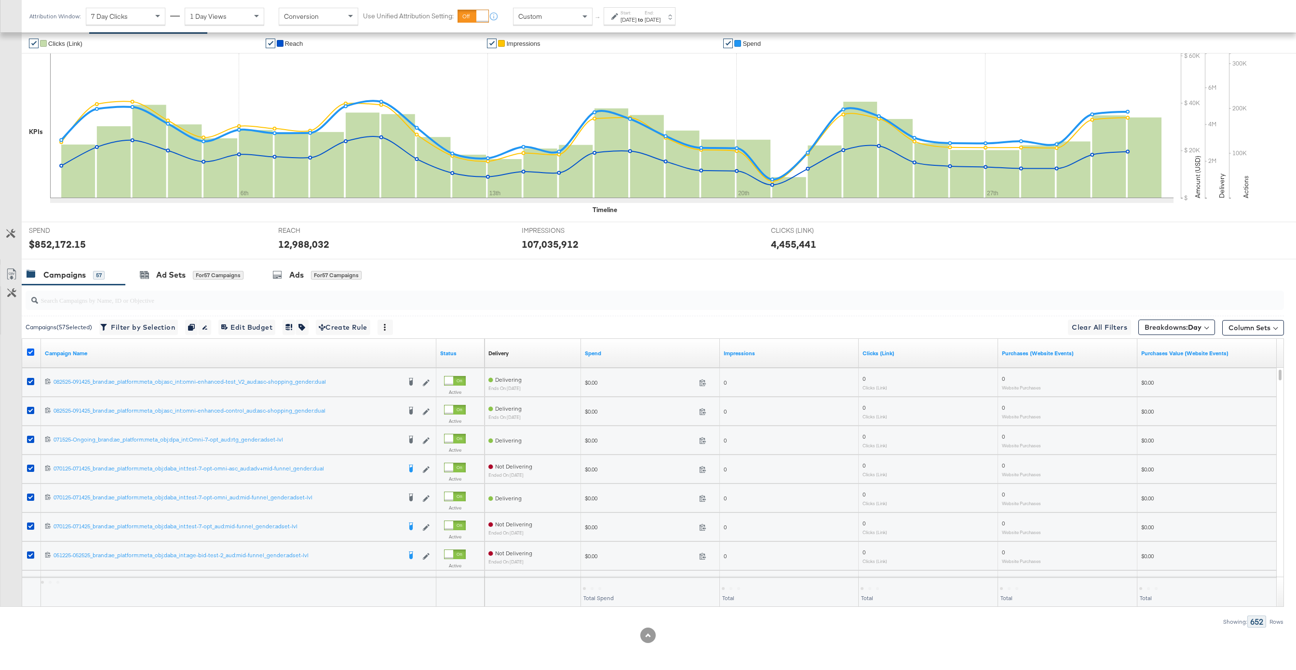
click at [30, 347] on div at bounding box center [32, 353] width 18 height 17
click at [30, 351] on icon at bounding box center [30, 352] width 7 height 7
click at [0, 0] on input "checkbox" at bounding box center [0, 0] width 0 height 0
click at [305, 278] on div "Ads" at bounding box center [297, 275] width 14 height 11
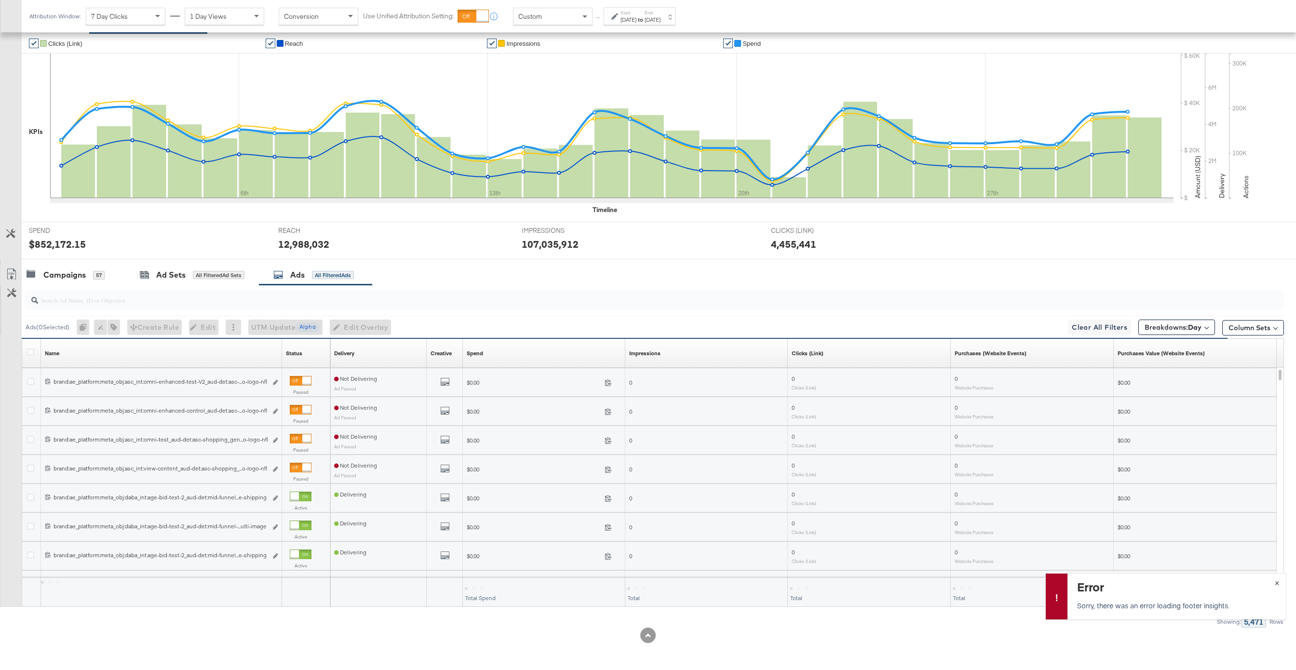
click at [972, 502] on span "×" at bounding box center [1277, 582] width 4 height 11
click at [26, 351] on div at bounding box center [32, 353] width 18 height 17
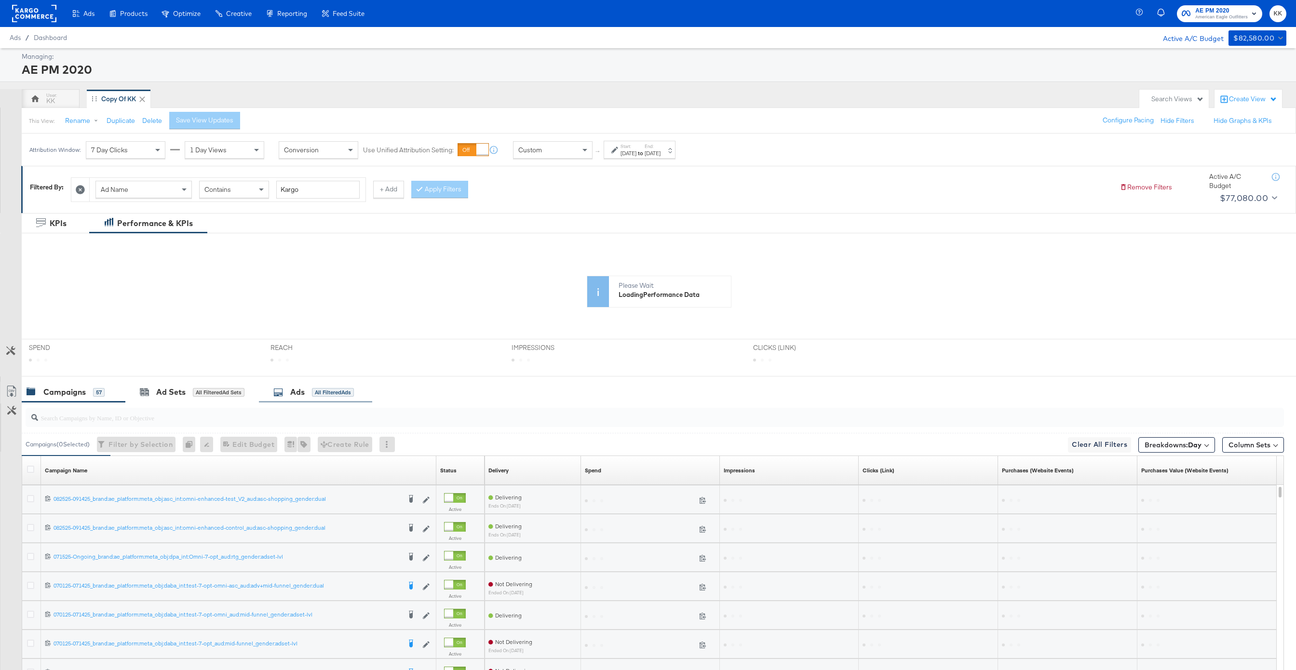
click at [343, 389] on div "All Filtered Ads" at bounding box center [333, 392] width 42 height 9
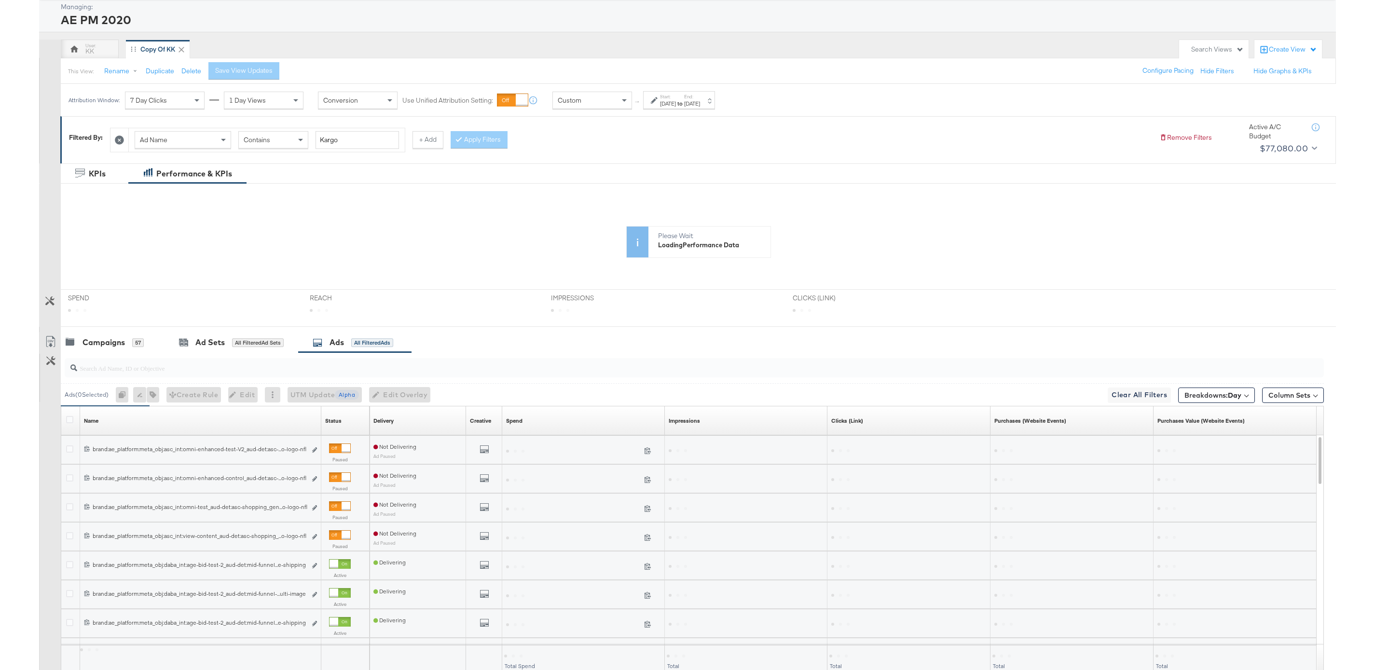
scroll to position [117, 0]
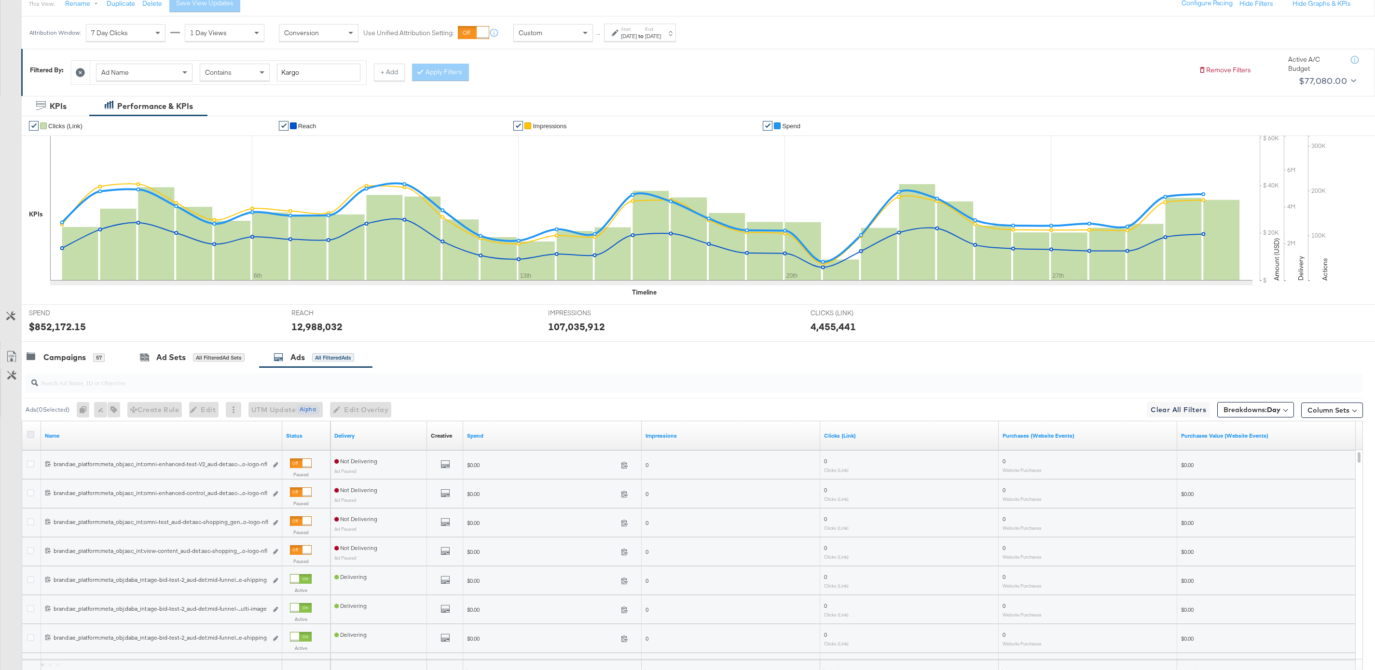
click at [32, 433] on icon at bounding box center [30, 434] width 7 height 7
click at [0, 0] on input "checkbox" at bounding box center [0, 0] width 0 height 0
click at [13, 361] on icon at bounding box center [12, 357] width 12 height 12
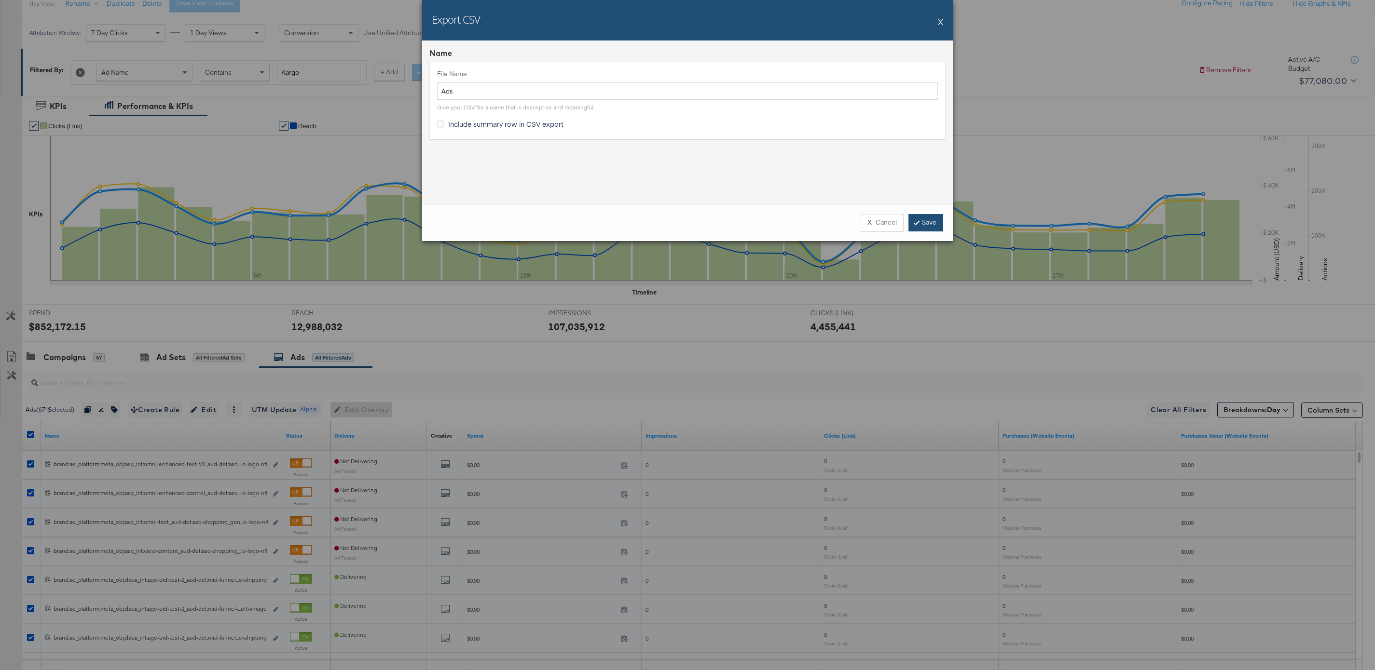
click at [909, 225] on link "Save" at bounding box center [925, 222] width 35 height 17
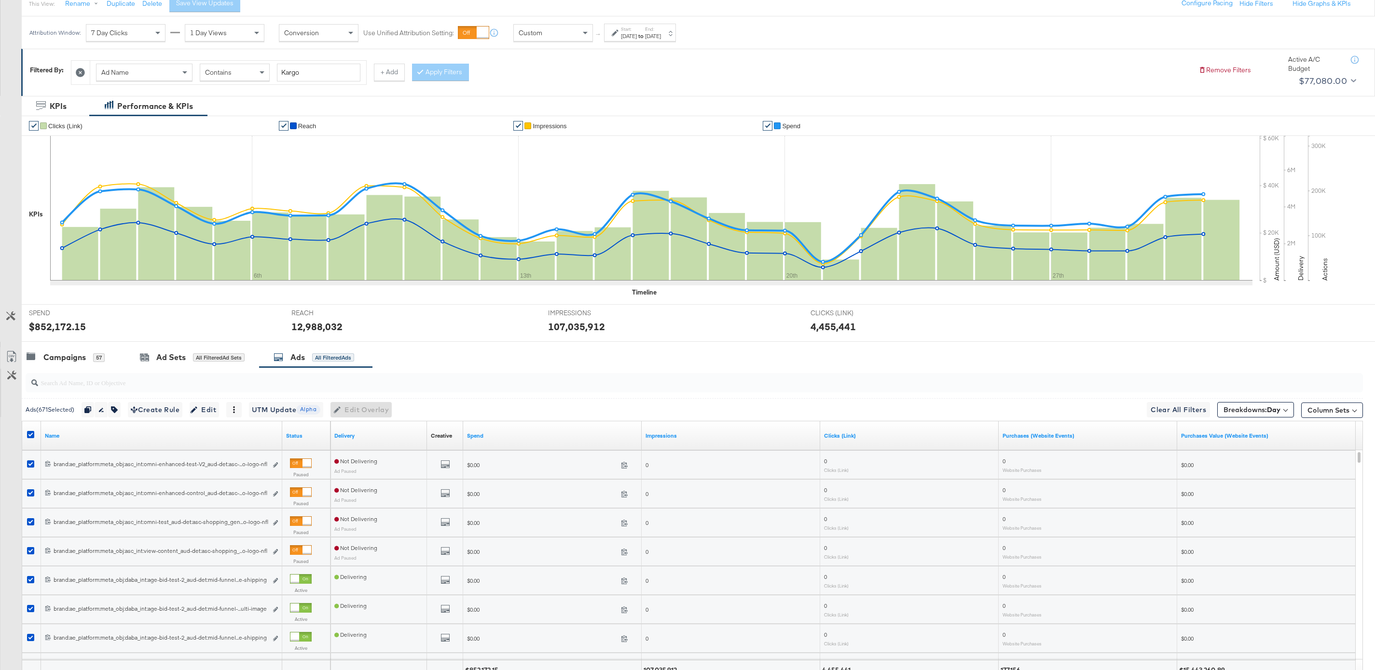
click at [631, 33] on div "[DATE]" at bounding box center [629, 36] width 16 height 8
click at [530, 99] on div "Start Time: [DATE] ‹ [DATE] › Su Mo Tu We Th Fr Sa 23 24 25 26 27 28 1 2 3 4 5 …" at bounding box center [520, 110] width 104 height 44
click at [530, 101] on input "[DATE]" at bounding box center [520, 108] width 104 height 17
click at [514, 219] on td "1" at bounding box center [512, 225] width 16 height 14
type input "[DATE]"
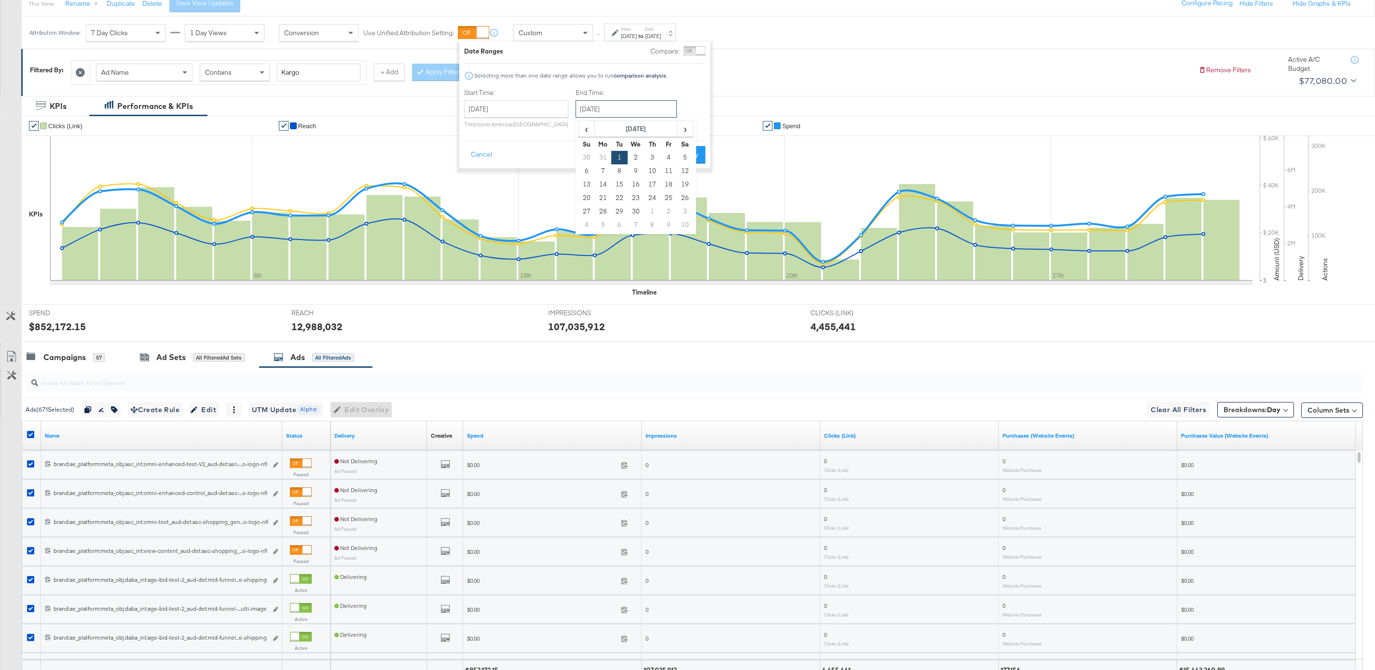
click at [602, 113] on input "[DATE]" at bounding box center [625, 108] width 101 height 17
click at [637, 211] on td "30" at bounding box center [635, 212] width 16 height 14
type input "[DATE]"
click at [693, 159] on button "Apply" at bounding box center [693, 154] width 30 height 17
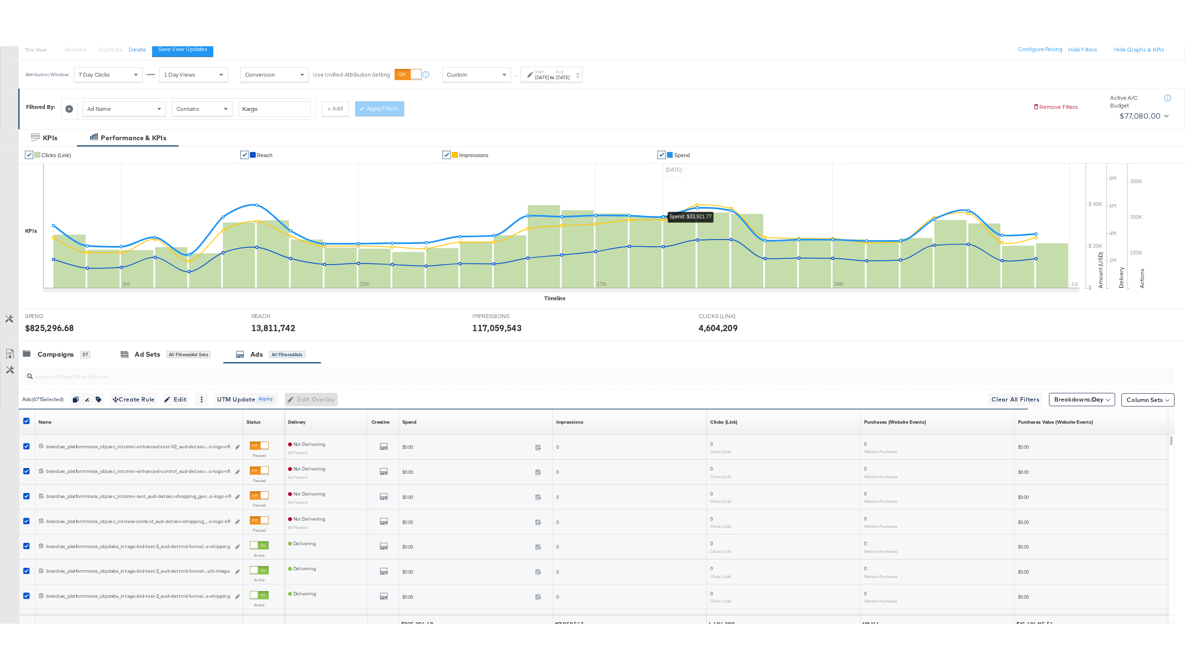
scroll to position [200, 0]
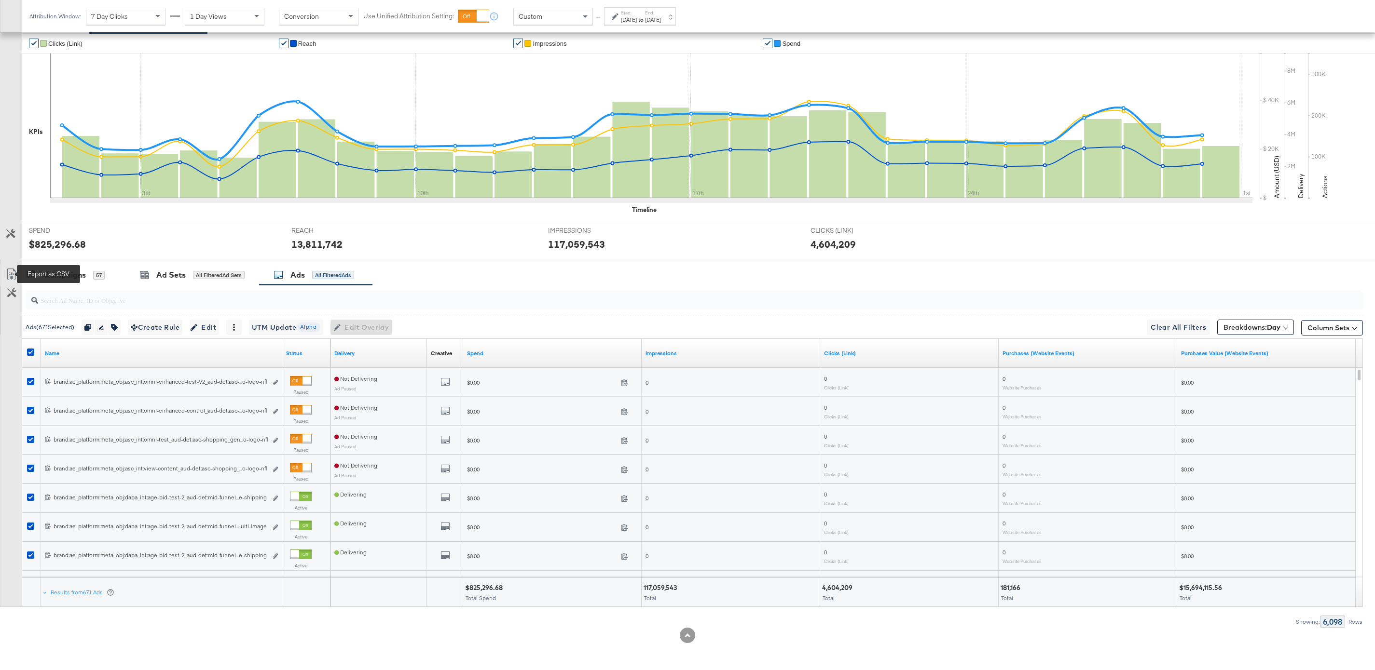
click at [11, 273] on icon at bounding box center [12, 275] width 12 height 12
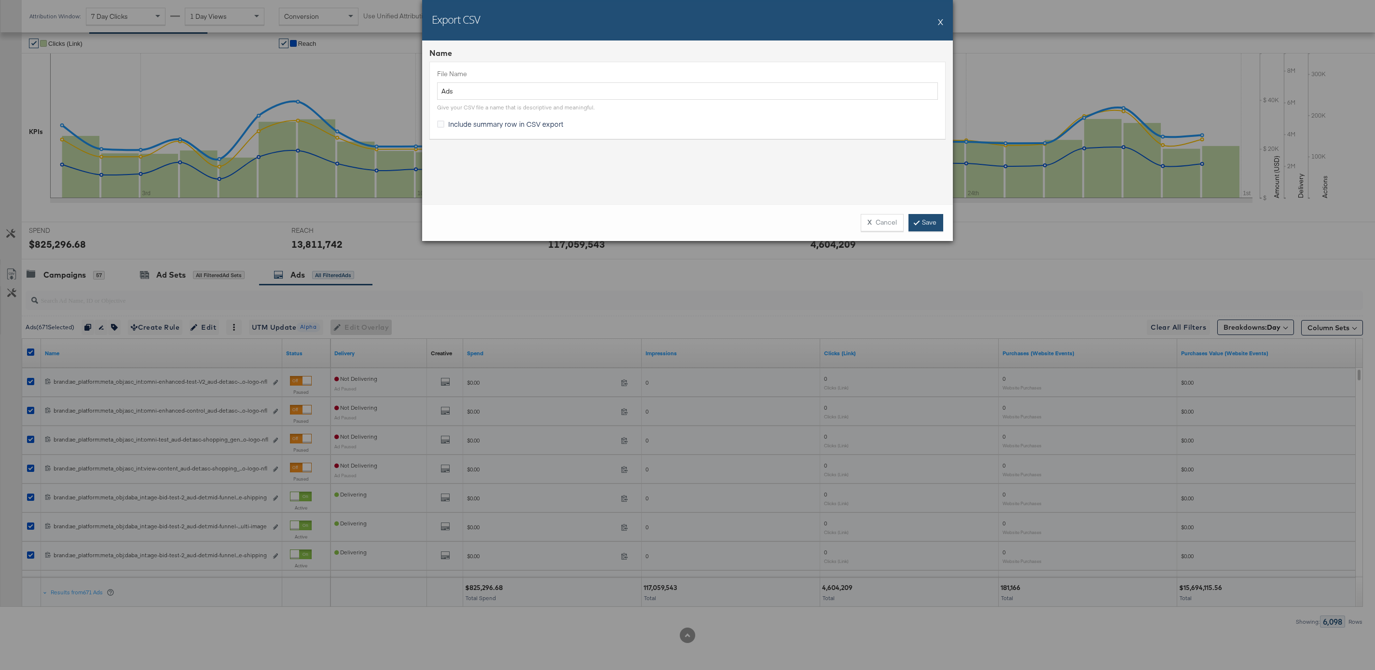
click at [935, 221] on link "Save" at bounding box center [925, 222] width 35 height 17
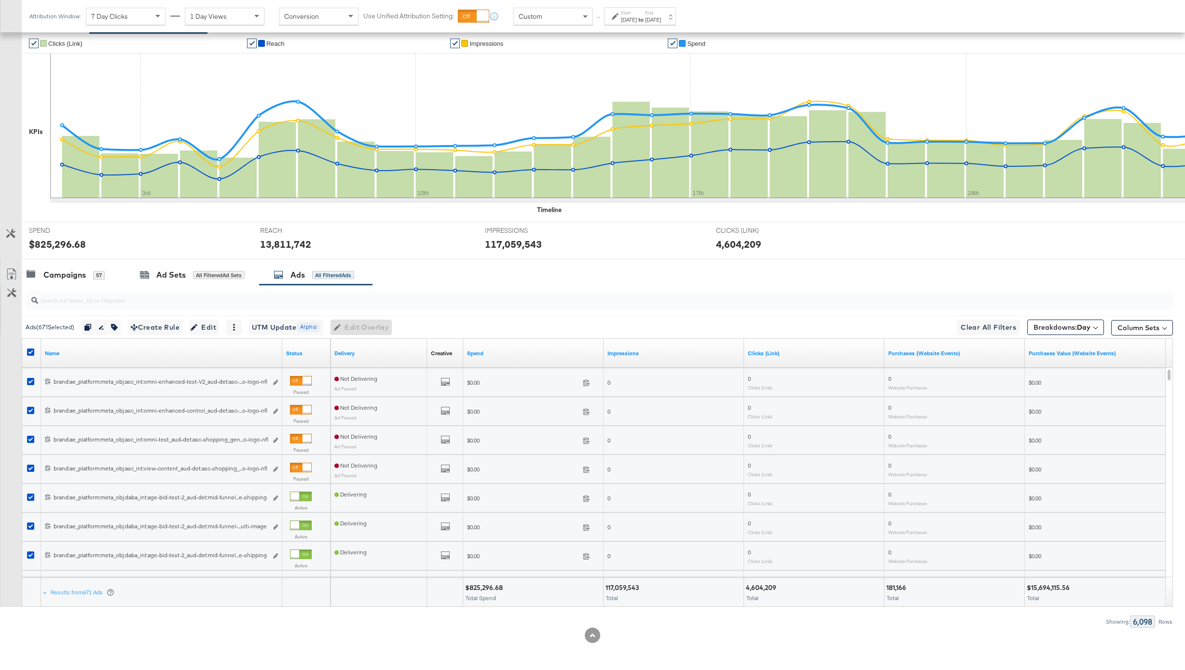
click at [633, 21] on div "[DATE]" at bounding box center [629, 20] width 16 height 8
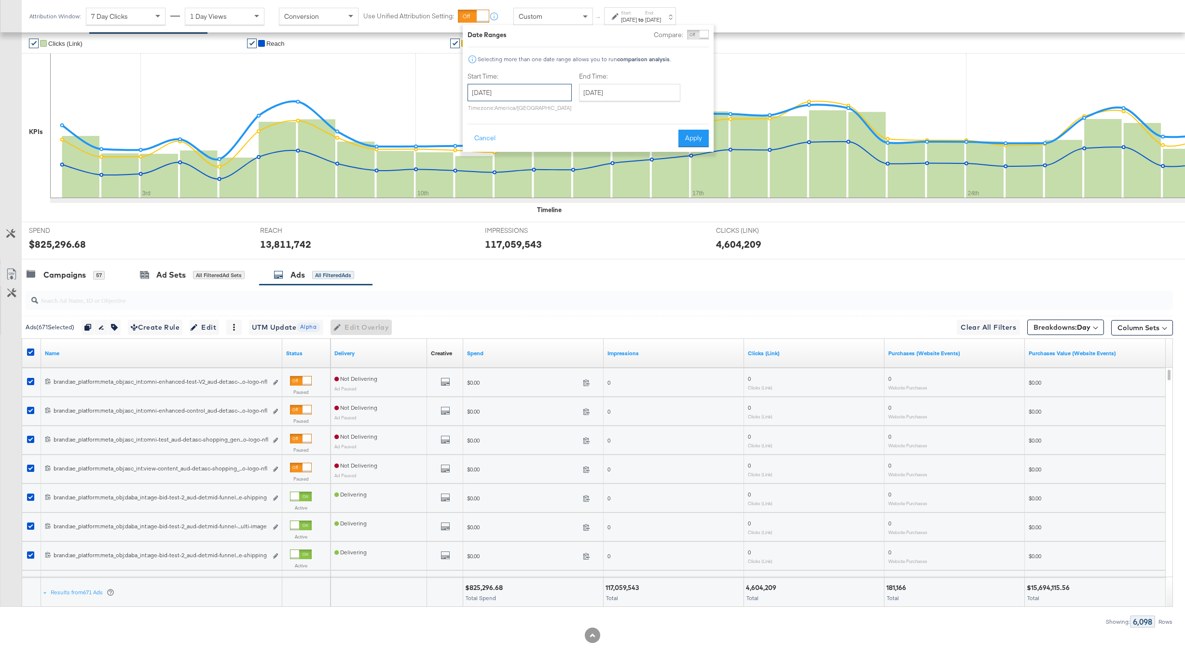
click at [549, 95] on input "[DATE]" at bounding box center [519, 92] width 104 height 17
click at [546, 195] on td "1" at bounding box center [544, 196] width 16 height 14
type input "[DATE]"
click at [612, 92] on input "[DATE]" at bounding box center [628, 92] width 101 height 17
click at [689, 191] on td "31" at bounding box center [688, 196] width 16 height 14
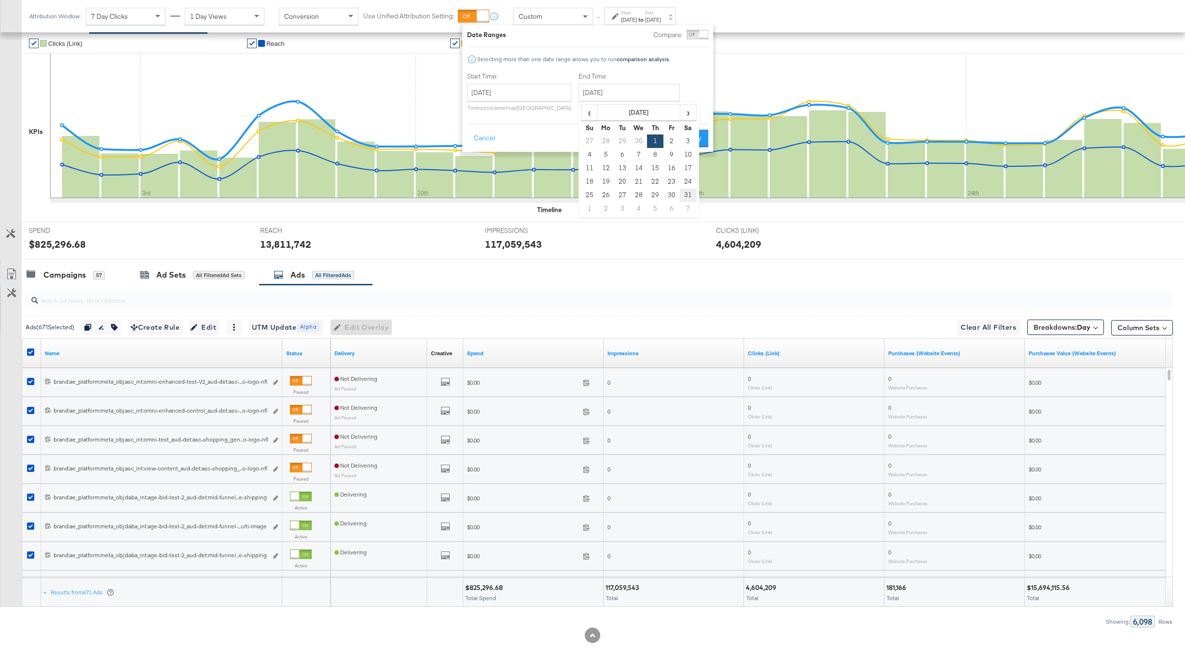
type input "[DATE]"
click at [705, 133] on button "Apply" at bounding box center [696, 138] width 30 height 17
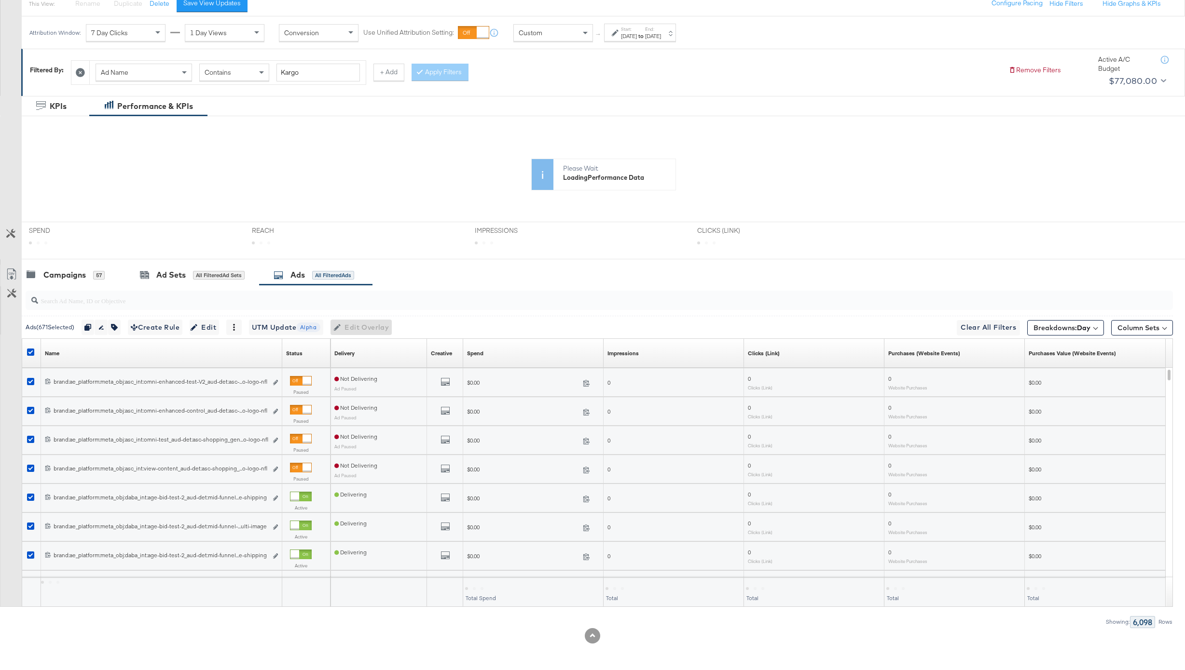
scroll to position [117, 0]
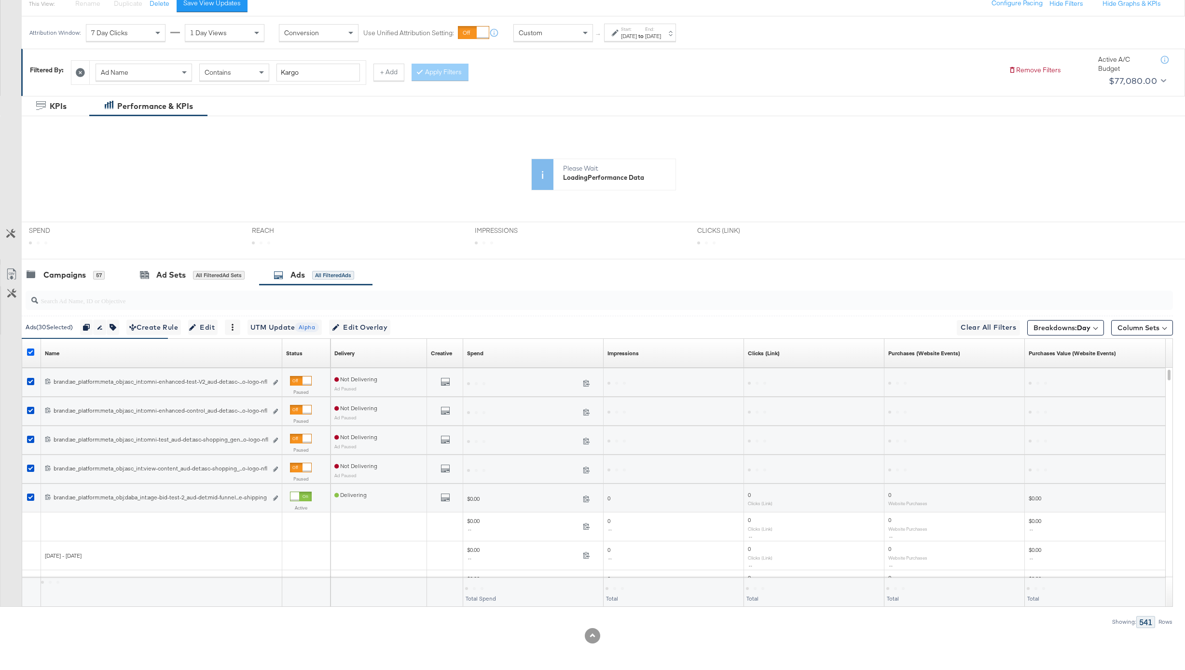
click at [31, 349] on icon at bounding box center [30, 352] width 7 height 7
click at [0, 0] on input "checkbox" at bounding box center [0, 0] width 0 height 0
click at [31, 349] on icon at bounding box center [30, 352] width 7 height 7
click at [0, 0] on input "checkbox" at bounding box center [0, 0] width 0 height 0
click at [31, 349] on icon at bounding box center [30, 352] width 7 height 7
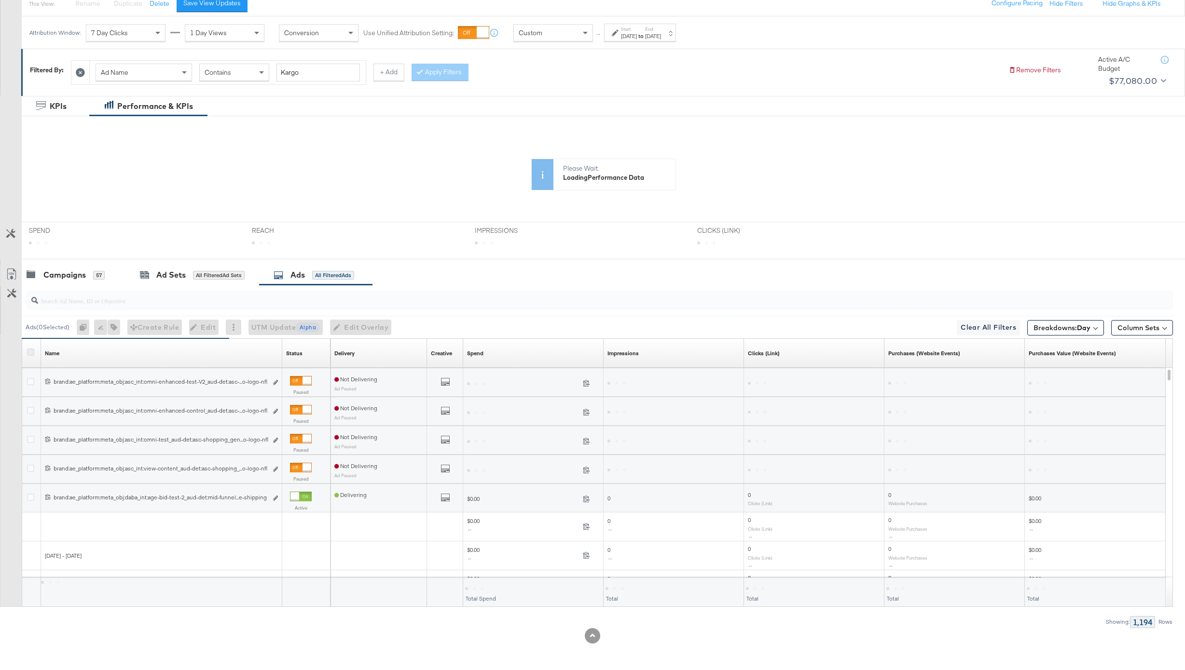
click at [0, 0] on input "checkbox" at bounding box center [0, 0] width 0 height 0
click at [31, 349] on icon at bounding box center [30, 352] width 7 height 7
click at [0, 0] on input "checkbox" at bounding box center [0, 0] width 0 height 0
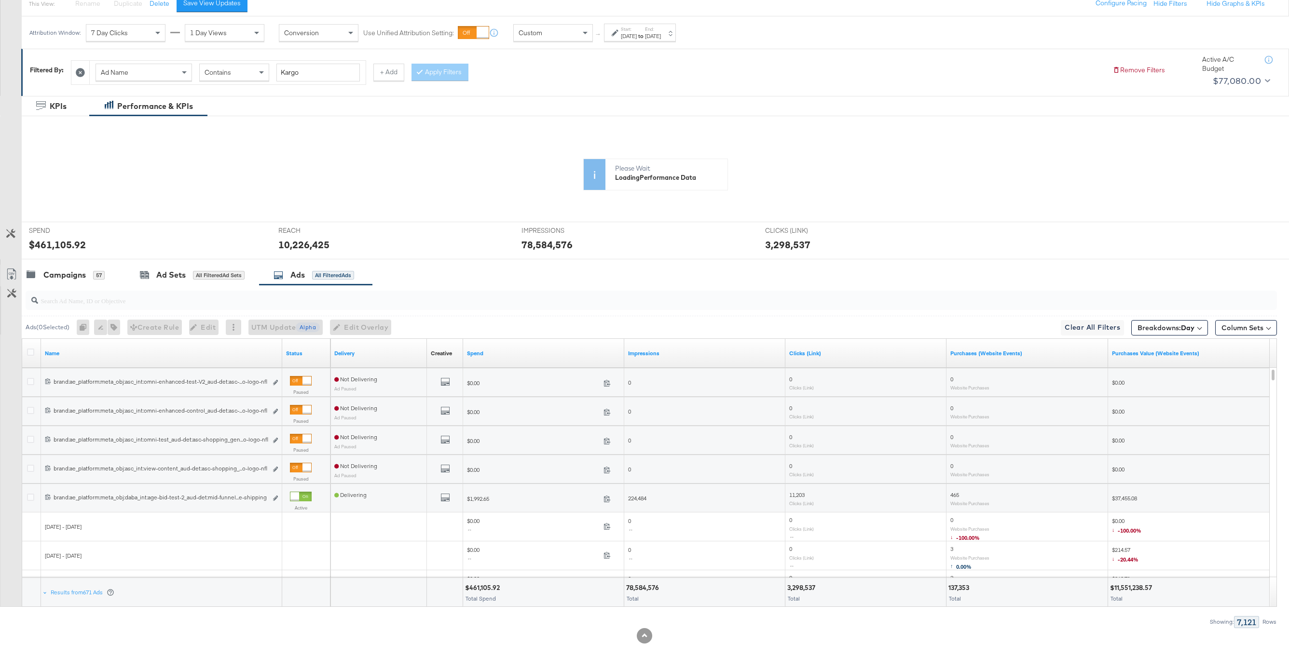
click at [30, 346] on div at bounding box center [32, 353] width 18 height 17
click at [30, 350] on icon at bounding box center [30, 352] width 7 height 7
click at [0, 0] on input "checkbox" at bounding box center [0, 0] width 0 height 0
click at [11, 272] on icon at bounding box center [12, 275] width 12 height 12
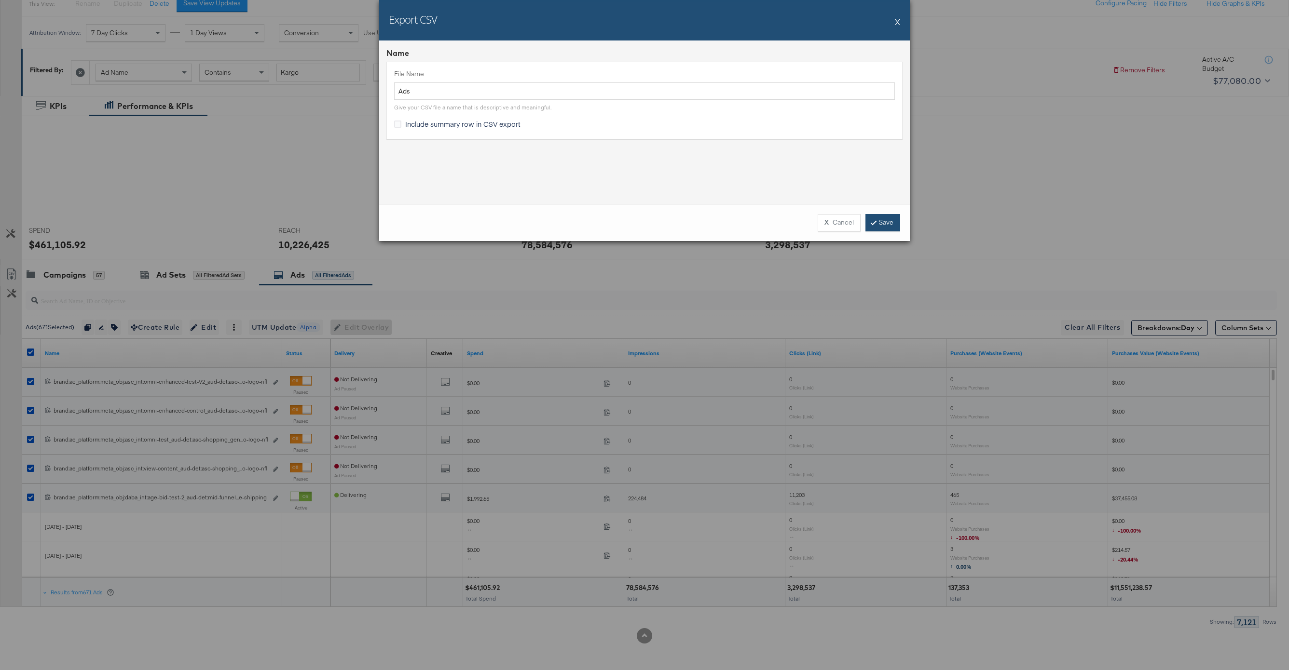
click at [874, 221] on icon at bounding box center [873, 222] width 3 height 6
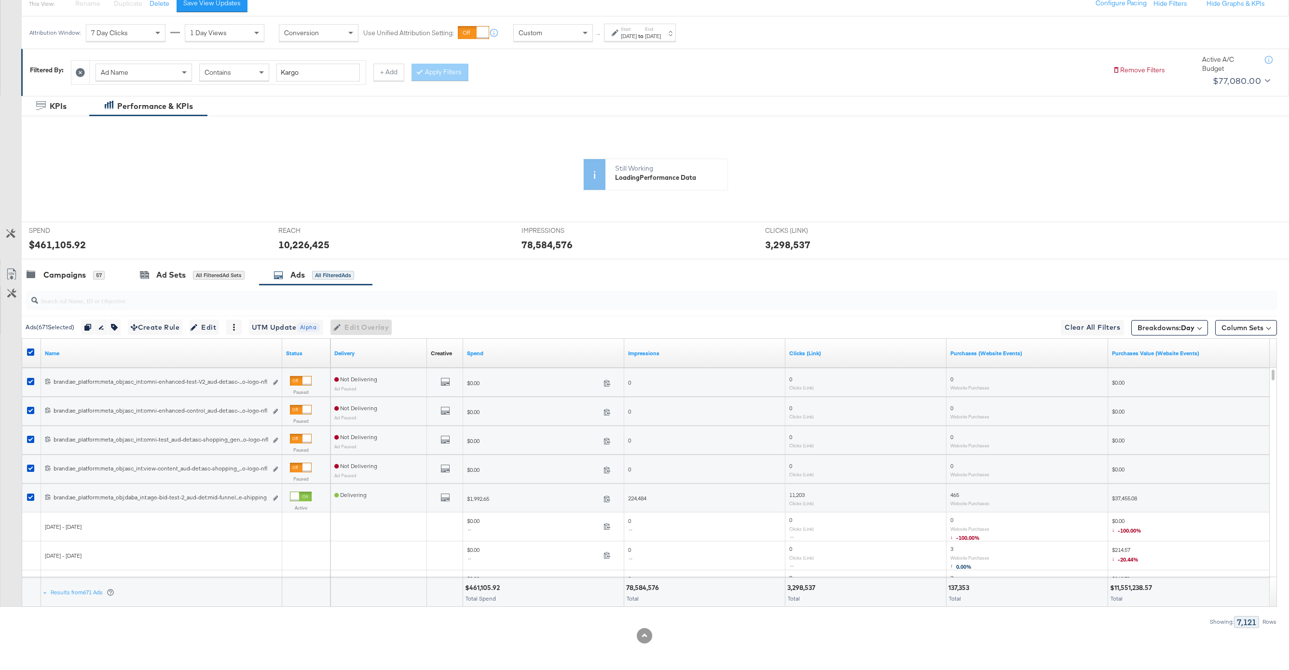
click at [627, 33] on div "[DATE]" at bounding box center [629, 36] width 16 height 8
click at [523, 107] on input "[DATE]" at bounding box center [522, 108] width 104 height 17
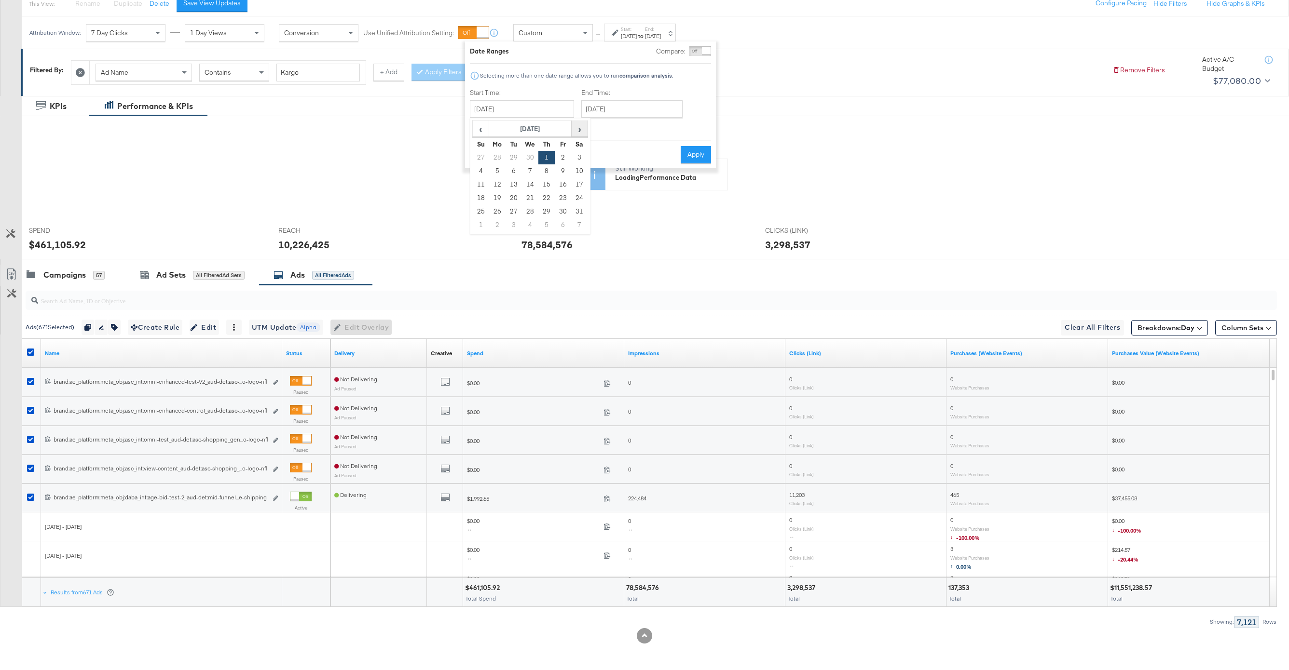
click at [581, 124] on span "›" at bounding box center [579, 129] width 15 height 14
click at [515, 226] on td "1" at bounding box center [513, 225] width 16 height 14
type input "[DATE]"
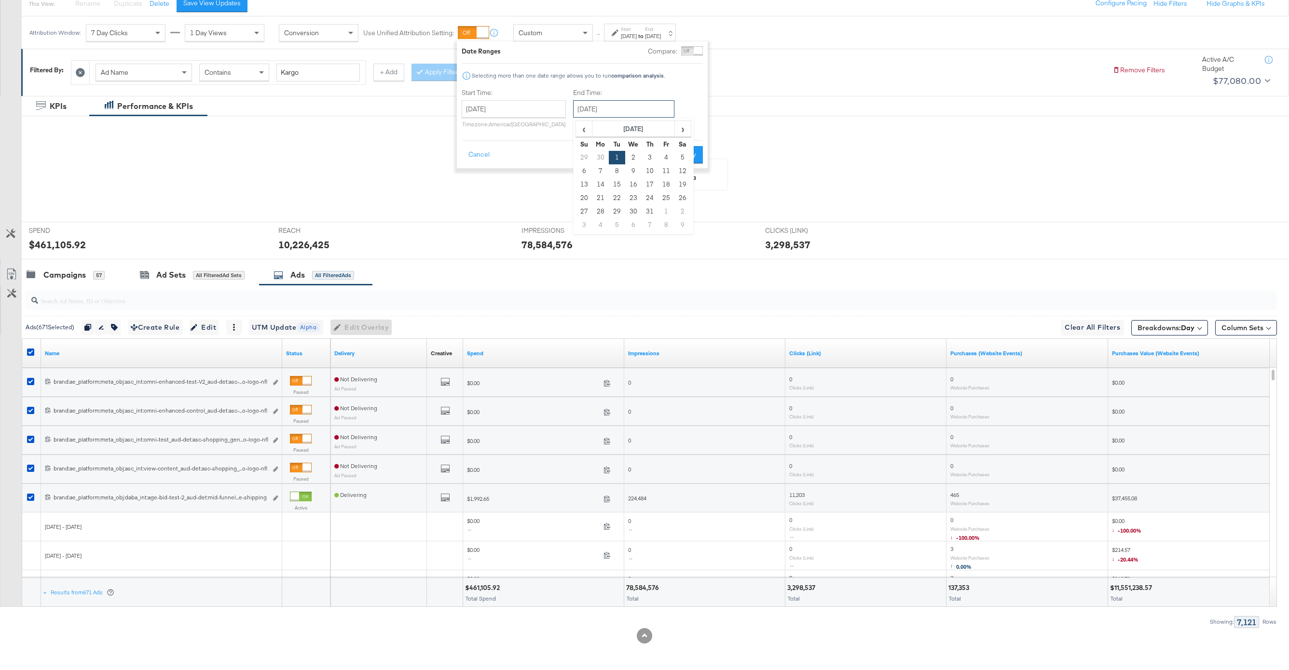
click at [613, 113] on input "[DATE]" at bounding box center [623, 108] width 101 height 17
click at [643, 212] on td "31" at bounding box center [649, 212] width 16 height 14
type input "[DATE]"
click at [647, 109] on input "[DATE]" at bounding box center [626, 108] width 101 height 17
click at [601, 155] on td "30" at bounding box center [603, 158] width 16 height 14
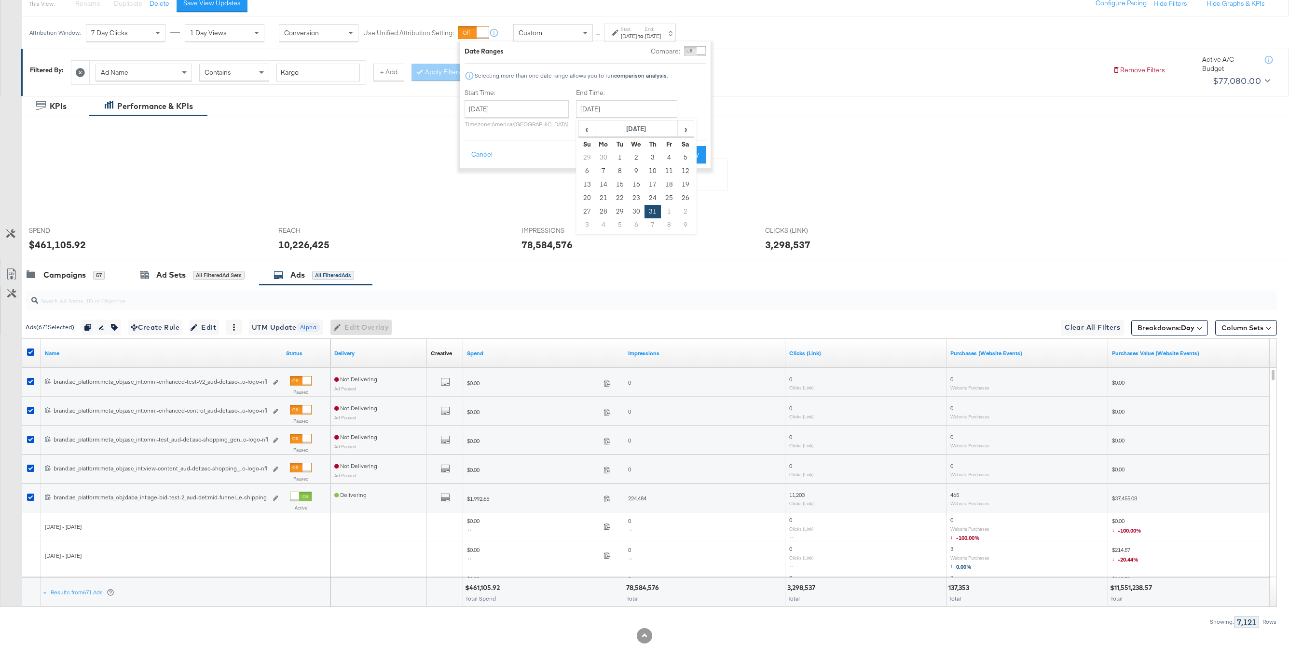
click at [576, 129] on div "‹ [DATE] › Su Mo Tu We Th Fr Sa 29 30 1 2 3 4 5 6 7 8 9 10 11 12 13 14 15 16 17…" at bounding box center [636, 176] width 121 height 116
click at [589, 129] on span "‹" at bounding box center [586, 129] width 15 height 14
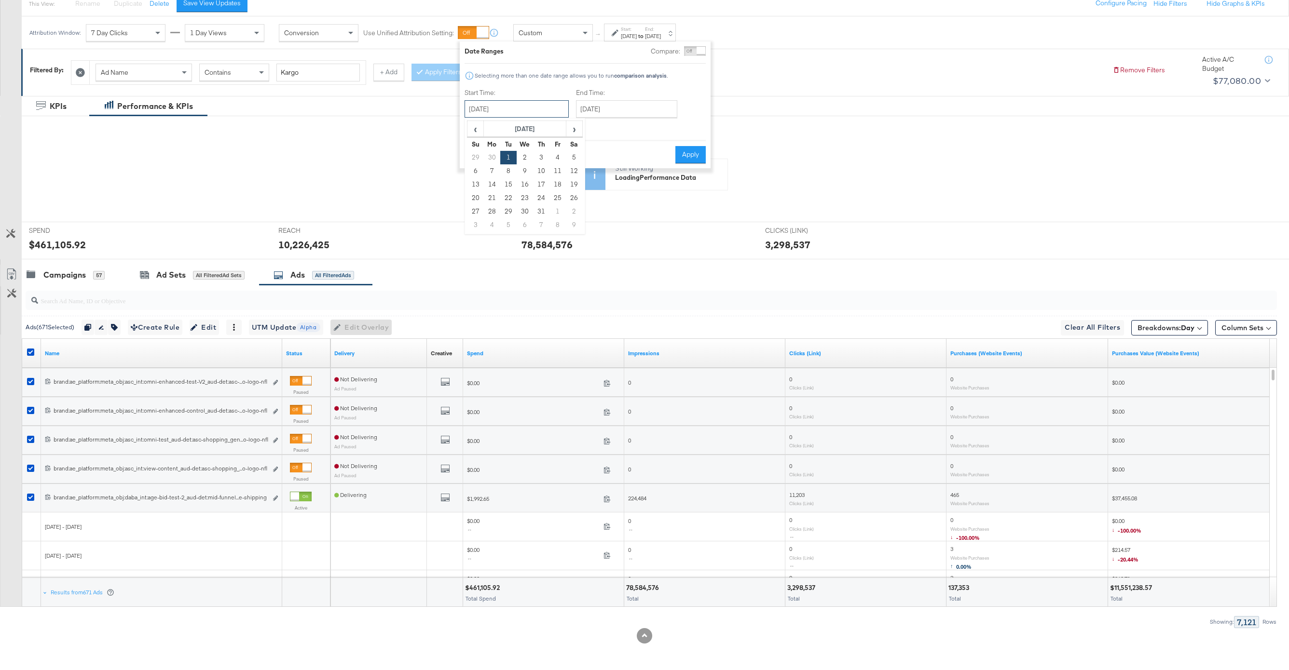
click at [518, 111] on input "[DATE]" at bounding box center [516, 108] width 104 height 17
click at [475, 130] on span "‹" at bounding box center [475, 129] width 15 height 14
click at [471, 170] on td "1" at bounding box center [475, 171] width 16 height 14
type input "[DATE]"
click at [627, 111] on input "[DATE]" at bounding box center [628, 108] width 101 height 17
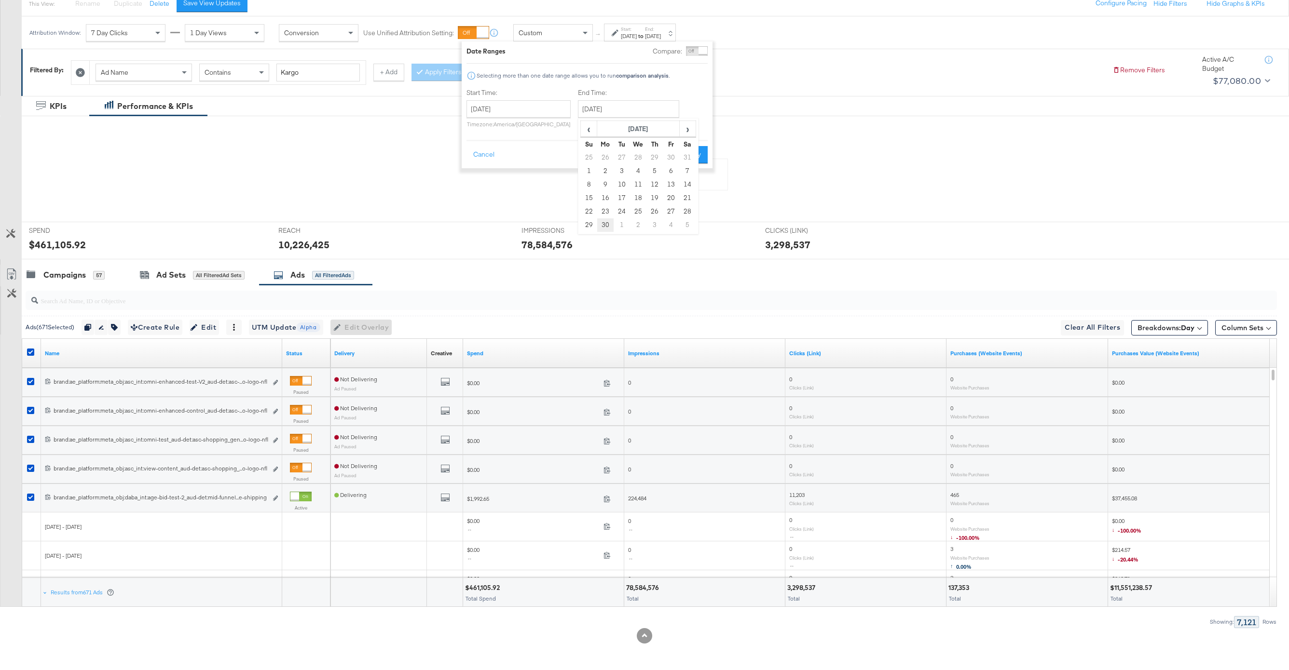
click at [605, 225] on td "30" at bounding box center [605, 225] width 16 height 14
type input "[DATE]"
click at [686, 158] on button "Apply" at bounding box center [695, 154] width 30 height 17
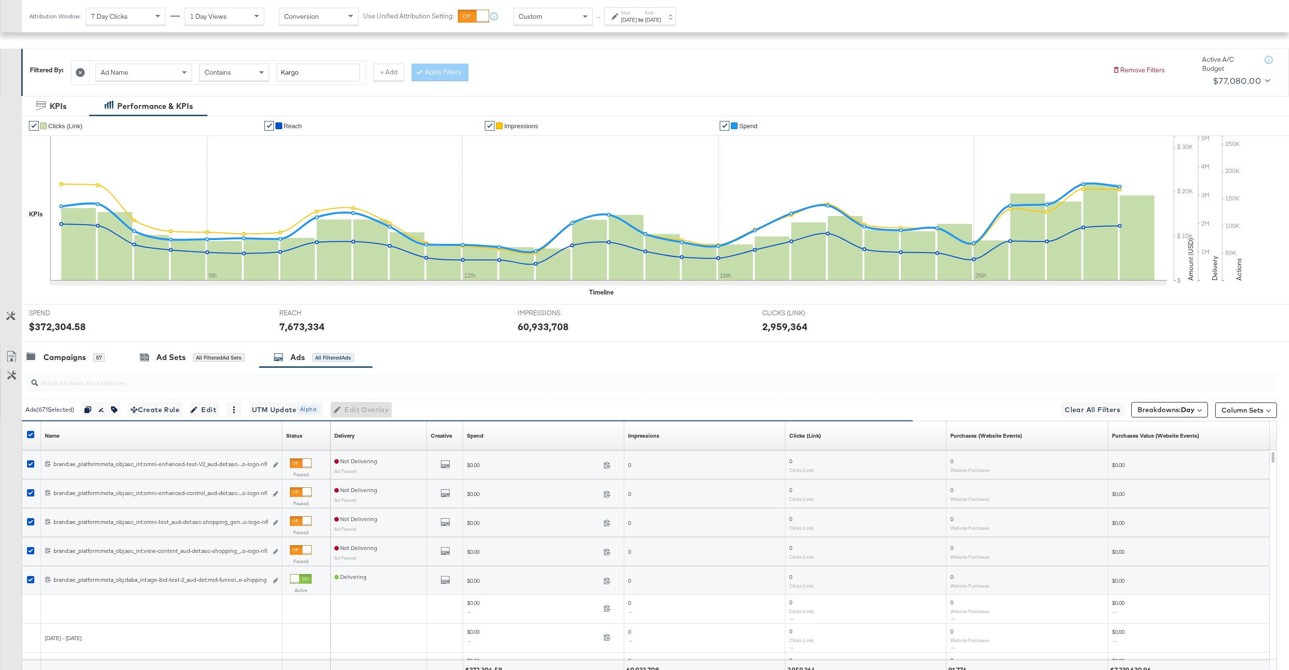
scroll to position [200, 0]
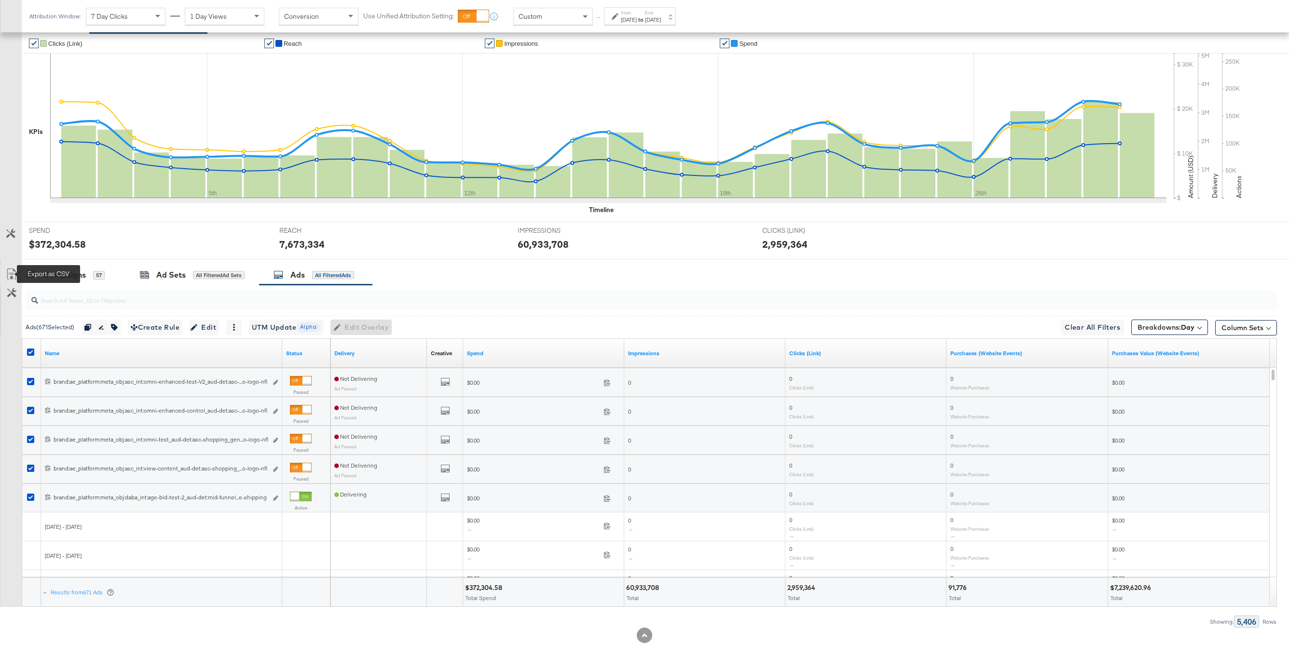
click at [15, 274] on icon at bounding box center [12, 275] width 12 height 12
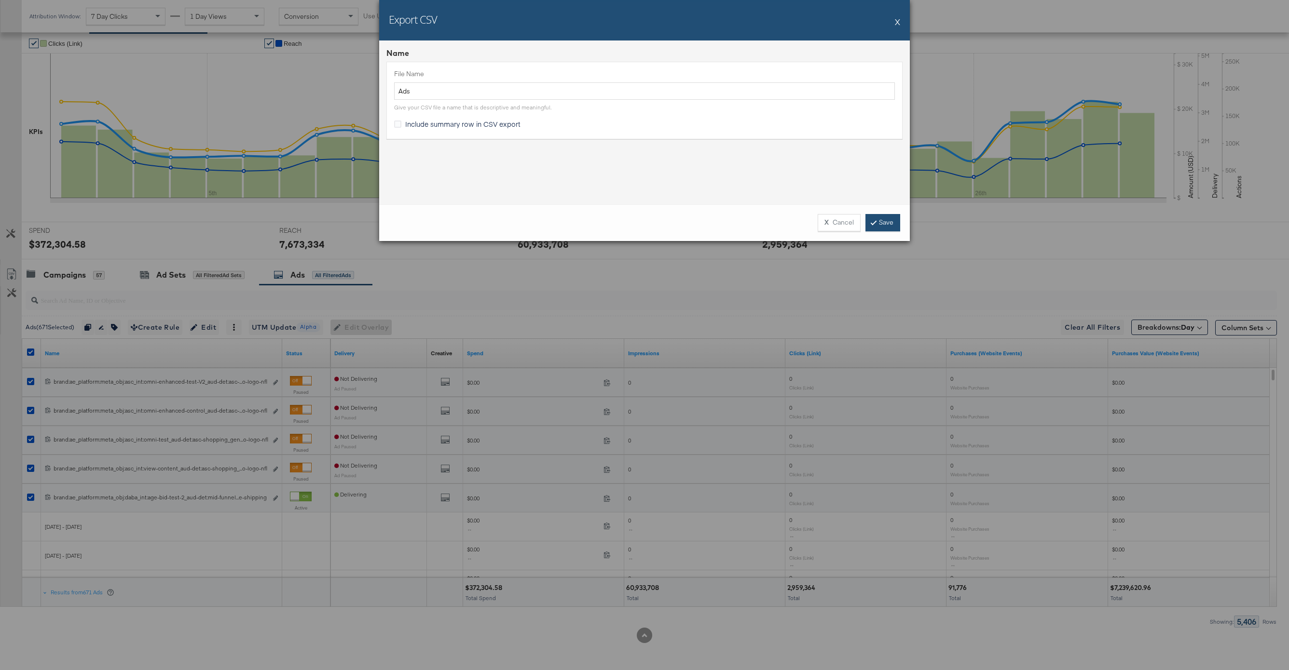
click at [888, 226] on link "Save" at bounding box center [882, 222] width 35 height 17
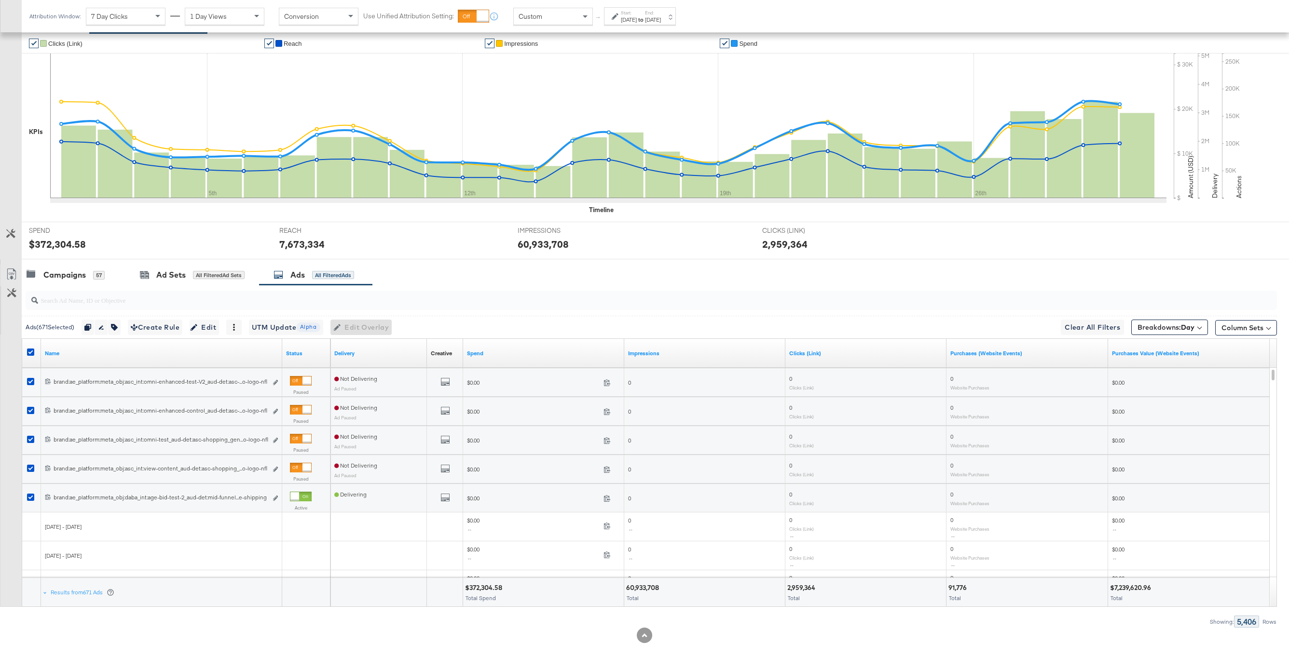
click at [630, 16] on div "[DATE]" at bounding box center [629, 20] width 16 height 8
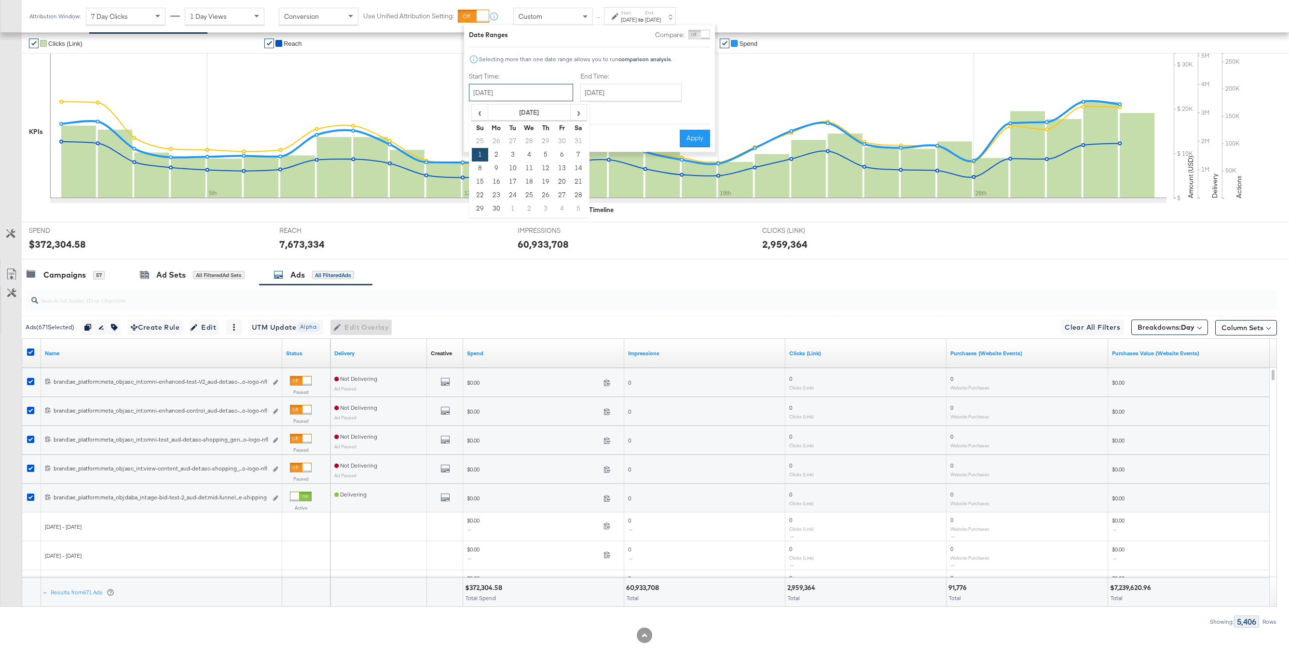
click at [508, 93] on input "[DATE]" at bounding box center [521, 92] width 104 height 17
click at [513, 204] on td "1" at bounding box center [512, 209] width 16 height 14
type input "[DATE]"
click at [633, 93] on input "[DATE]" at bounding box center [623, 92] width 101 height 17
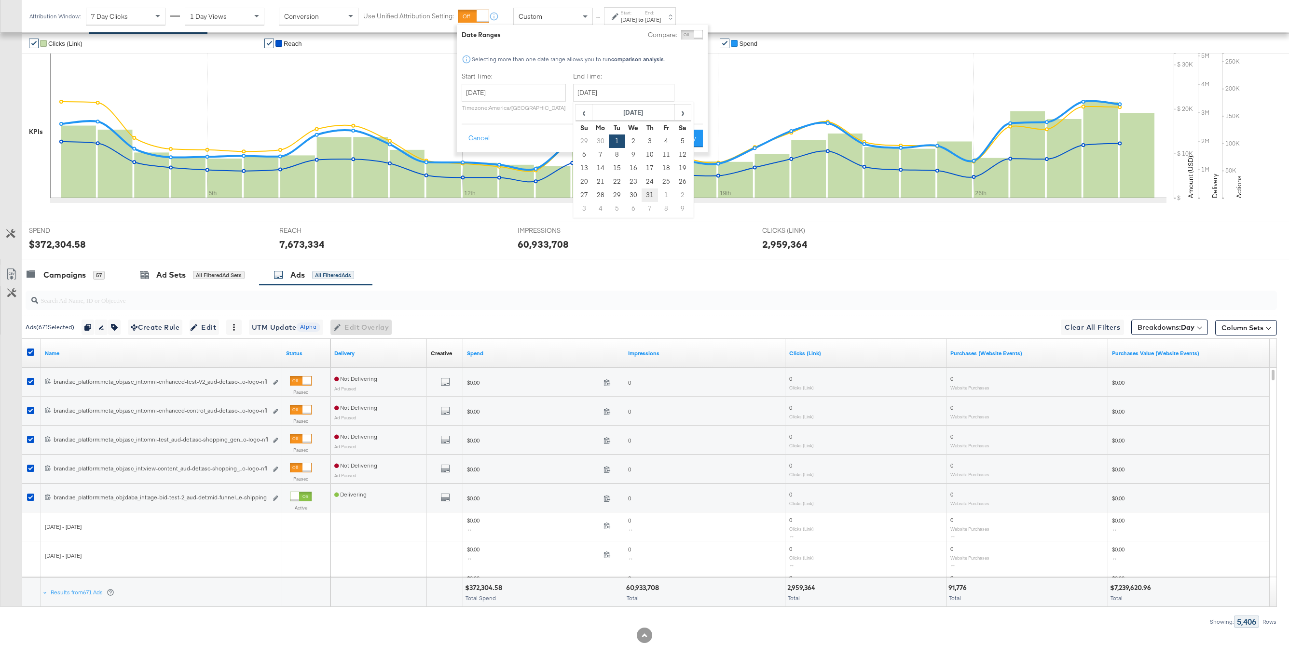
click at [643, 193] on td "31" at bounding box center [649, 196] width 16 height 14
type input "[DATE]"
click at [690, 126] on div "Cancel Apply" at bounding box center [584, 135] width 241 height 24
click at [690, 140] on button "Apply" at bounding box center [690, 138] width 30 height 17
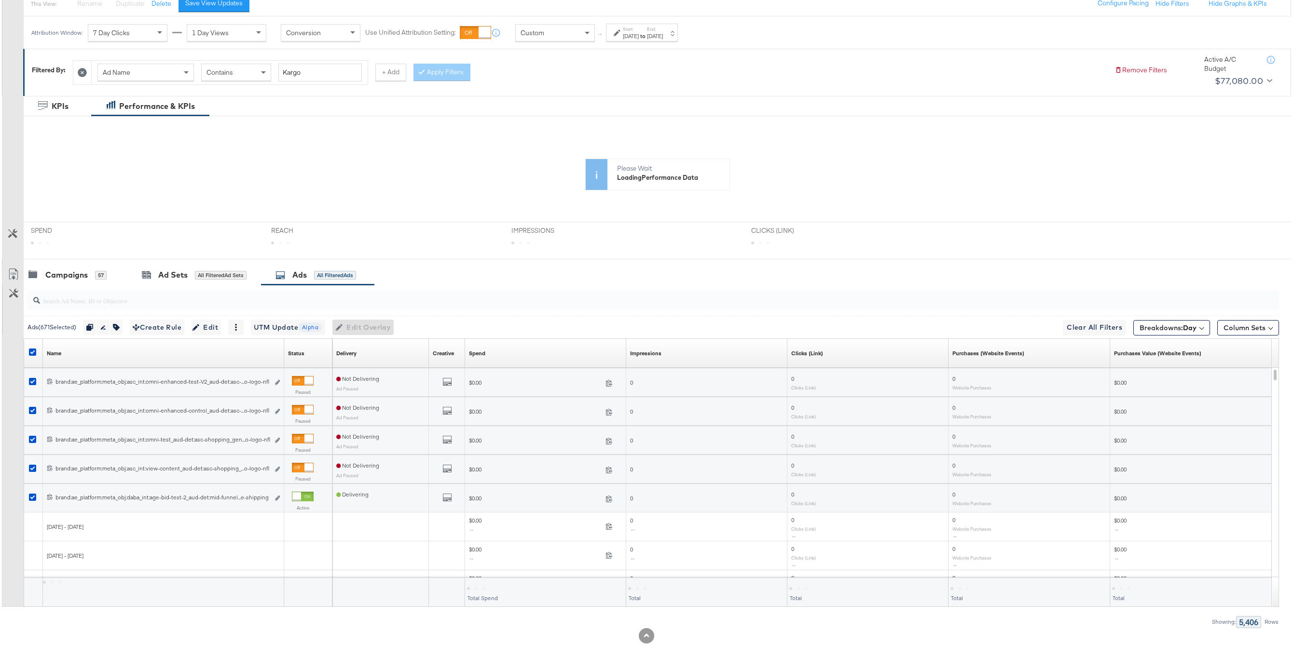
scroll to position [117, 0]
click at [28, 353] on icon at bounding box center [30, 352] width 7 height 7
click at [0, 0] on input "checkbox" at bounding box center [0, 0] width 0 height 0
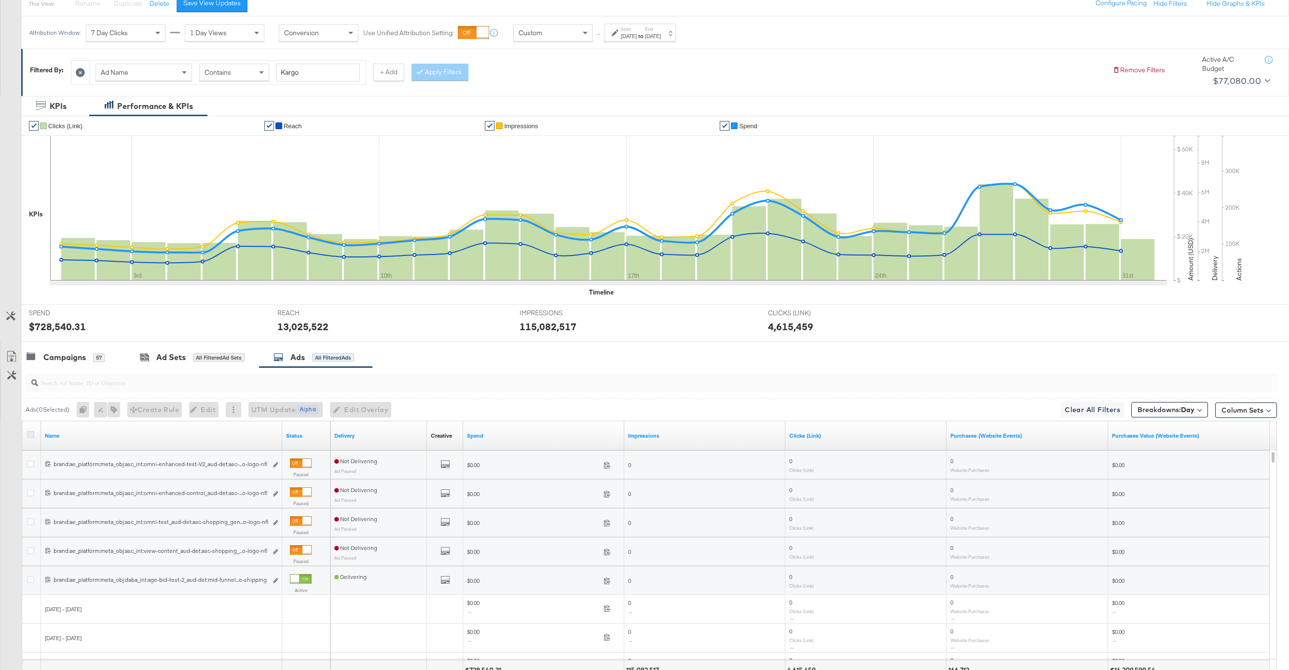
click at [30, 433] on icon at bounding box center [30, 434] width 7 height 7
click at [0, 0] on input "checkbox" at bounding box center [0, 0] width 0 height 0
click at [30, 433] on icon at bounding box center [30, 434] width 7 height 7
click at [0, 0] on input "checkbox" at bounding box center [0, 0] width 0 height 0
click at [30, 433] on icon at bounding box center [30, 434] width 7 height 7
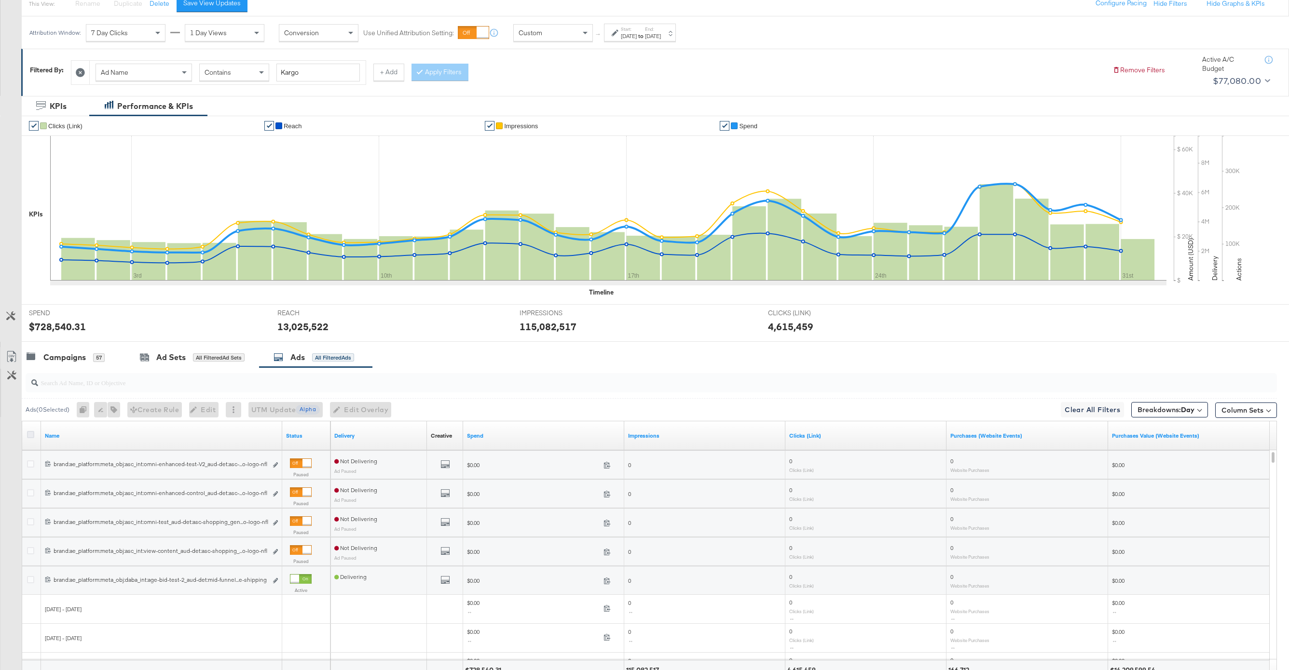
click at [0, 0] on input "checkbox" at bounding box center [0, 0] width 0 height 0
click at [12, 360] on icon at bounding box center [11, 358] width 6 height 7
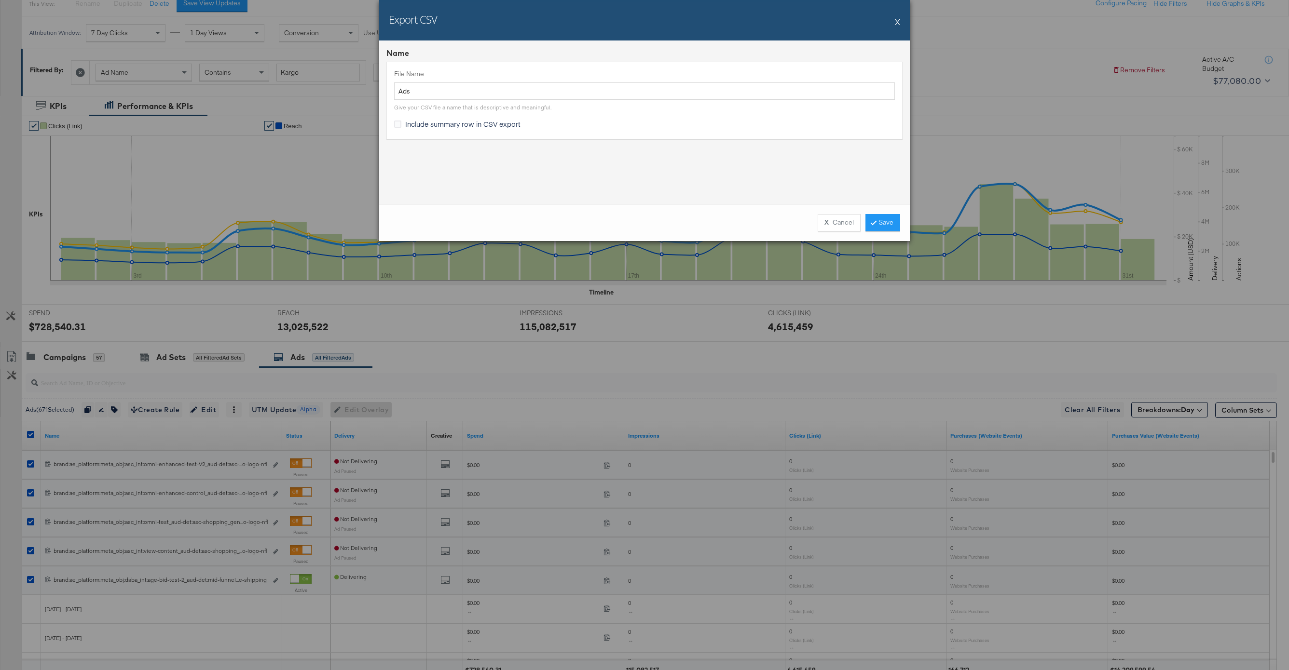
click at [884, 213] on div "X Cancel Save" at bounding box center [644, 222] width 531 height 37
click at [884, 220] on link "Save" at bounding box center [882, 222] width 35 height 17
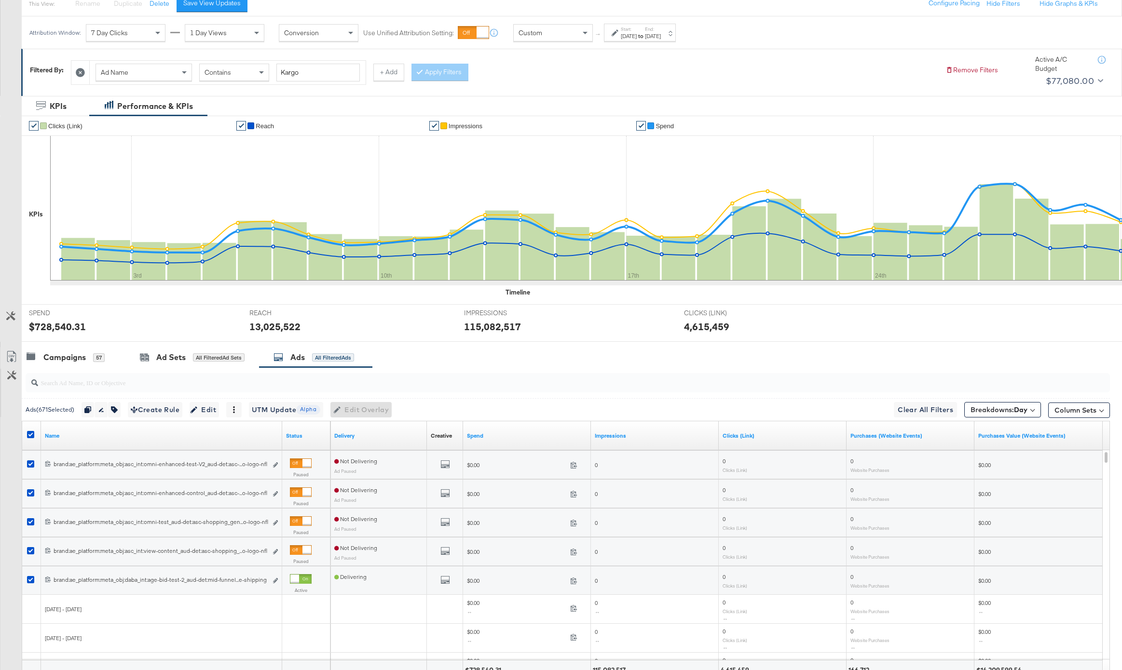
click at [622, 35] on div "[DATE]" at bounding box center [629, 36] width 16 height 8
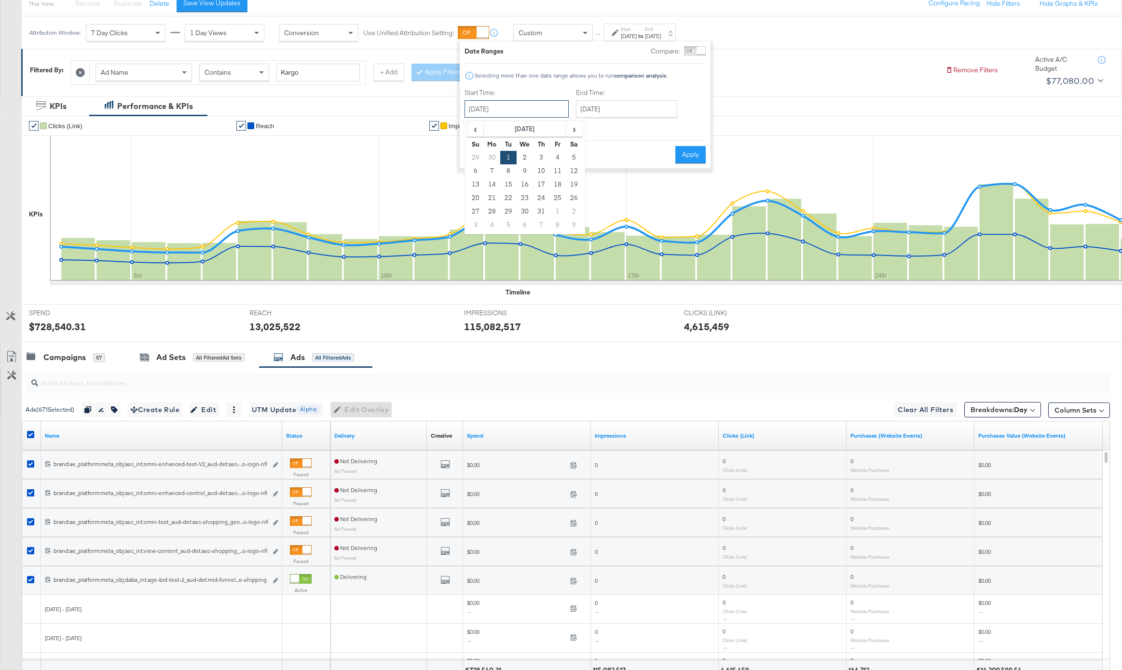
click at [524, 106] on input "[DATE]" at bounding box center [516, 108] width 104 height 17
click at [568, 127] on span "›" at bounding box center [574, 129] width 15 height 14
click at [559, 156] on td "1" at bounding box center [557, 158] width 16 height 14
type input "[DATE]"
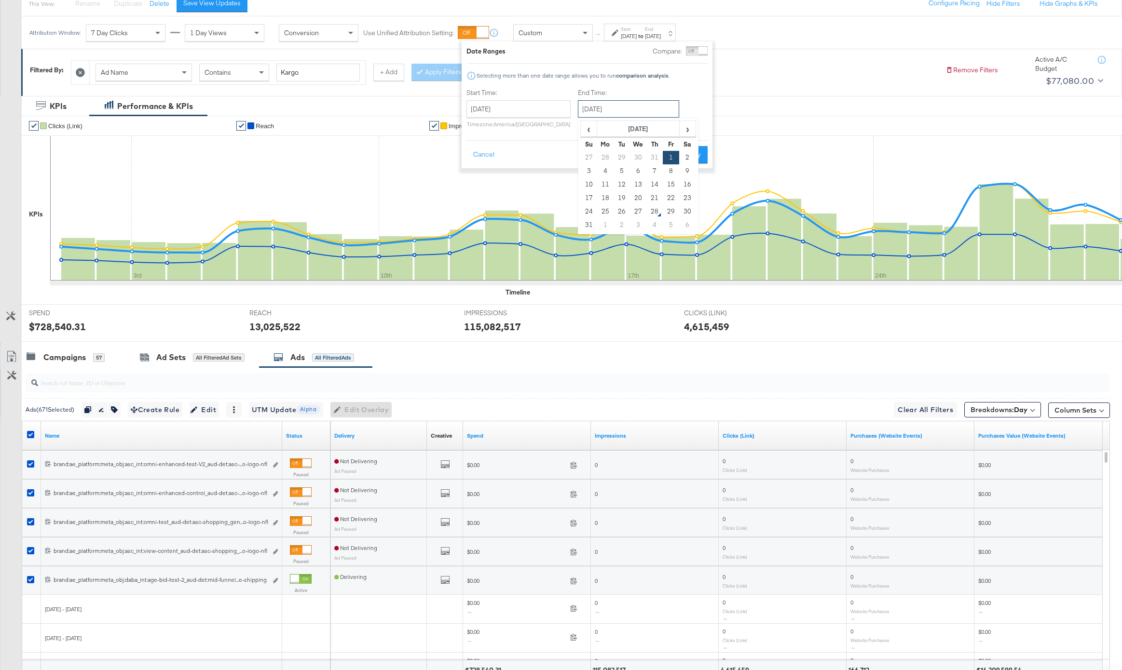
click at [637, 106] on input "[DATE]" at bounding box center [628, 108] width 101 height 17
click at [635, 208] on td "27" at bounding box center [638, 212] width 16 height 14
click at [627, 113] on input "[DATE]" at bounding box center [631, 108] width 101 height 17
click at [620, 207] on td "26" at bounding box center [625, 212] width 16 height 14
type input "[DATE]"
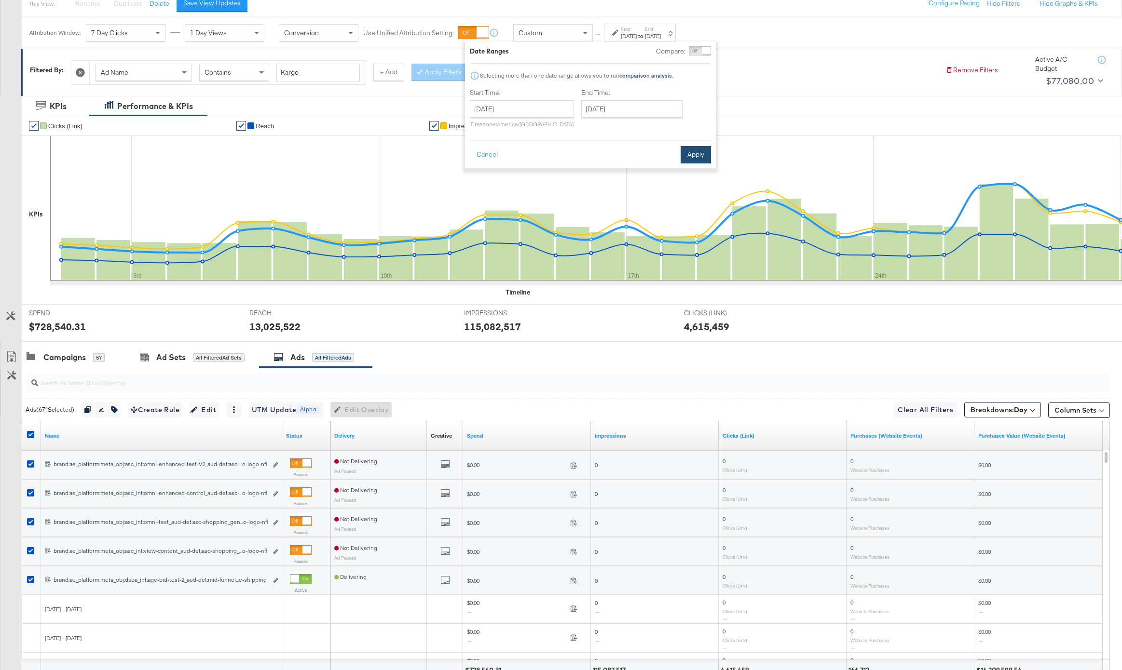
click at [690, 158] on button "Apply" at bounding box center [696, 154] width 30 height 17
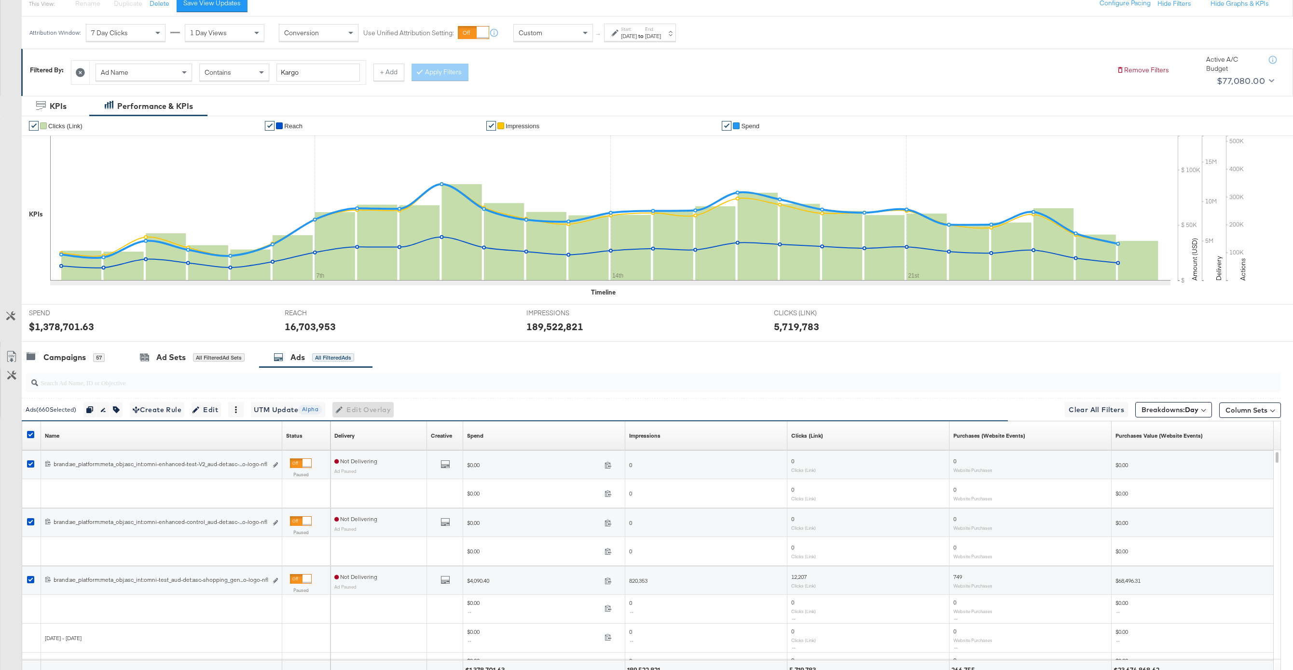
scroll to position [200, 0]
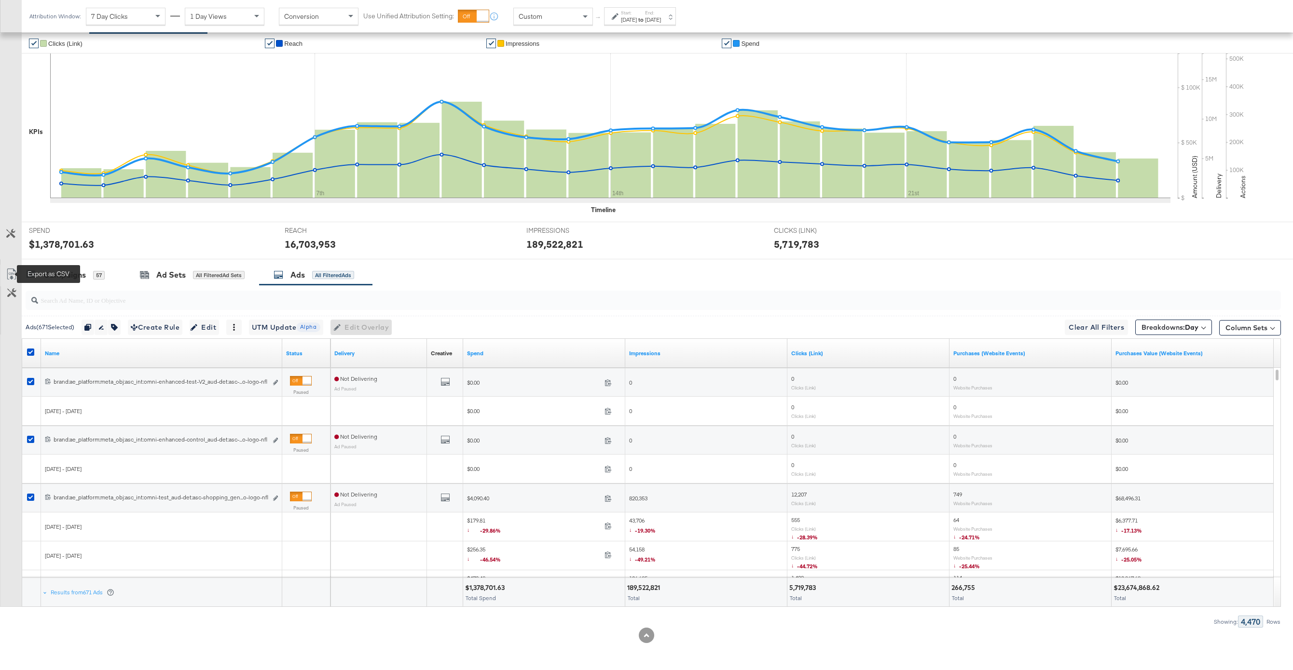
click at [16, 273] on icon at bounding box center [12, 275] width 12 height 12
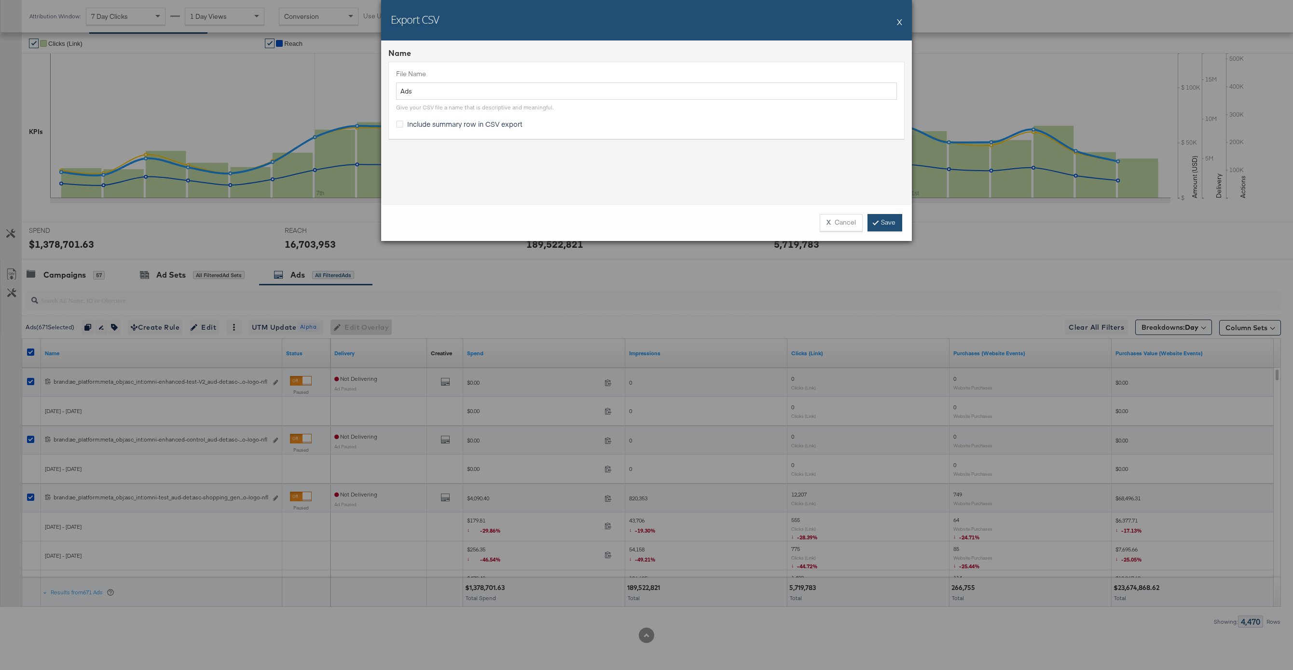
click at [884, 215] on link "Save" at bounding box center [884, 222] width 35 height 17
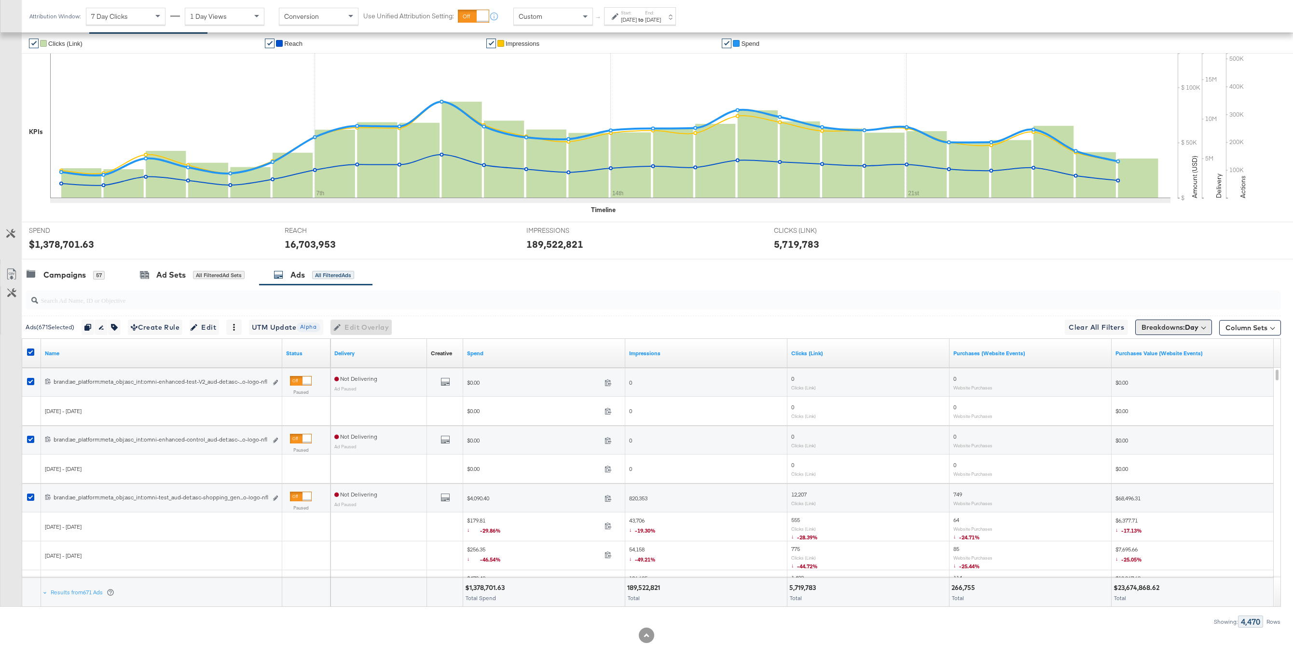
click at [1185, 323] on b "Day" at bounding box center [1192, 327] width 14 height 9
click at [1199, 345] on button "[Reset]" at bounding box center [1195, 345] width 24 height 15
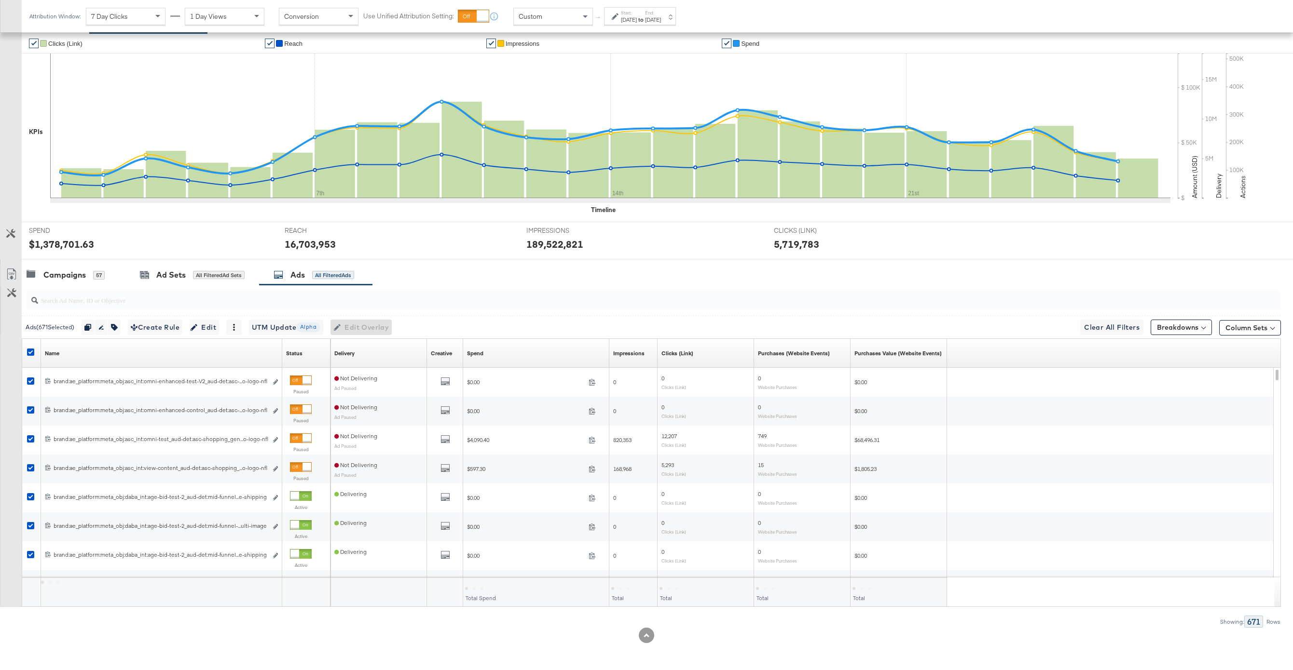
click at [637, 22] on div "[DATE]" at bounding box center [629, 20] width 16 height 8
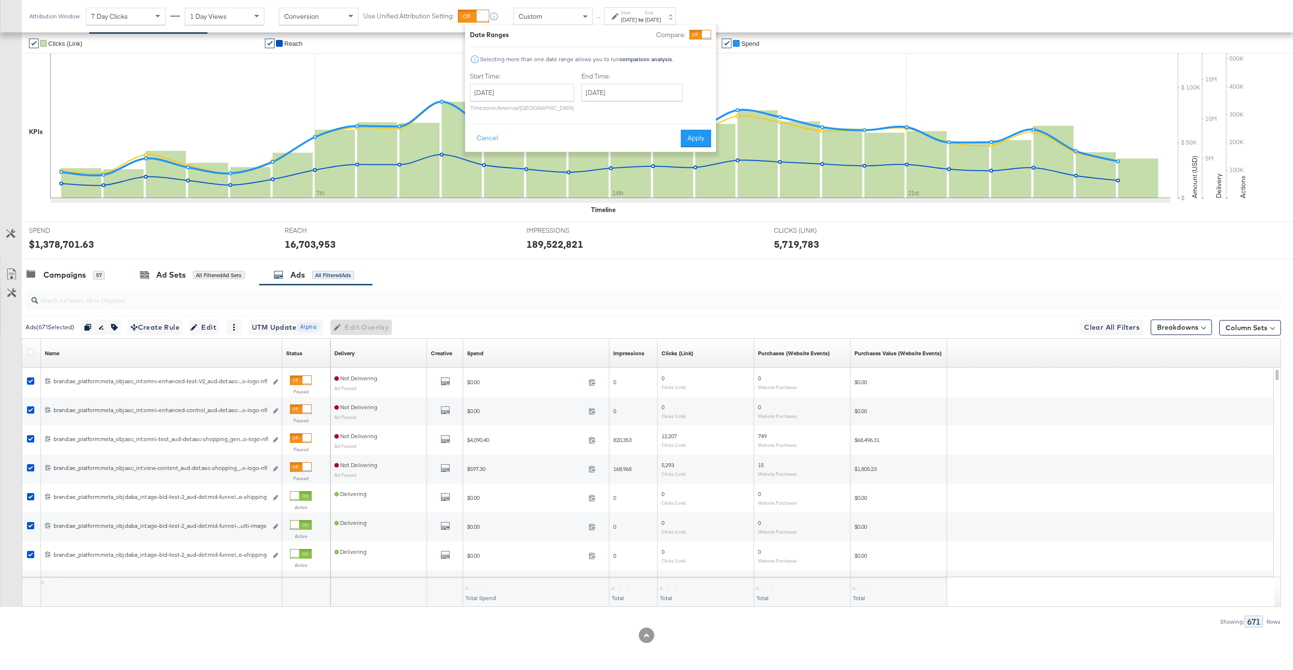
scroll to position [55, 0]
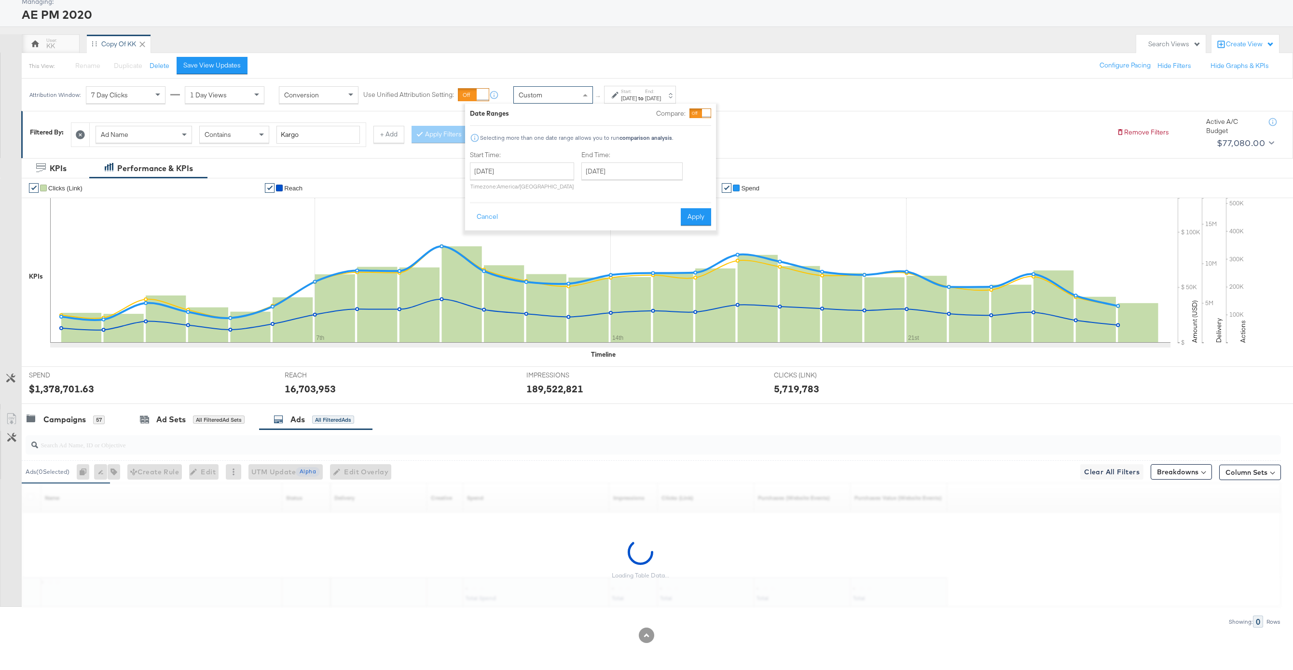
click at [517, 89] on div "Custom" at bounding box center [553, 95] width 79 height 16
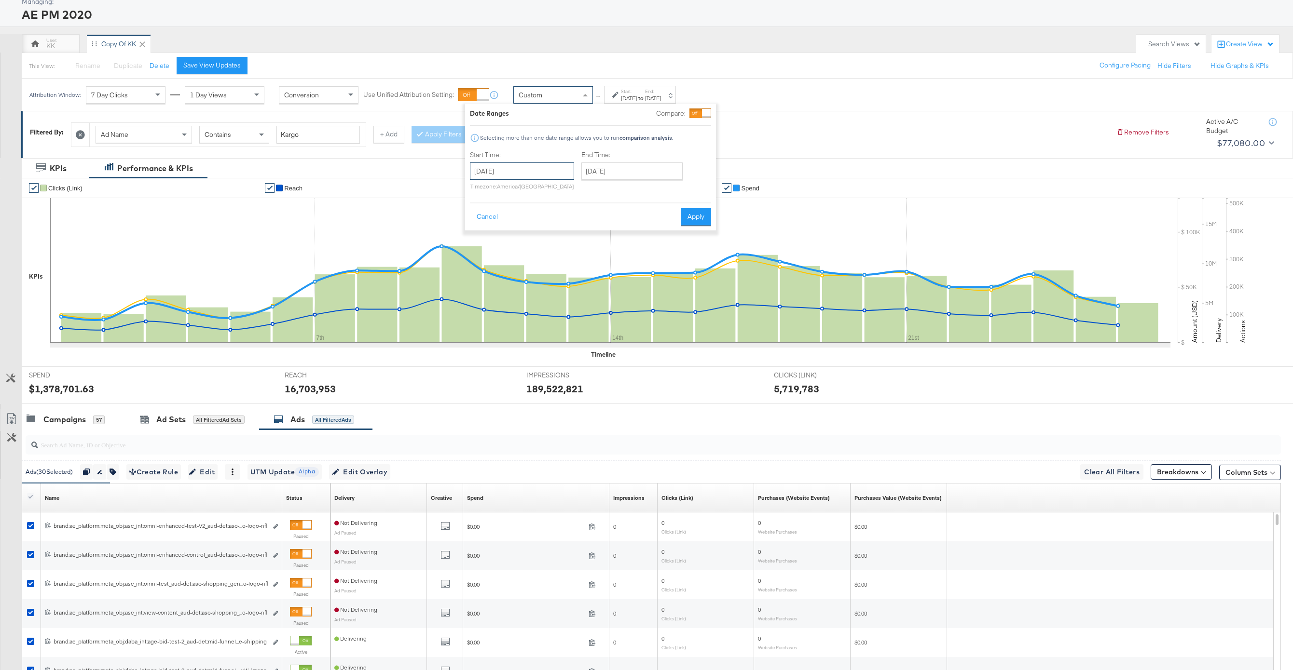
click at [505, 166] on input "[DATE]" at bounding box center [522, 171] width 104 height 17
click at [485, 197] on span "‹" at bounding box center [480, 191] width 15 height 14
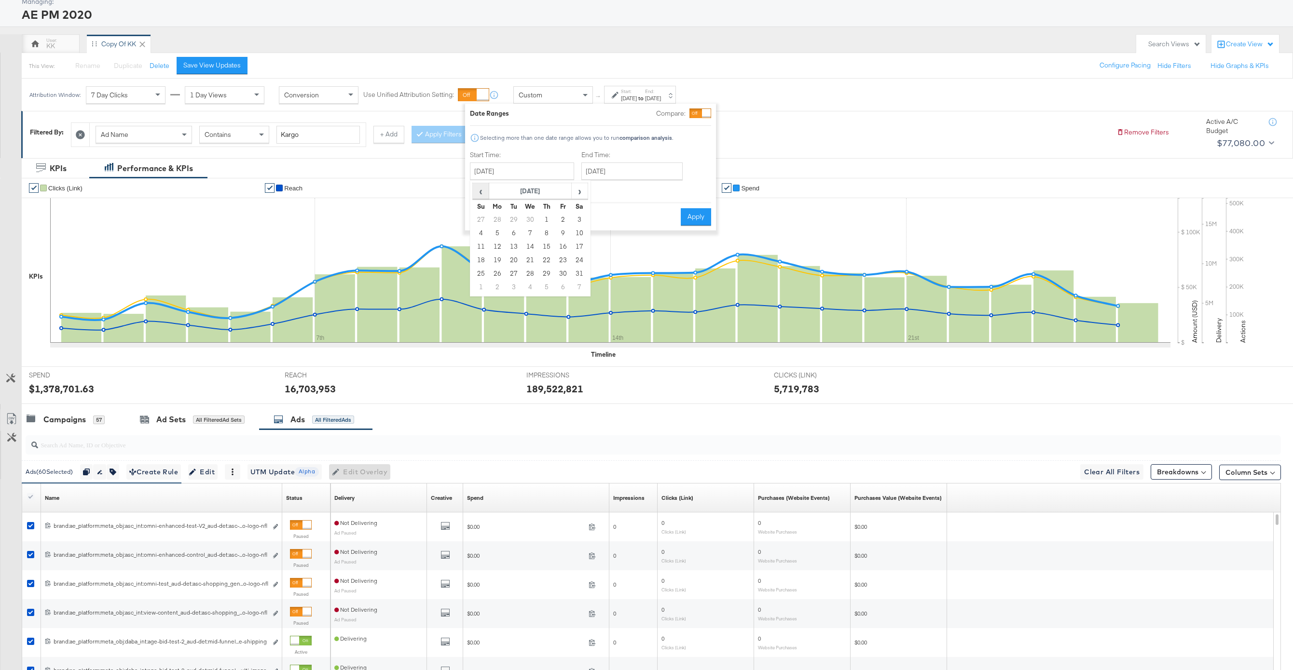
click at [485, 197] on span "‹" at bounding box center [480, 191] width 15 height 14
click at [544, 261] on td "23" at bounding box center [546, 261] width 16 height 14
type input "[DATE]"
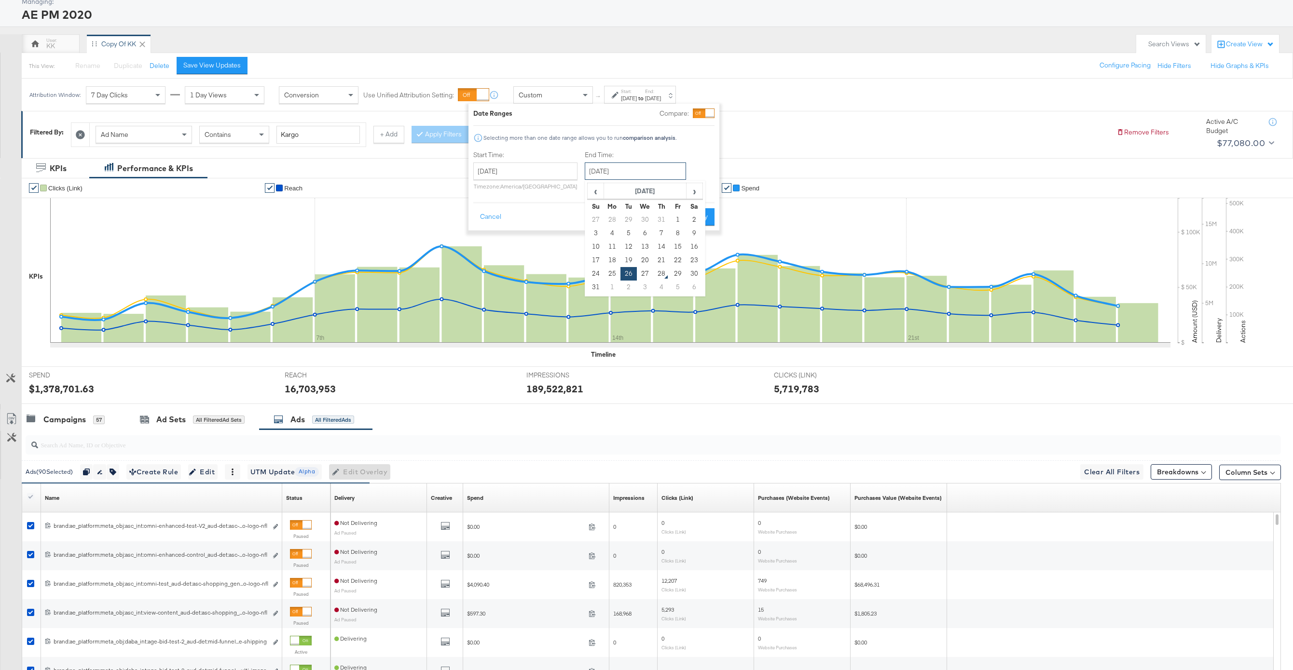
click at [613, 173] on input "[DATE]" at bounding box center [635, 171] width 101 height 17
click at [597, 194] on span "‹" at bounding box center [595, 191] width 15 height 14
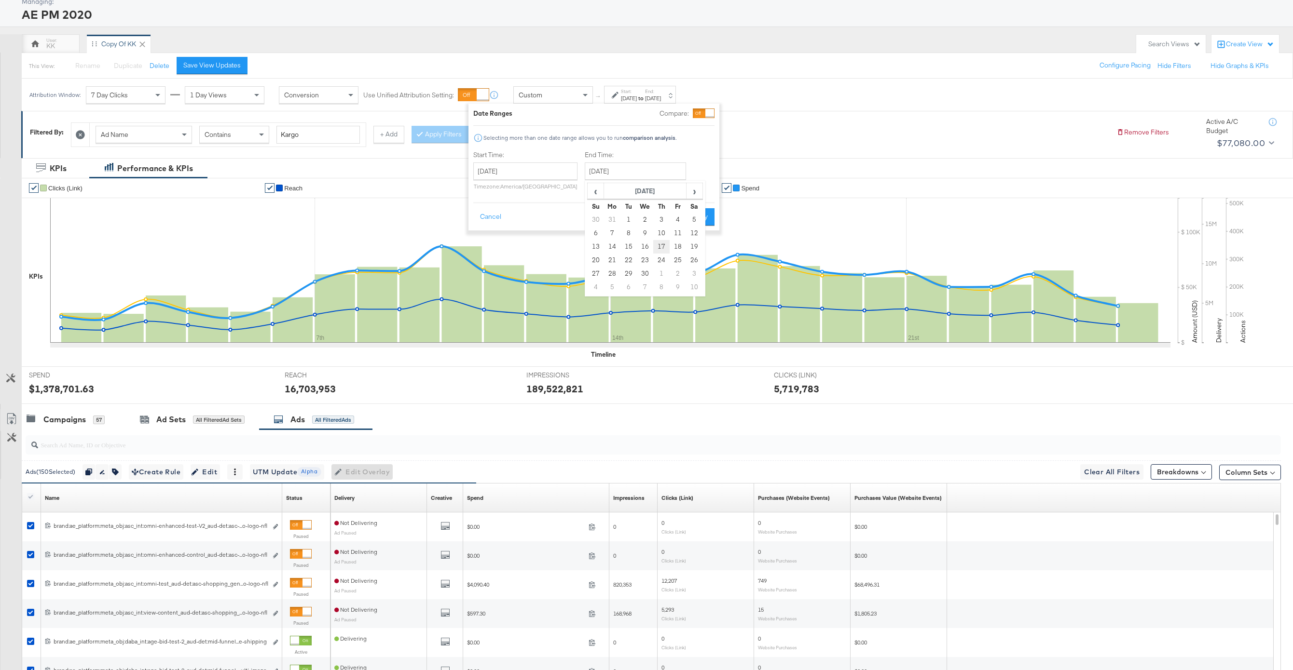
click at [653, 247] on td "17" at bounding box center [661, 247] width 16 height 14
click at [639, 173] on input "[DATE]" at bounding box center [633, 171] width 101 height 17
click at [639, 241] on td "16" at bounding box center [643, 247] width 16 height 14
type input "[DATE]"
click at [693, 210] on button "Apply" at bounding box center [697, 216] width 30 height 17
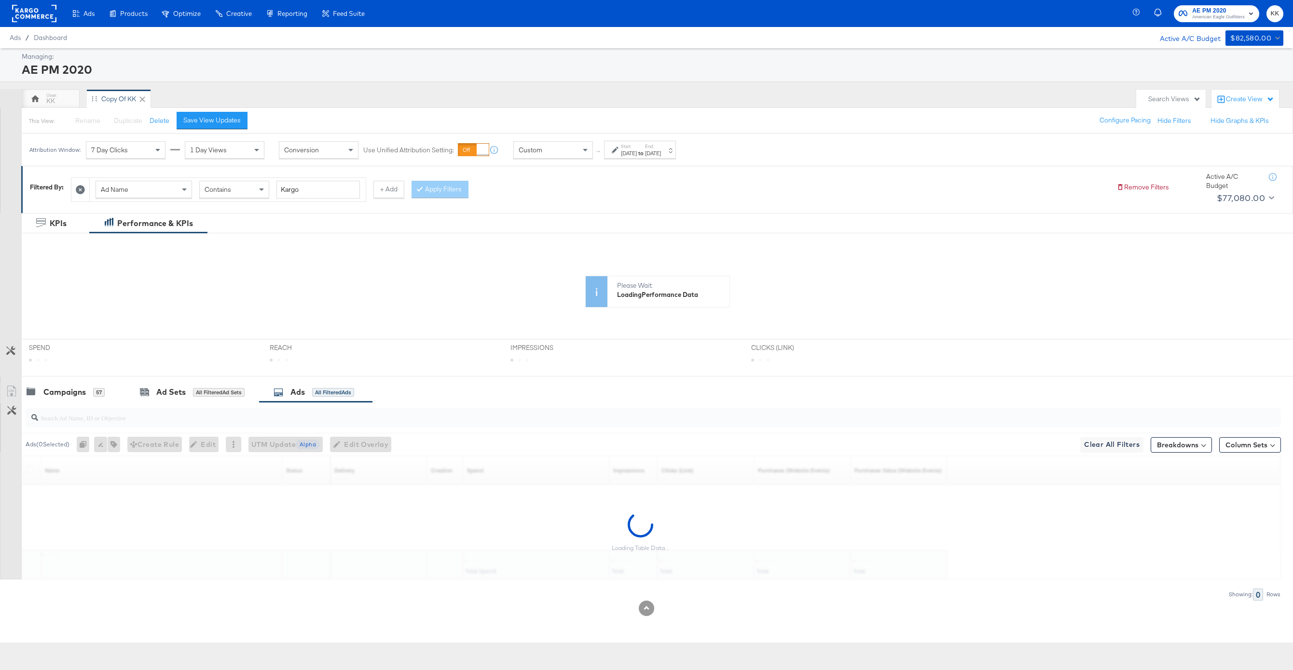
scroll to position [0, 0]
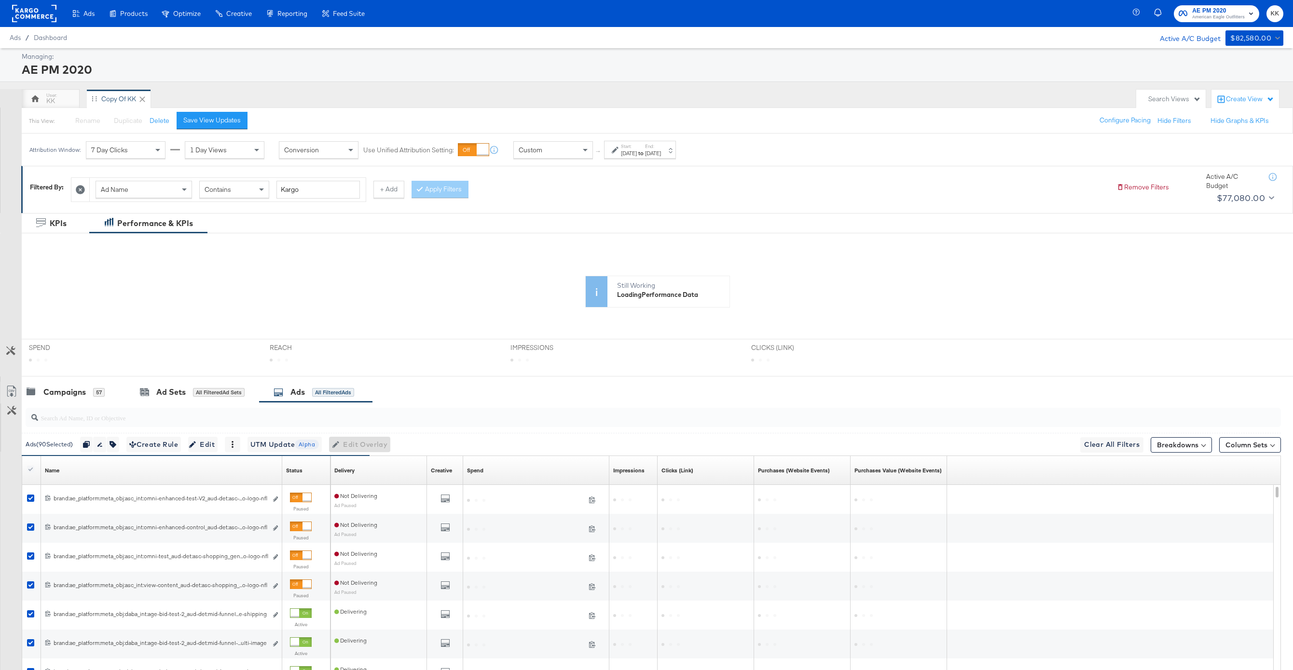
click at [12, 342] on div "Customize KPIs" at bounding box center [11, 351] width 22 height 22
click at [12, 352] on icon at bounding box center [10, 350] width 9 height 9
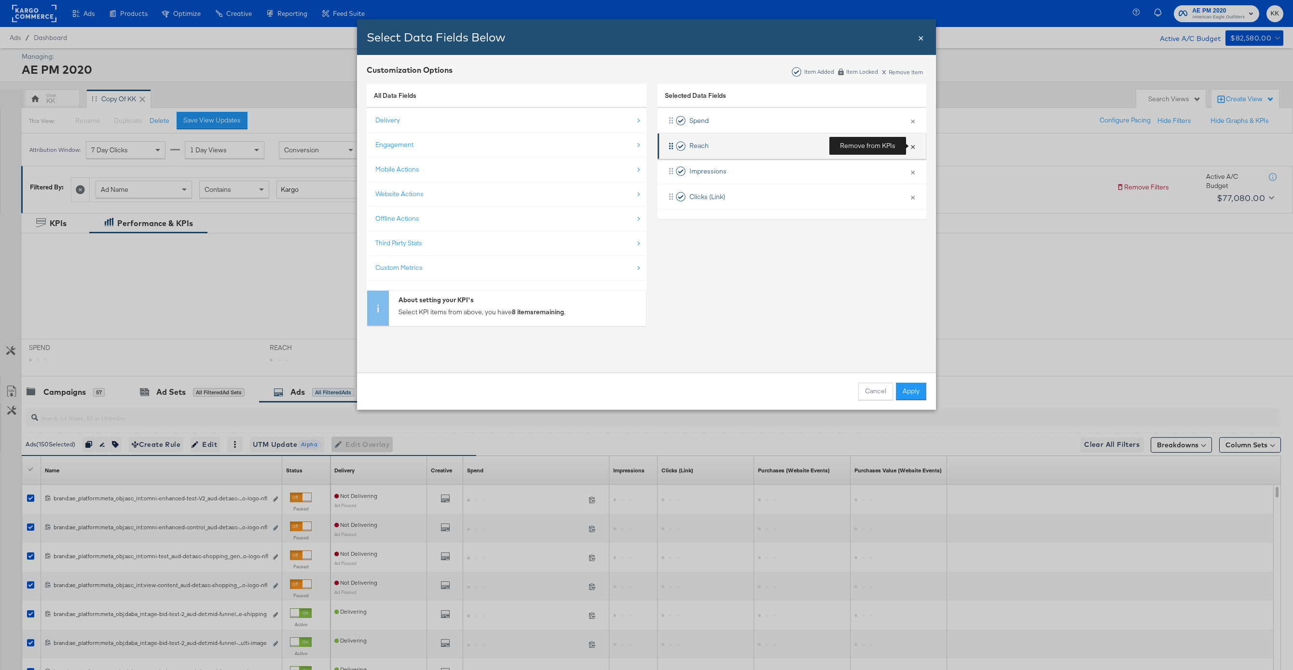
click at [917, 148] on button "×" at bounding box center [912, 146] width 13 height 20
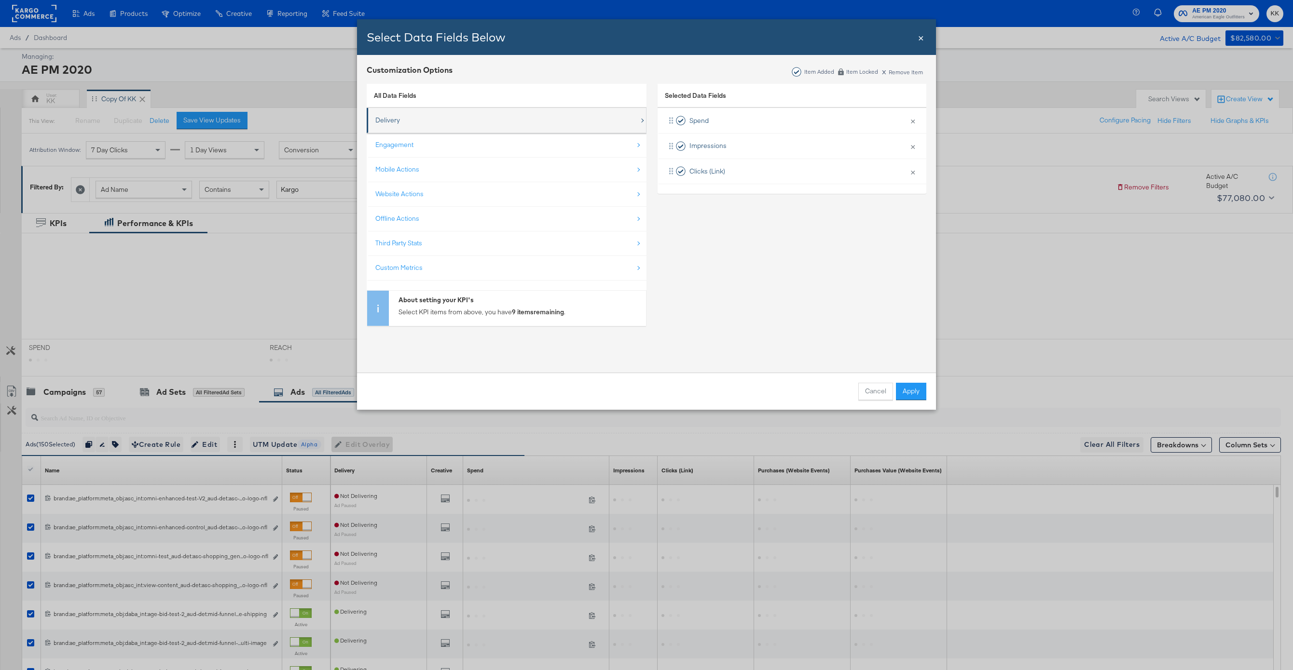
click at [432, 123] on div "Delivery" at bounding box center [507, 120] width 264 height 20
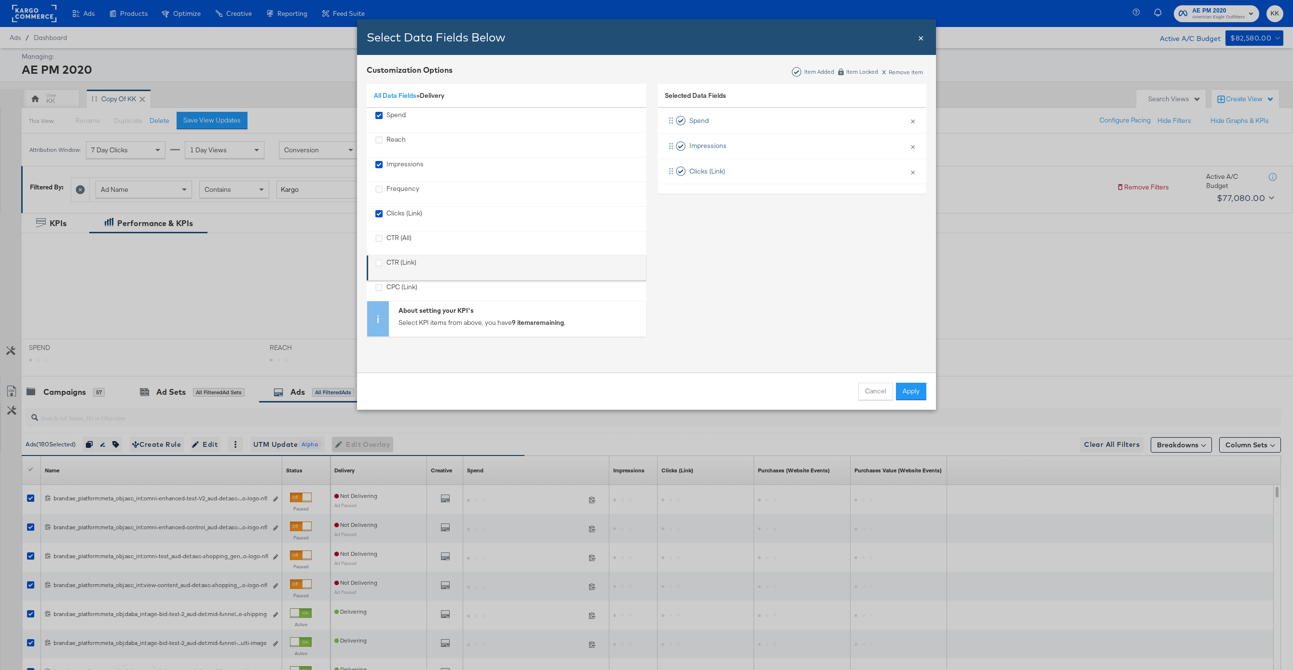
click at [405, 262] on div "CTR (Link)" at bounding box center [401, 268] width 30 height 20
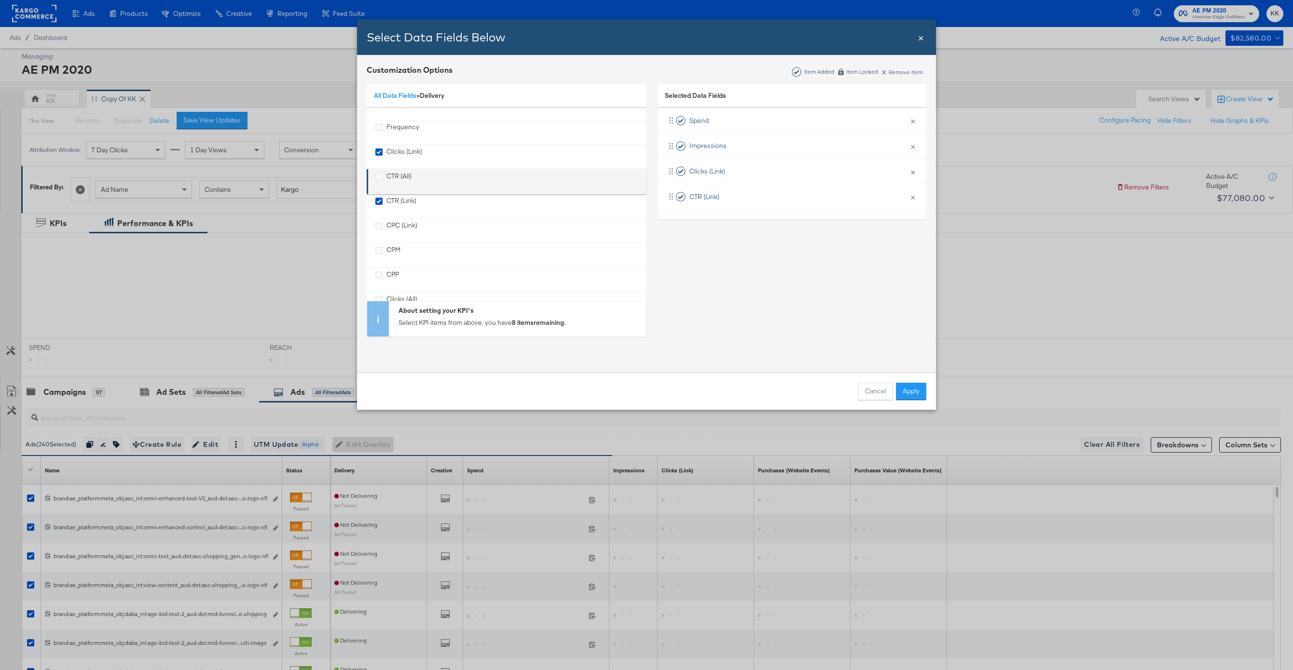
scroll to position [63, 0]
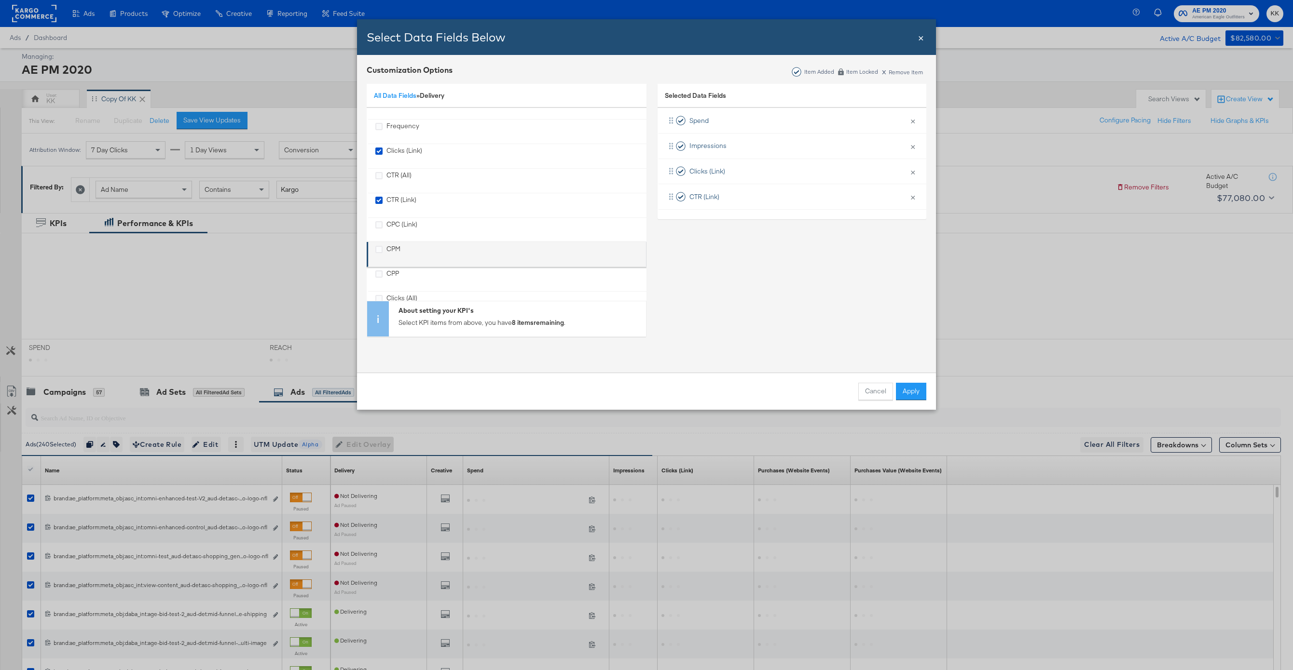
click at [386, 250] on div "CPM" at bounding box center [393, 255] width 14 height 20
drag, startPoint x: 723, startPoint y: 215, endPoint x: 725, endPoint y: 191, distance: 24.2
click at [725, 191] on div "Spend × Remove from KPIs Impressions × Remove from KPIs Clicks (Link) × Remove …" at bounding box center [791, 171] width 269 height 127
click at [392, 97] on link "All Data Fields" at bounding box center [395, 95] width 42 height 9
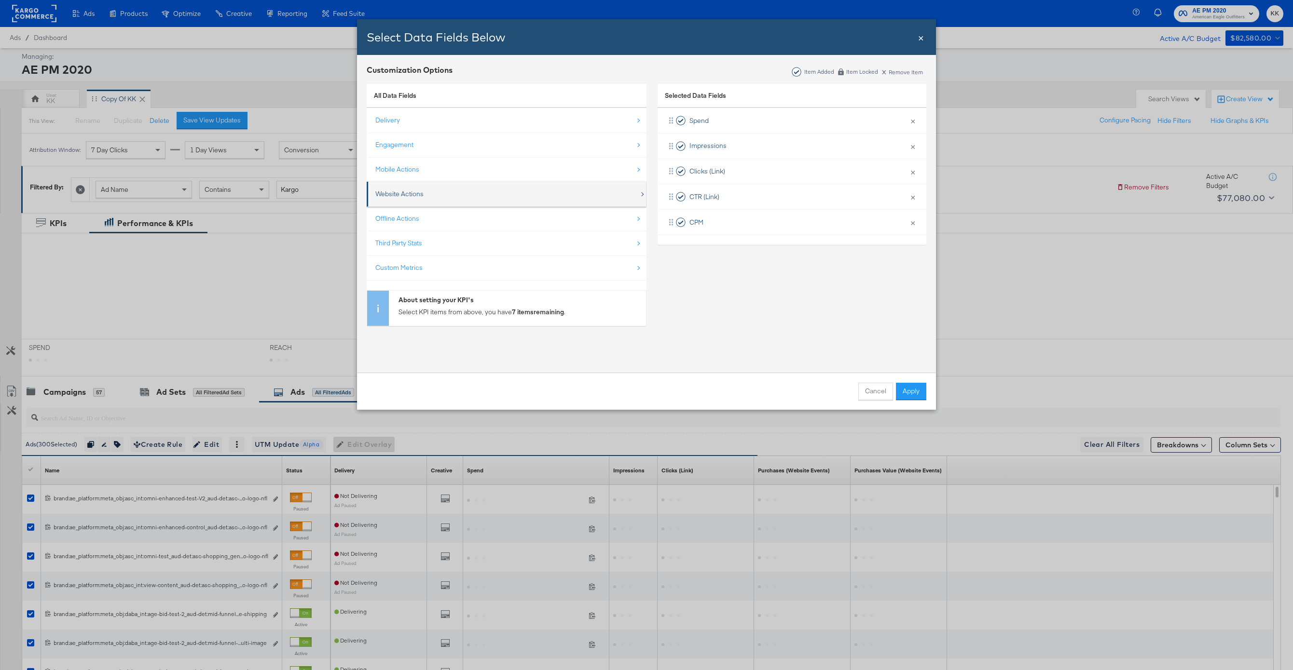
scroll to position [0, 0]
click at [433, 204] on div "Website Actions" at bounding box center [507, 194] width 264 height 20
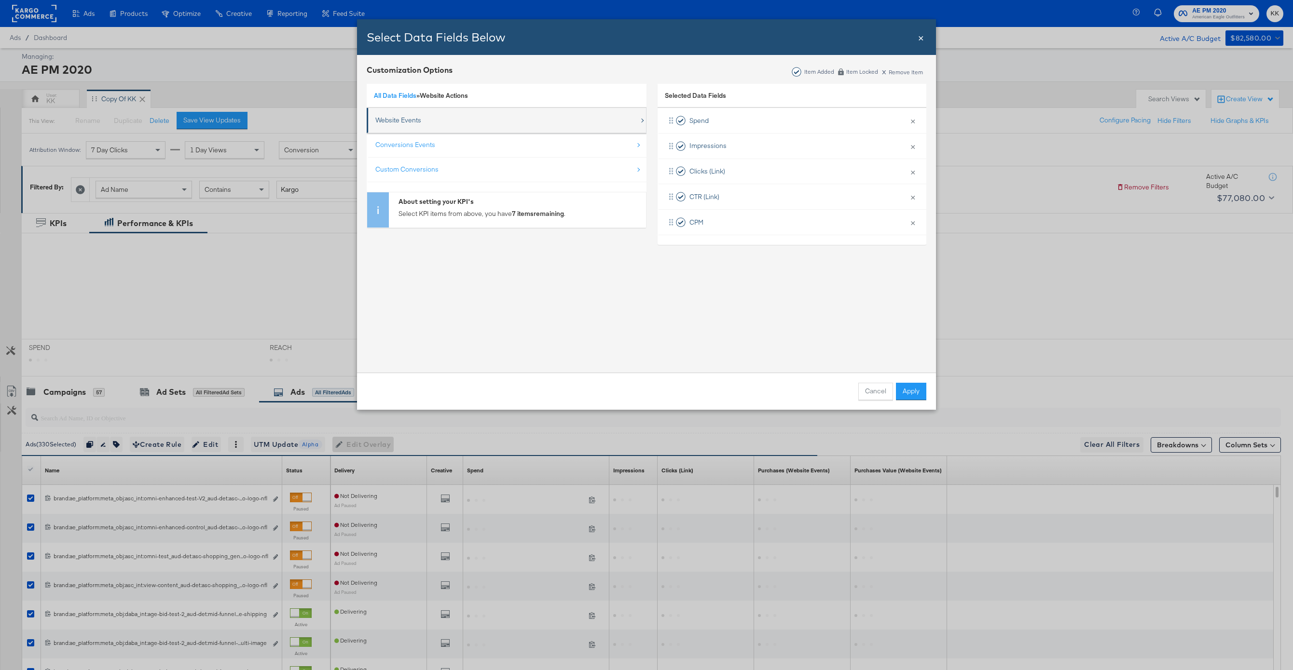
click at [431, 121] on div "Website Events" at bounding box center [507, 120] width 264 height 20
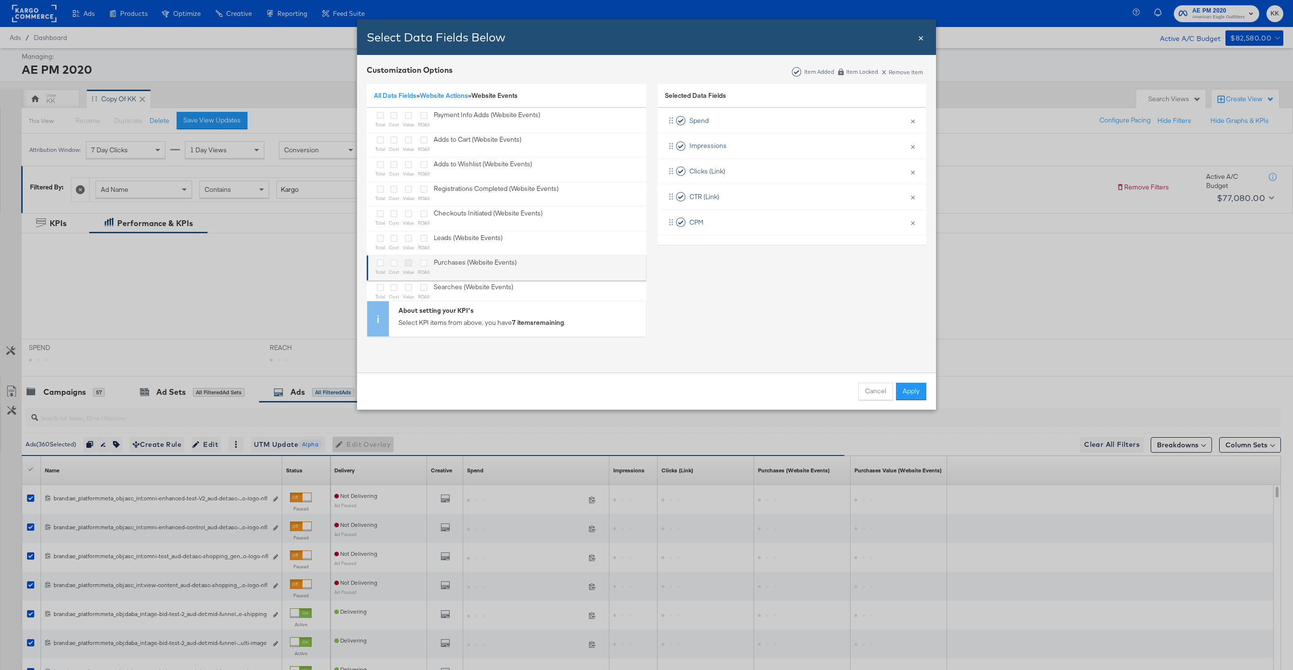
click at [407, 262] on icon "Bulk Add Locations Modal" at bounding box center [408, 262] width 7 height 7
click at [0, 0] on input "Bulk Add Locations Modal" at bounding box center [0, 0] width 0 height 0
click at [380, 262] on icon "Bulk Add Locations Modal" at bounding box center [380, 262] width 7 height 7
click at [0, 0] on input "Bulk Add Locations Modal" at bounding box center [0, 0] width 0 height 0
drag, startPoint x: 742, startPoint y: 269, endPoint x: 751, endPoint y: 211, distance: 58.7
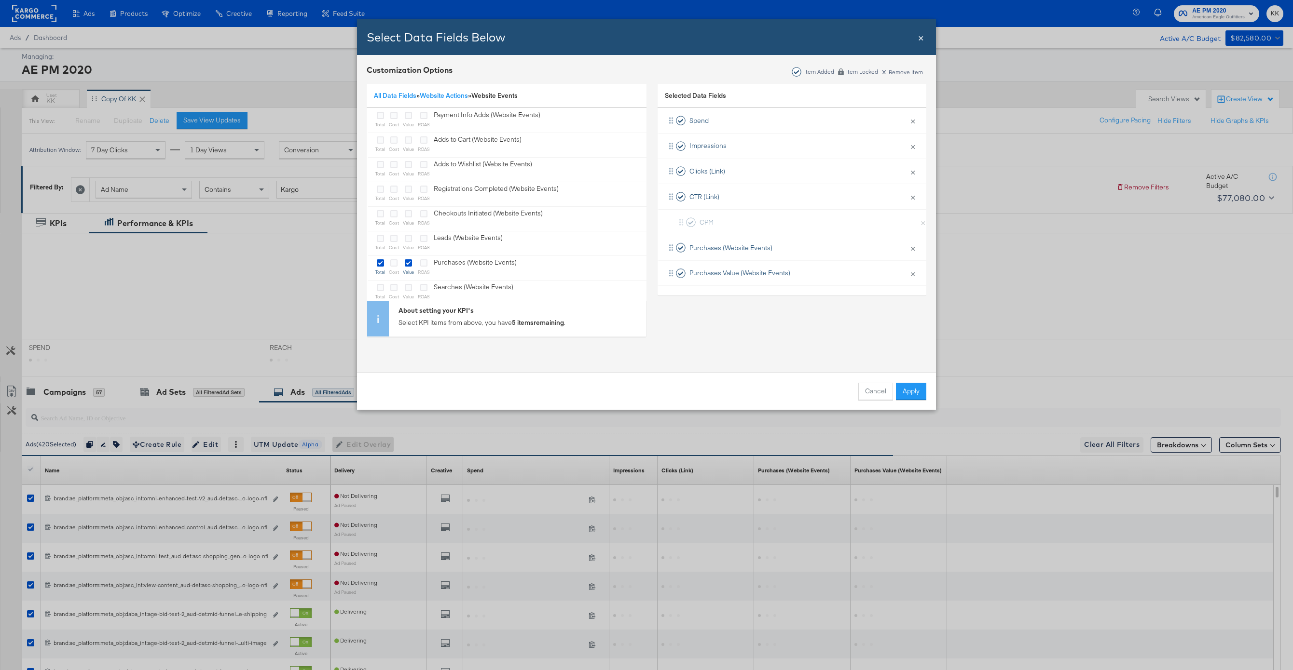
click at [751, 211] on div "Spend × Remove from KPIs Impressions × Remove from KPIs Clicks (Link) × Remove …" at bounding box center [791, 197] width 269 height 178
click at [927, 401] on div "Cancel Apply" at bounding box center [646, 391] width 579 height 37
click at [921, 397] on button "Apply" at bounding box center [911, 391] width 30 height 17
